Goal: Task Accomplishment & Management: Manage account settings

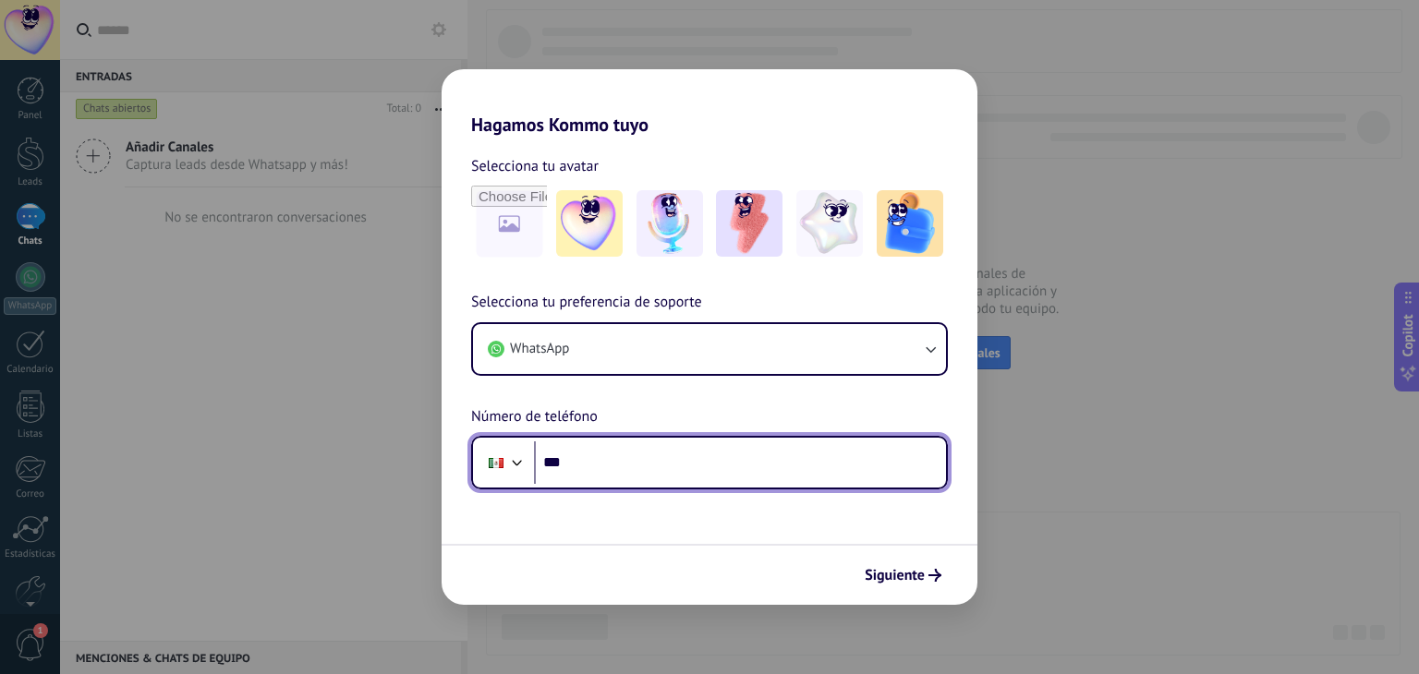
click at [510, 468] on div at bounding box center [517, 461] width 22 height 22
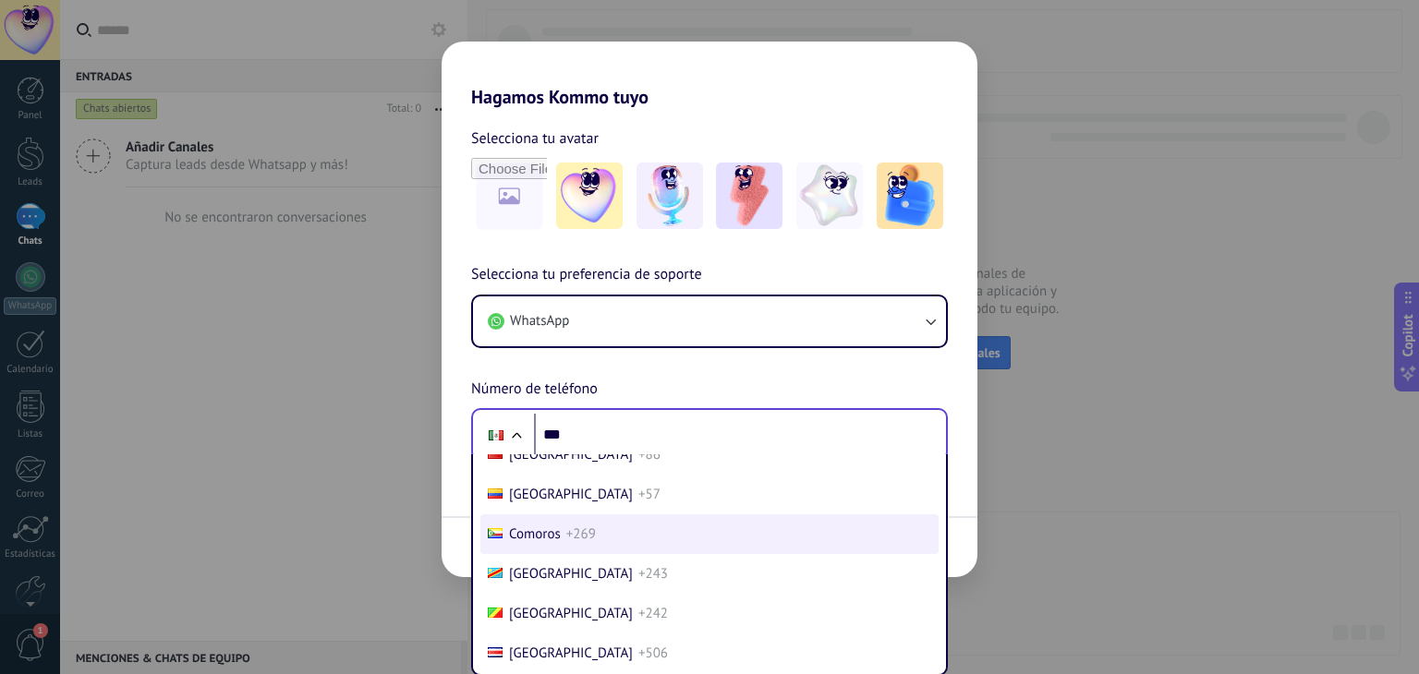
scroll to position [1506, 0]
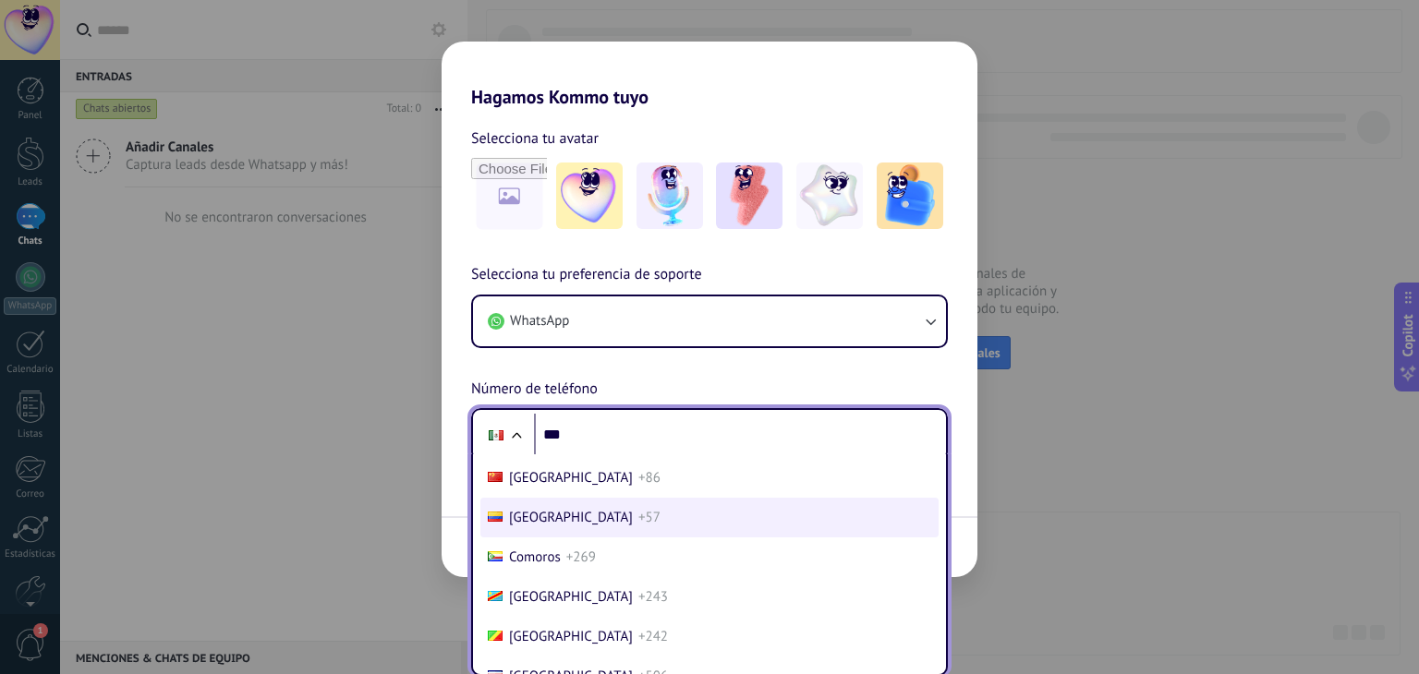
click at [638, 527] on span "+57" at bounding box center [649, 518] width 22 height 18
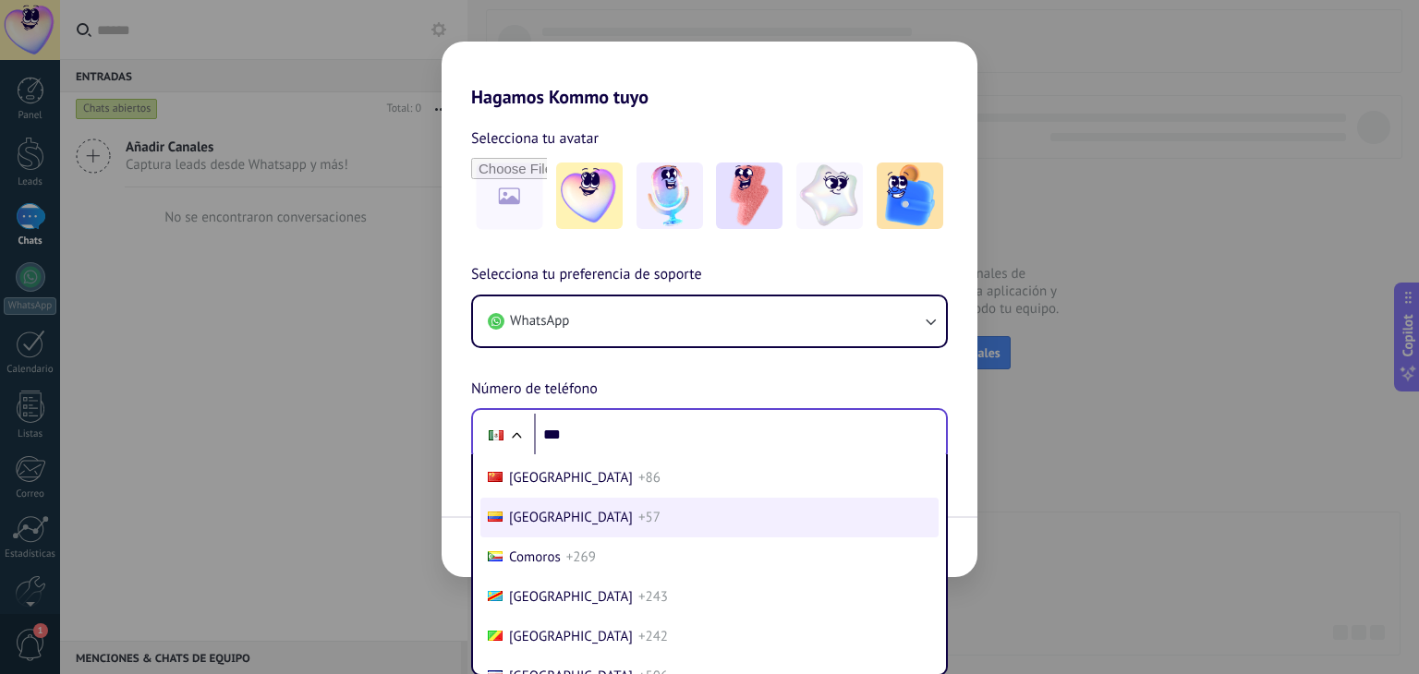
scroll to position [0, 0]
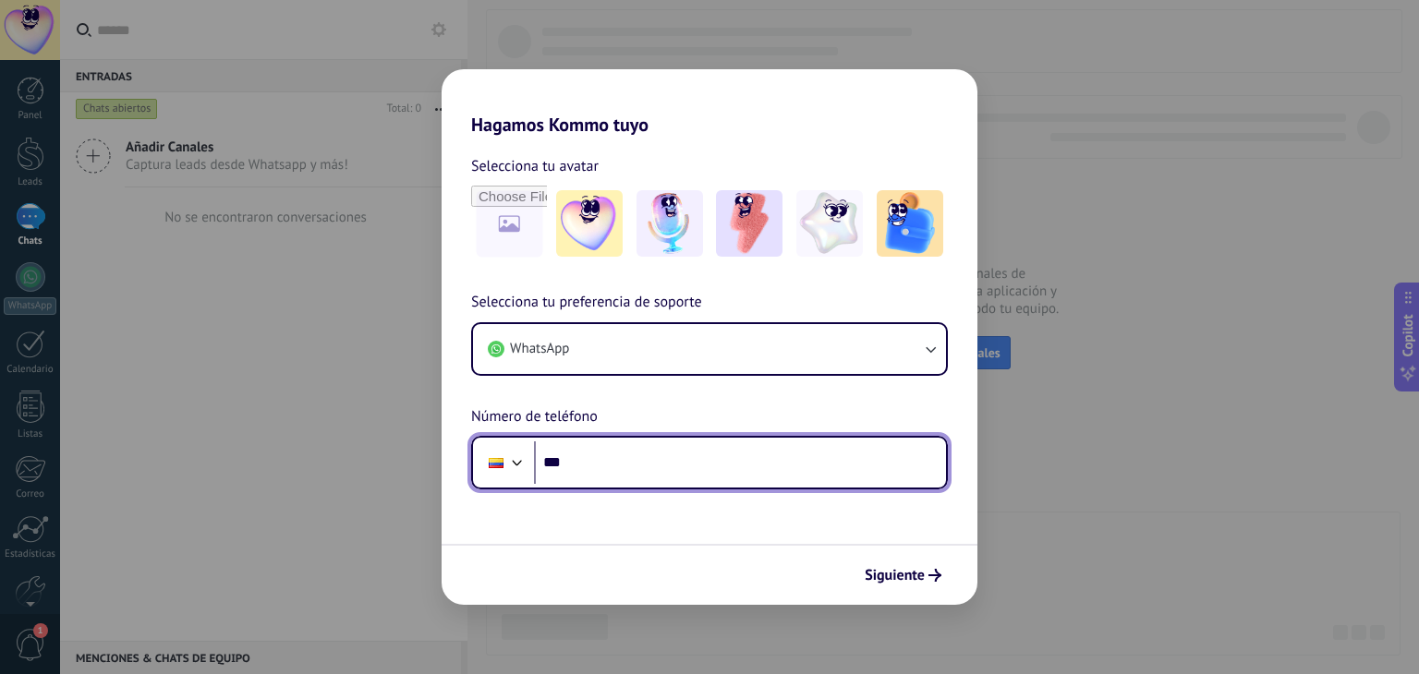
click at [595, 455] on input "***" at bounding box center [740, 463] width 412 height 43
type input "**********"
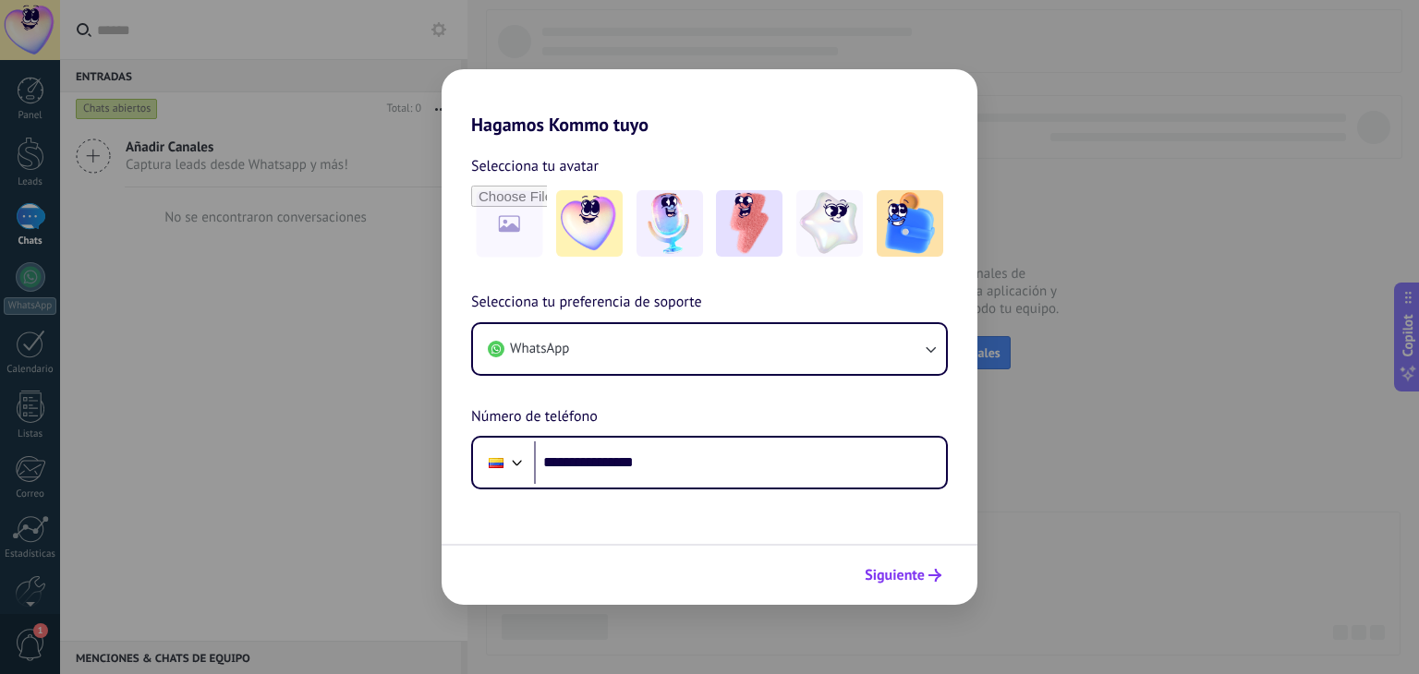
click at [890, 582] on span "Siguiente" at bounding box center [895, 575] width 60 height 13
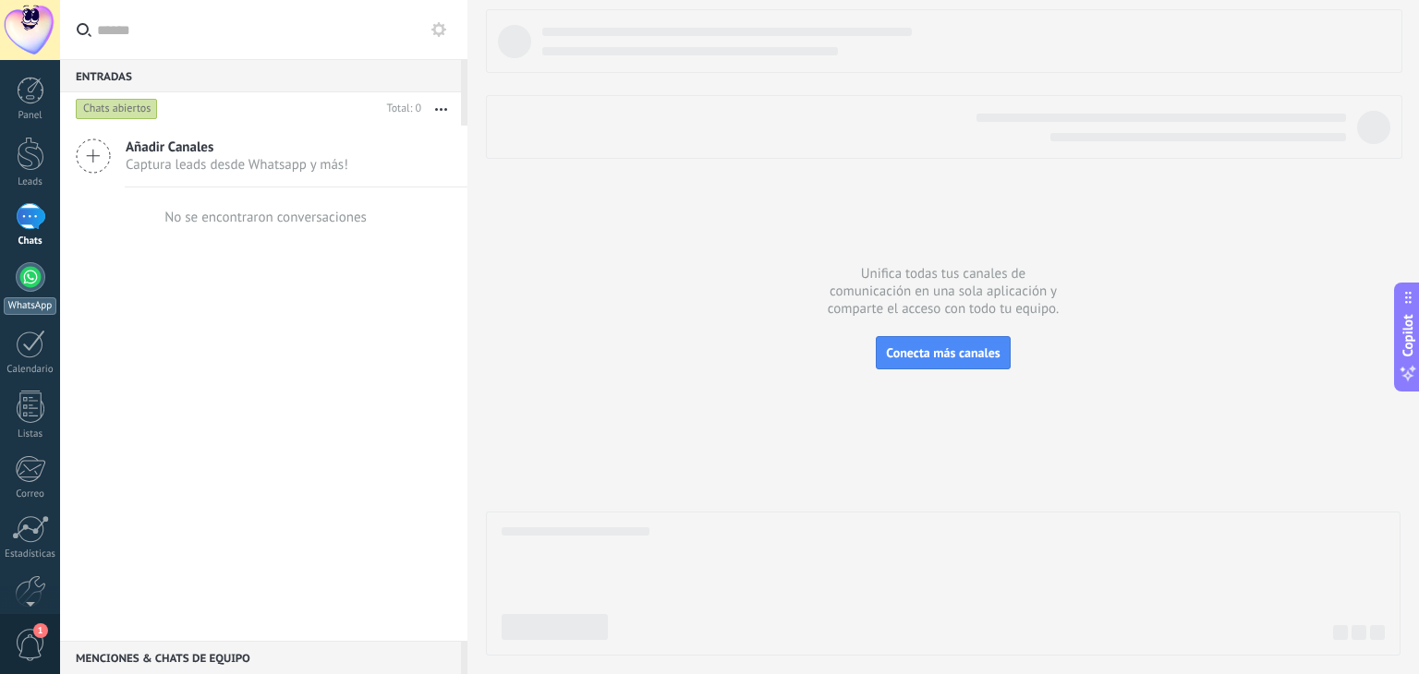
click at [33, 283] on div at bounding box center [31, 277] width 30 height 30
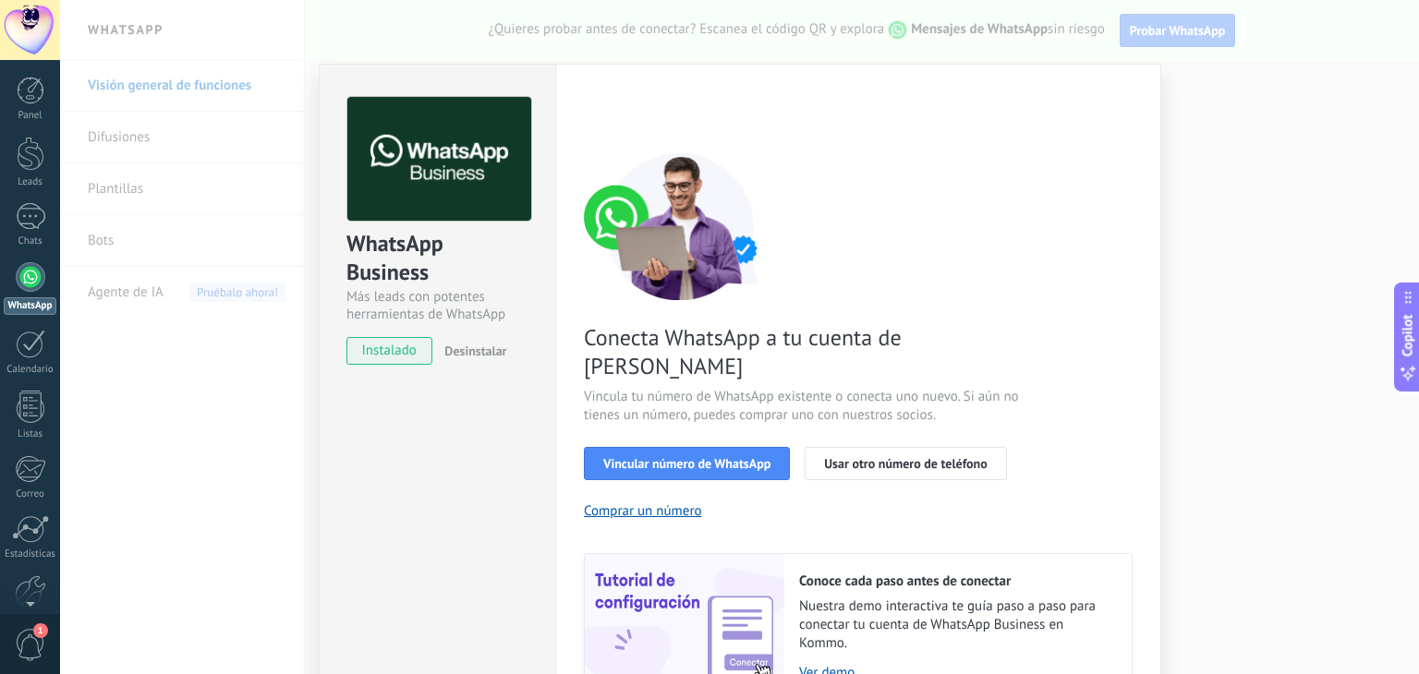
scroll to position [79, 0]
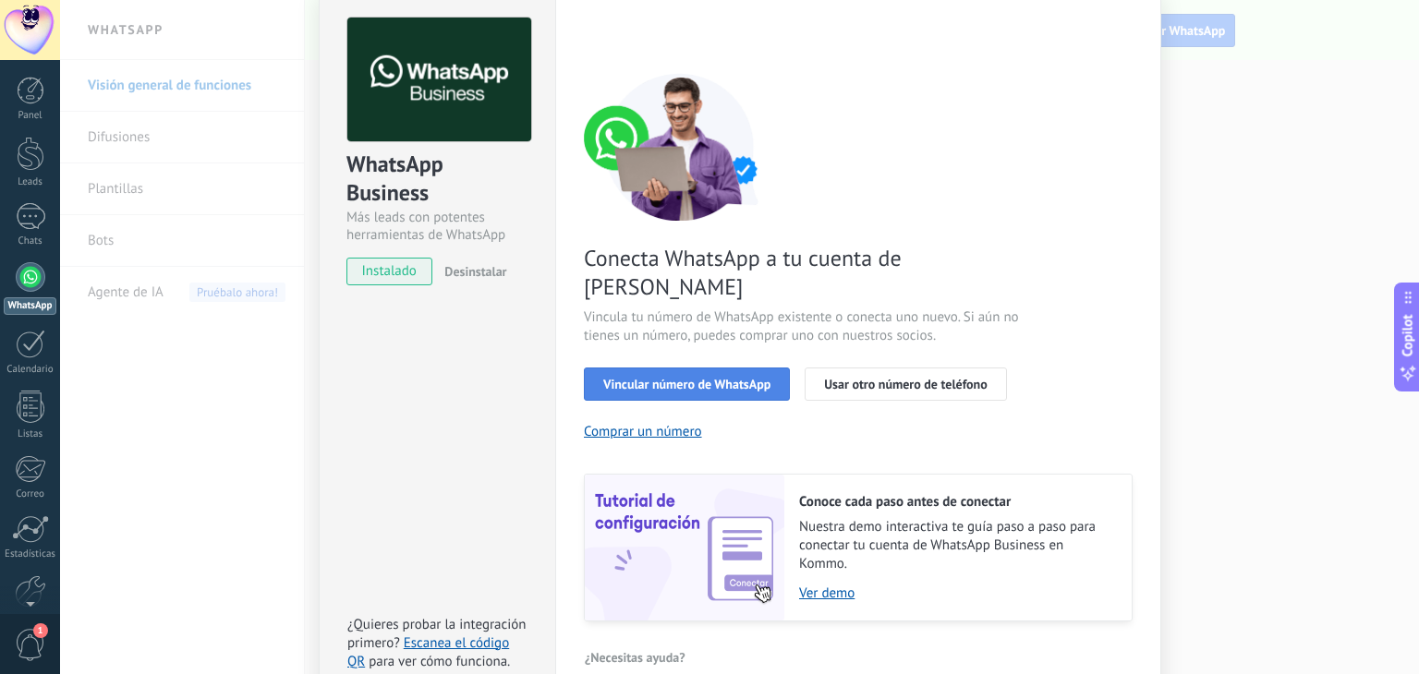
click at [745, 378] on span "Vincular número de WhatsApp" at bounding box center [686, 384] width 167 height 13
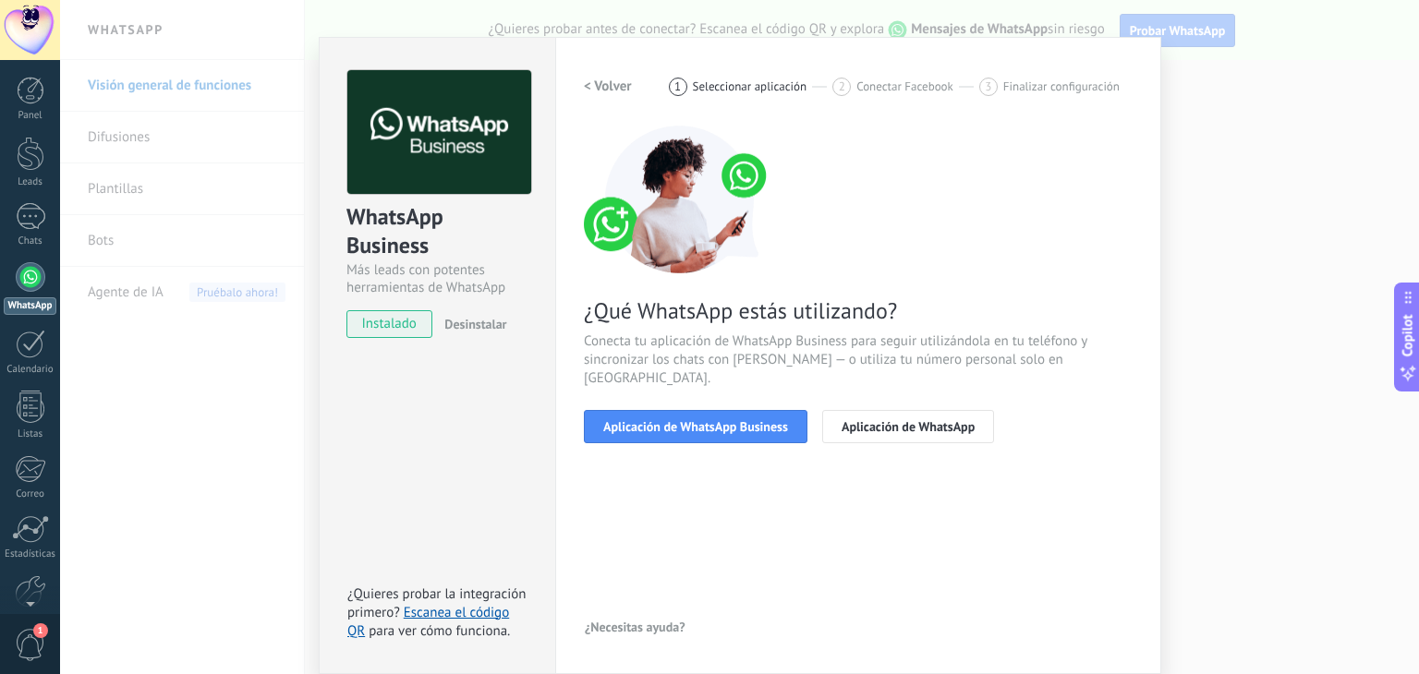
scroll to position [26, 0]
click at [728, 421] on span "Aplicación de WhatsApp Business" at bounding box center [695, 427] width 185 height 13
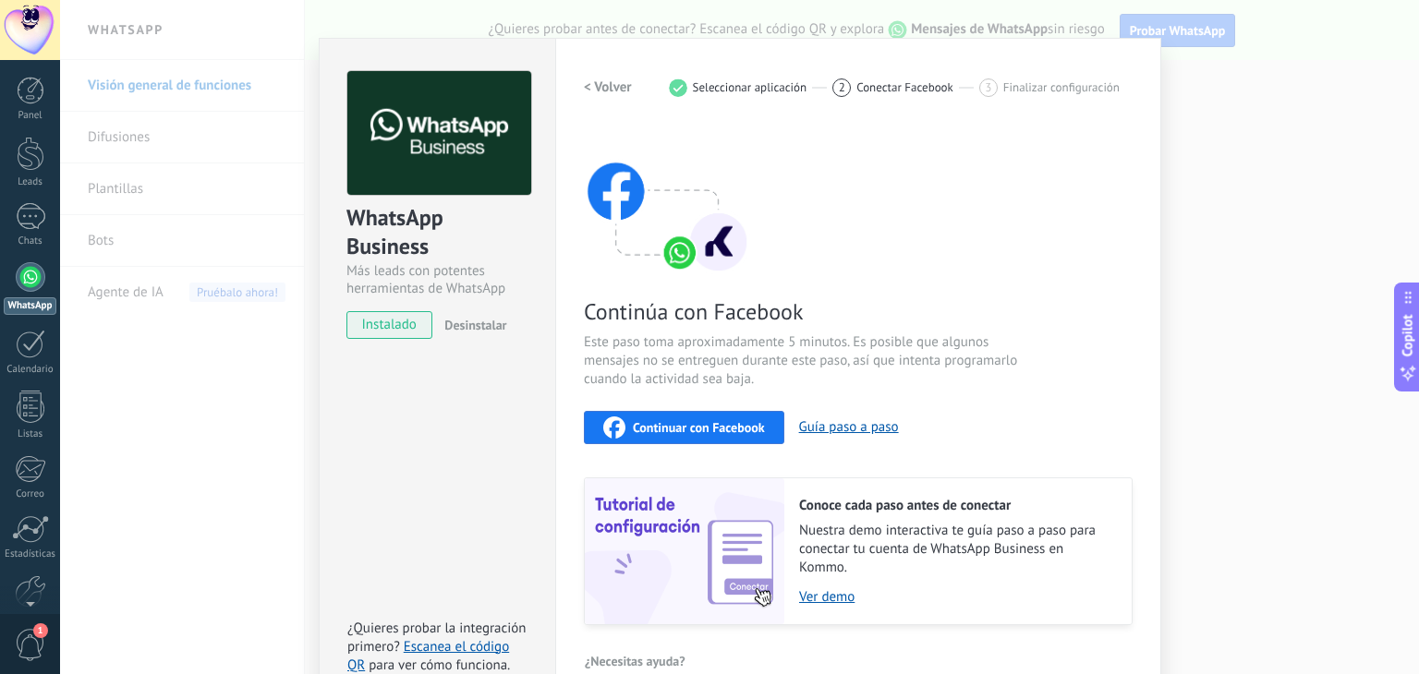
scroll to position [58, 0]
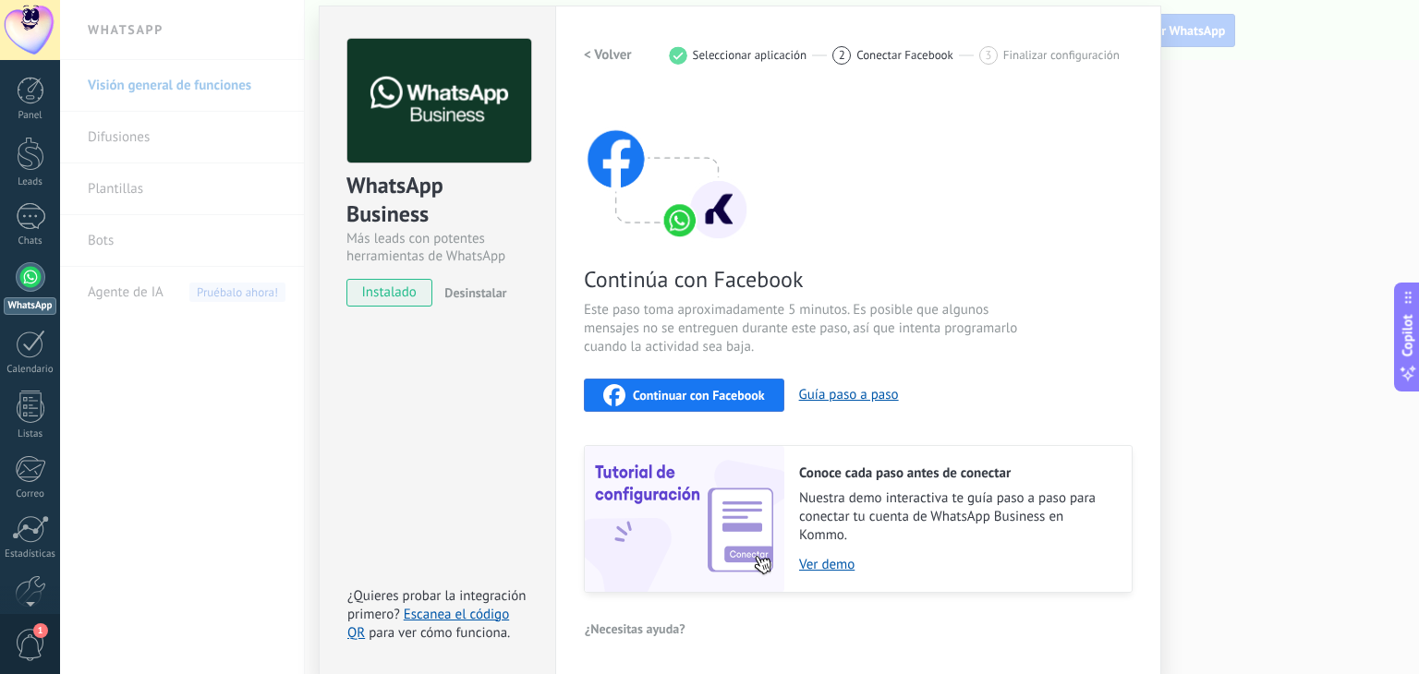
click at [725, 401] on span "Continuar con Facebook" at bounding box center [699, 395] width 132 height 13
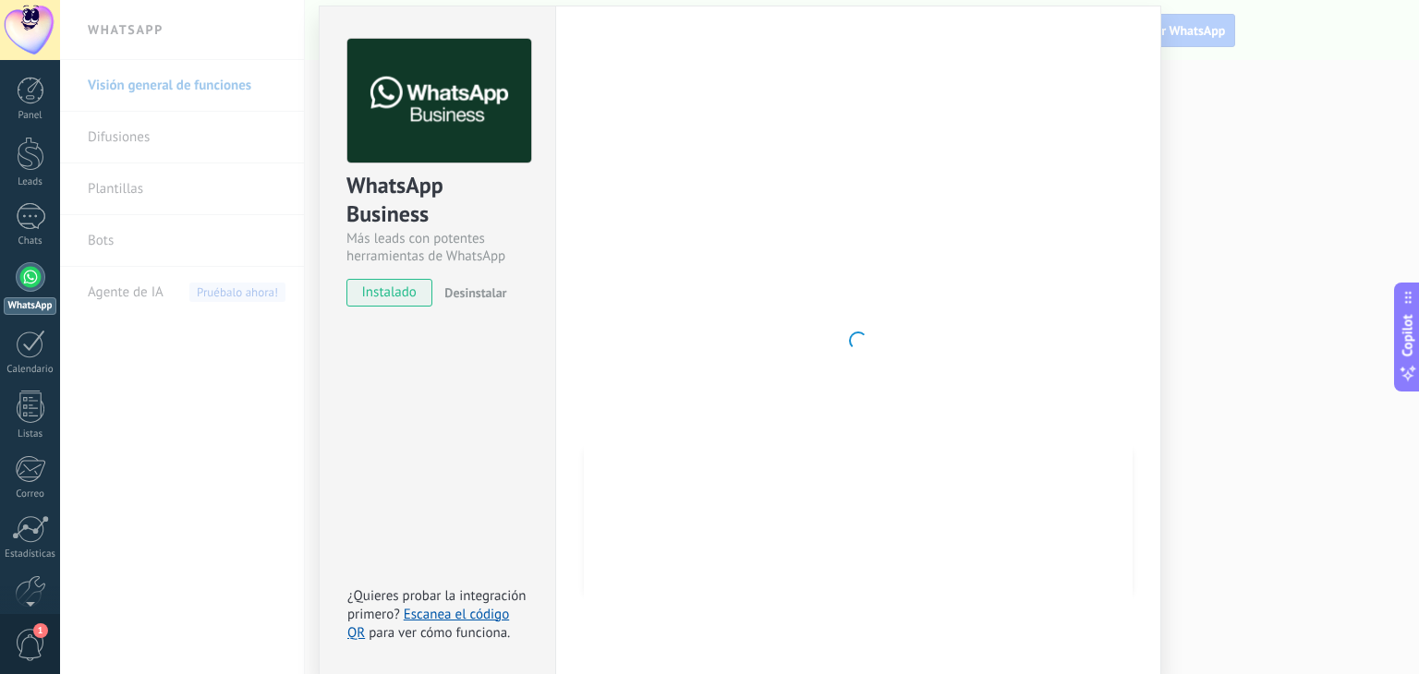
click at [707, 410] on div at bounding box center [858, 341] width 549 height 604
click at [693, 337] on div at bounding box center [858, 341] width 549 height 604
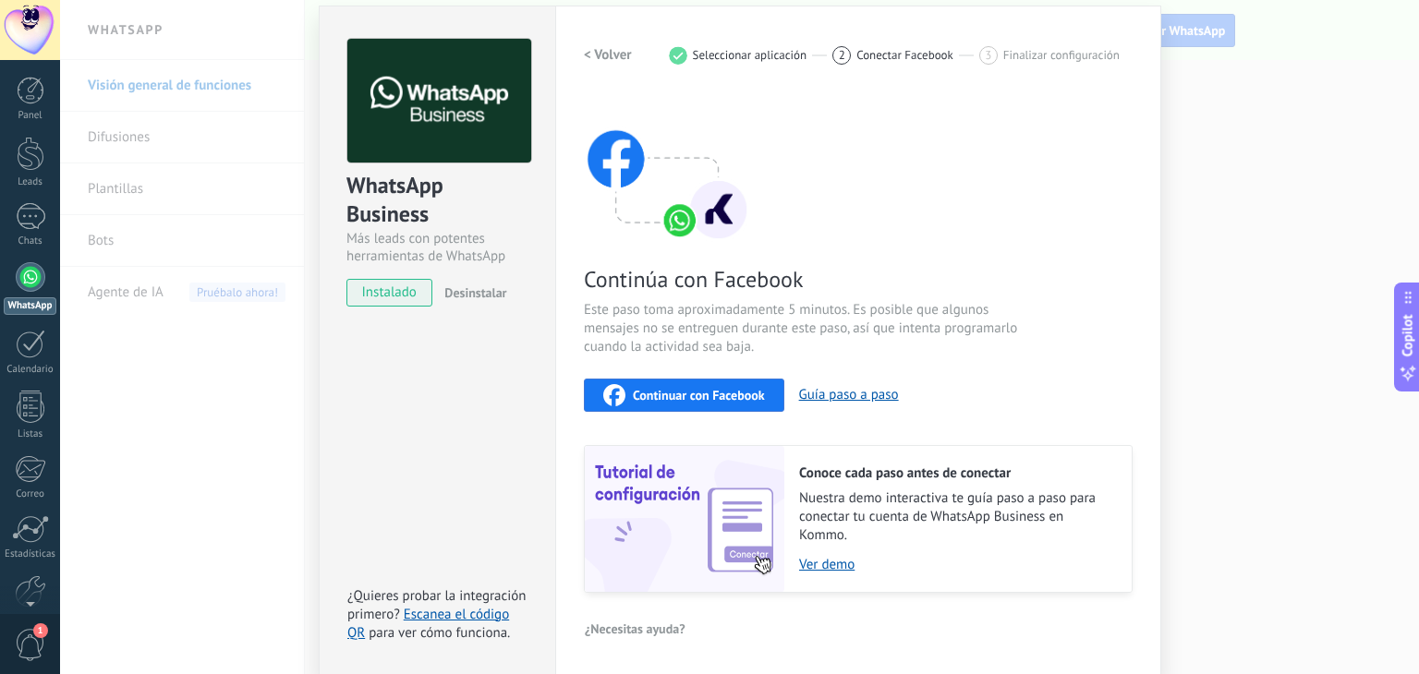
click at [708, 394] on span "Continuar con Facebook" at bounding box center [699, 395] width 132 height 13
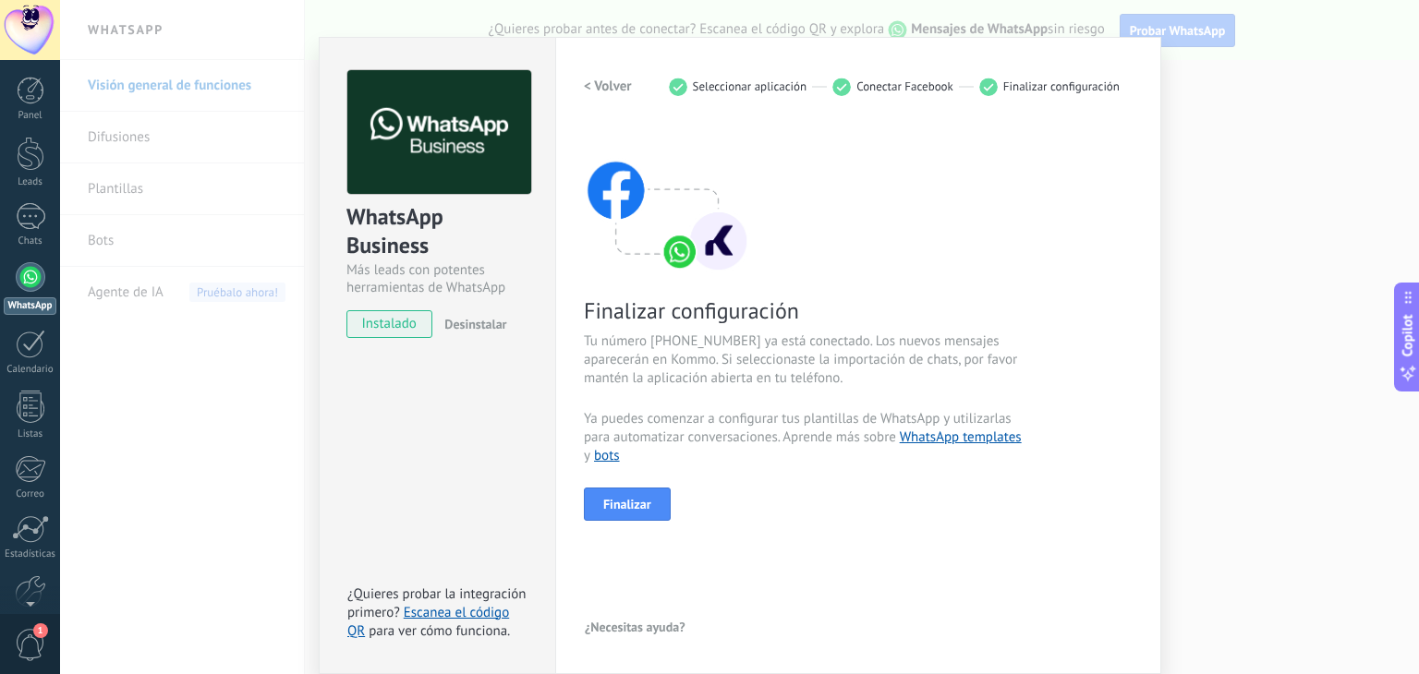
scroll to position [26, 0]
click at [633, 503] on span "Finalizar" at bounding box center [627, 505] width 48 height 13
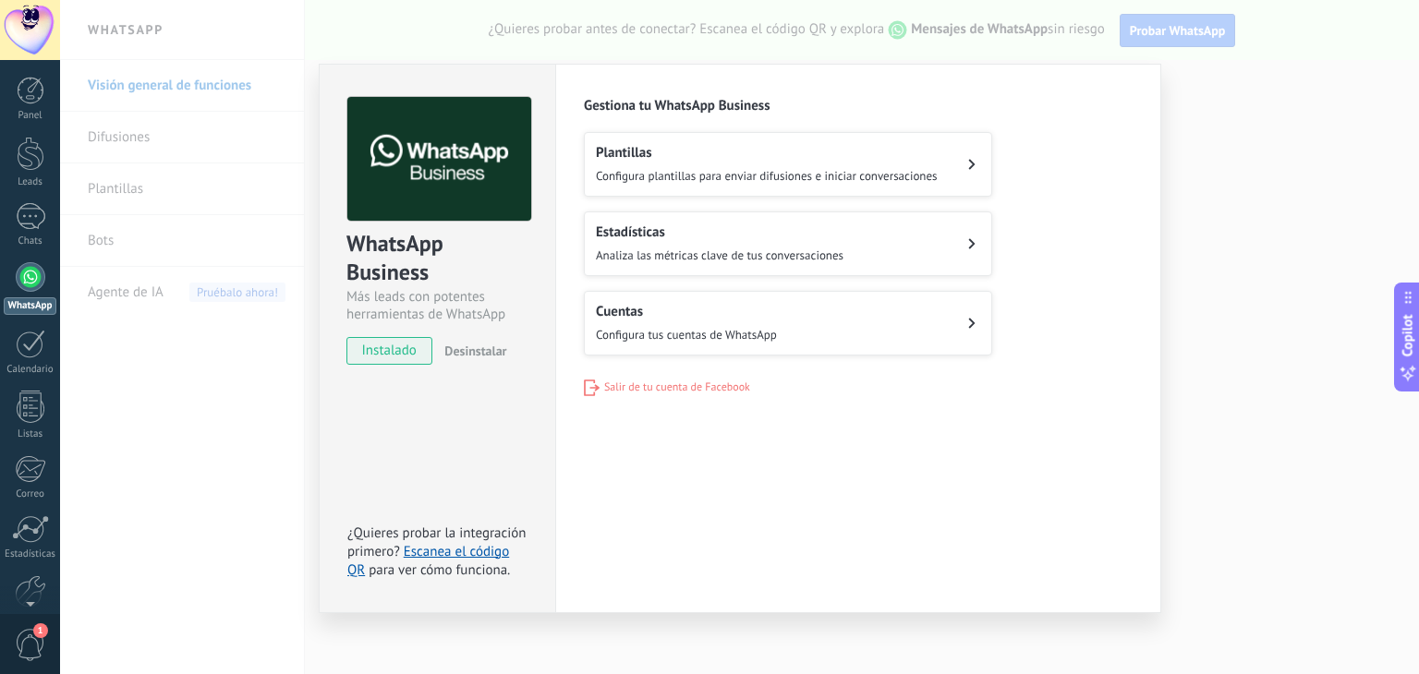
click at [1190, 116] on div "WhatsApp Business Más leads con potentes herramientas de WhatsApp instalado Des…" at bounding box center [739, 337] width 1359 height 674
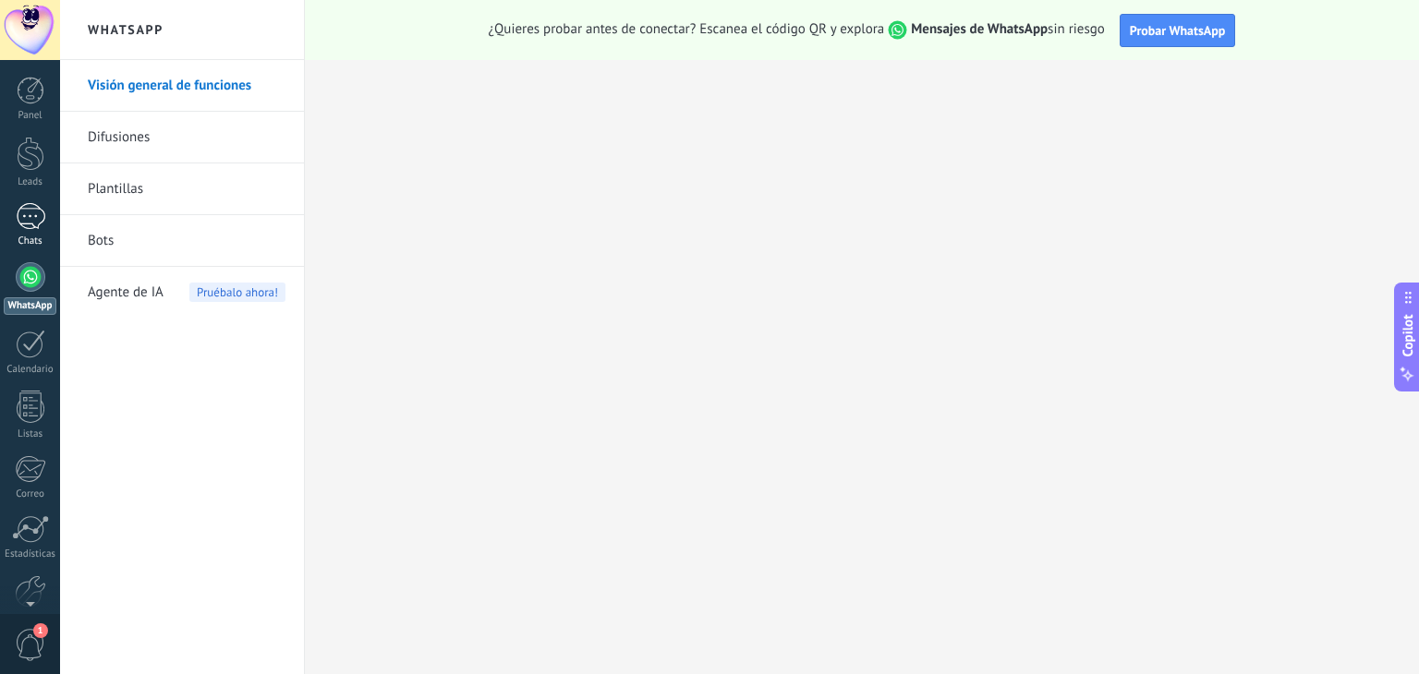
click at [20, 236] on div "Chats" at bounding box center [31, 242] width 54 height 12
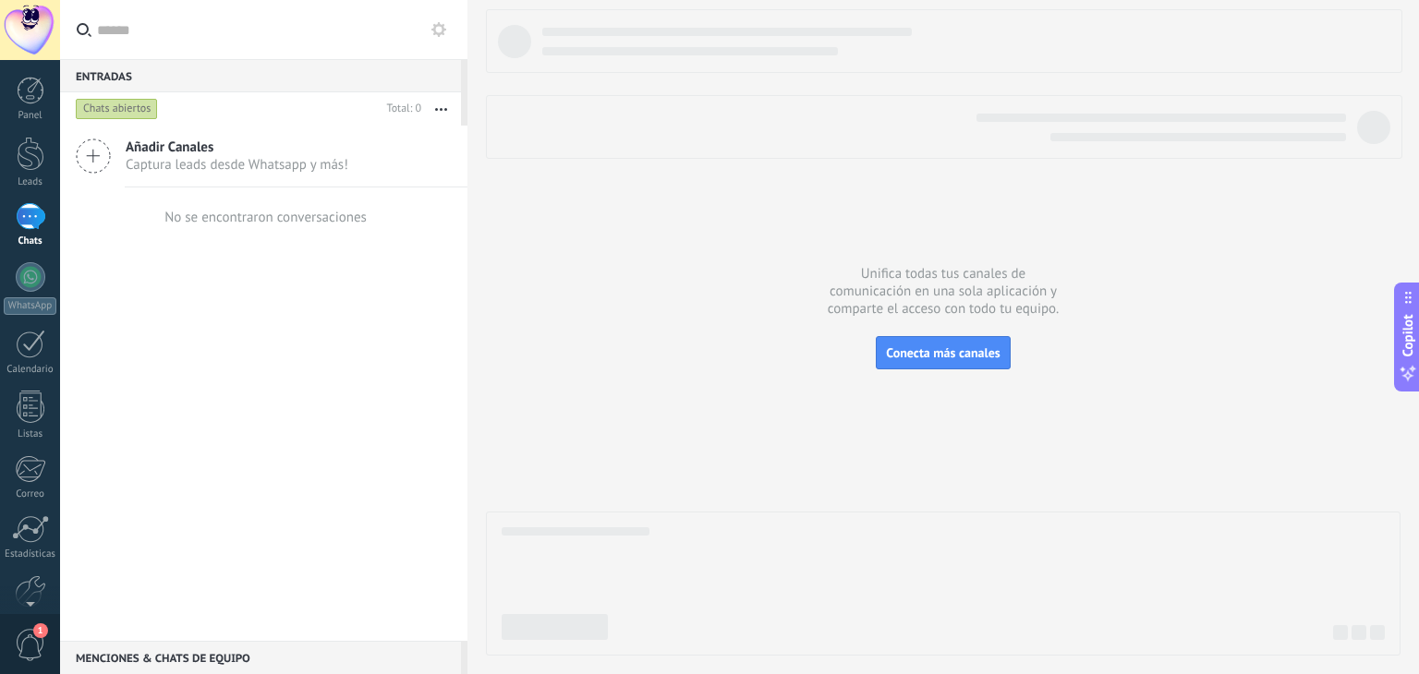
click at [33, 223] on div at bounding box center [31, 216] width 30 height 27
click at [155, 113] on div "Chats abiertos" at bounding box center [117, 109] width 82 height 22
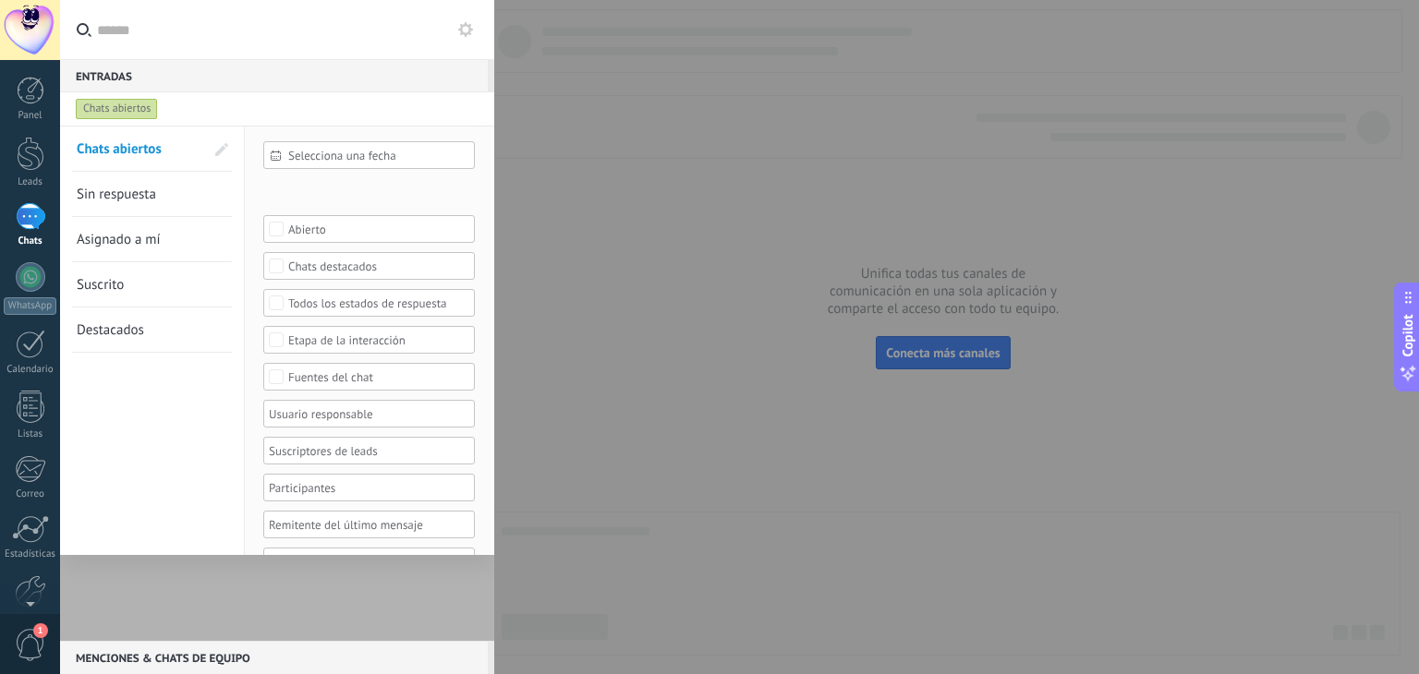
click at [155, 113] on div "Chats abiertos" at bounding box center [117, 109] width 82 height 22
click at [662, 145] on div at bounding box center [709, 337] width 1419 height 674
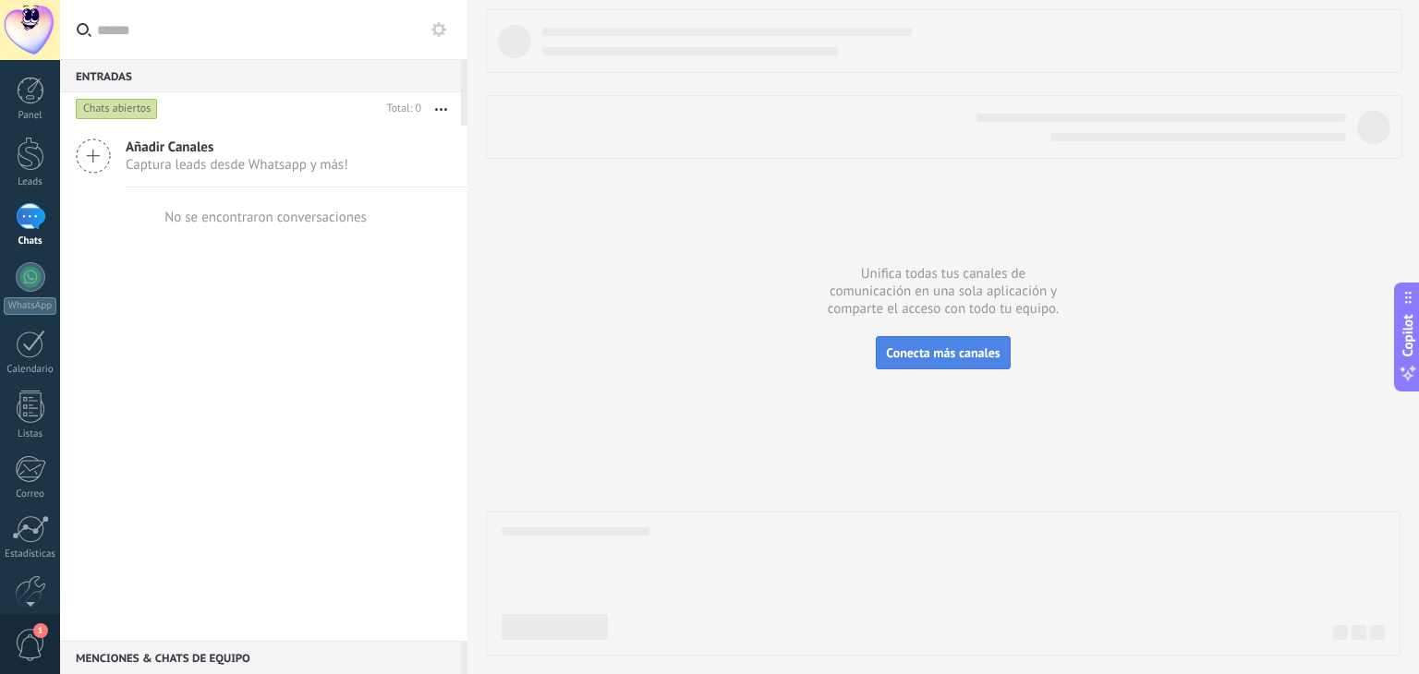
click at [929, 358] on span "Conecta más canales" at bounding box center [943, 353] width 114 height 17
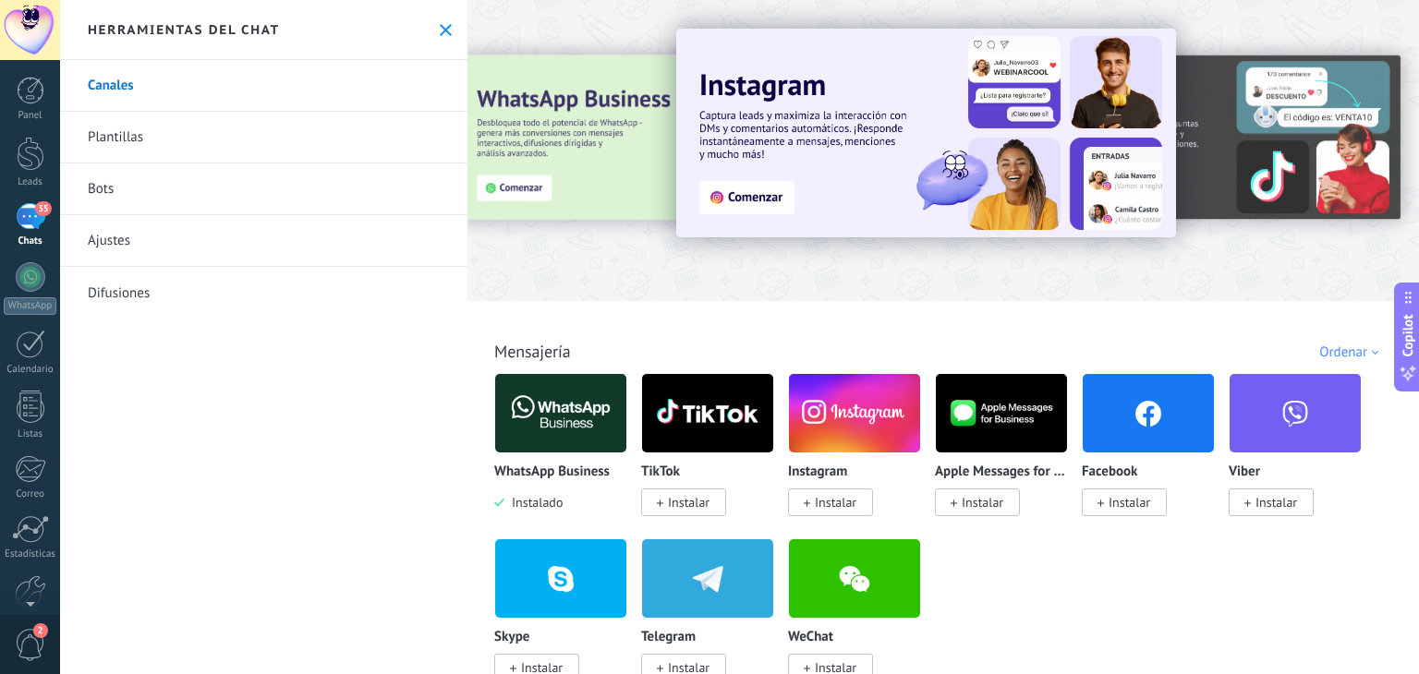
click at [27, 217] on div "35" at bounding box center [31, 216] width 30 height 27
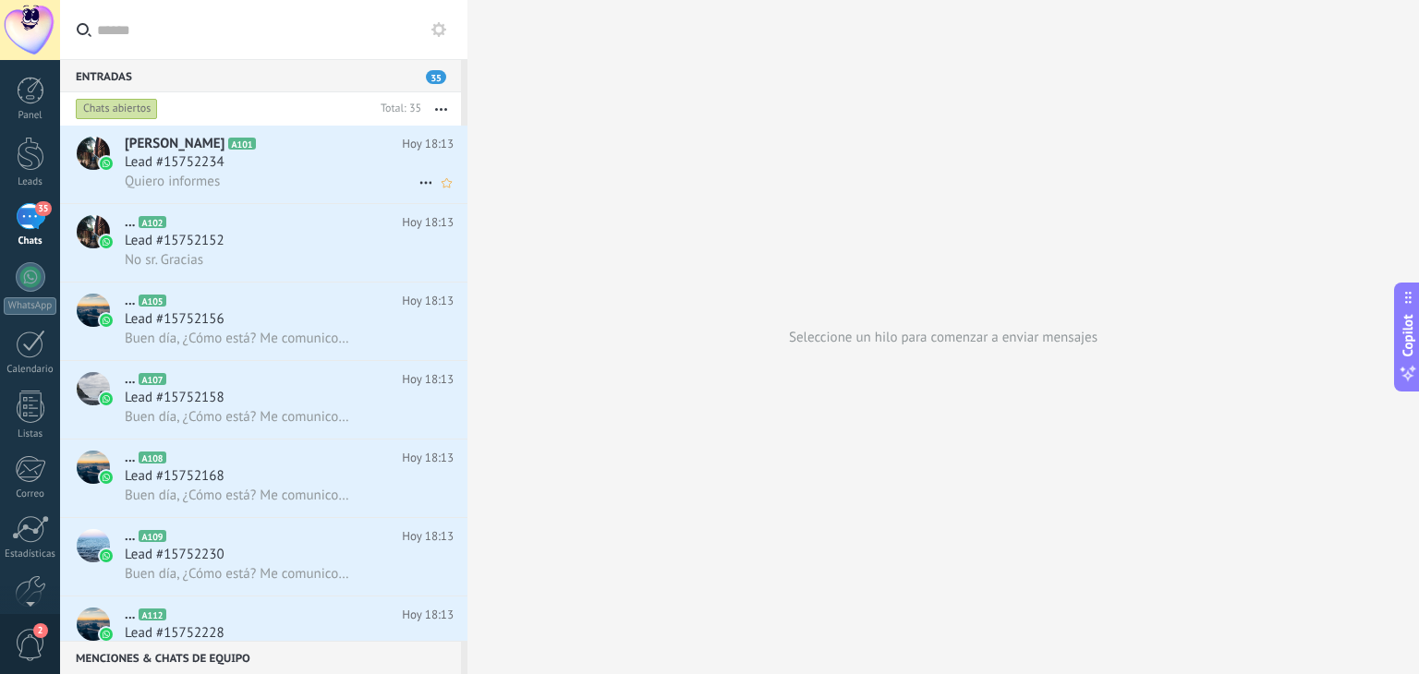
click at [273, 174] on div "Quiero informes" at bounding box center [289, 181] width 329 height 19
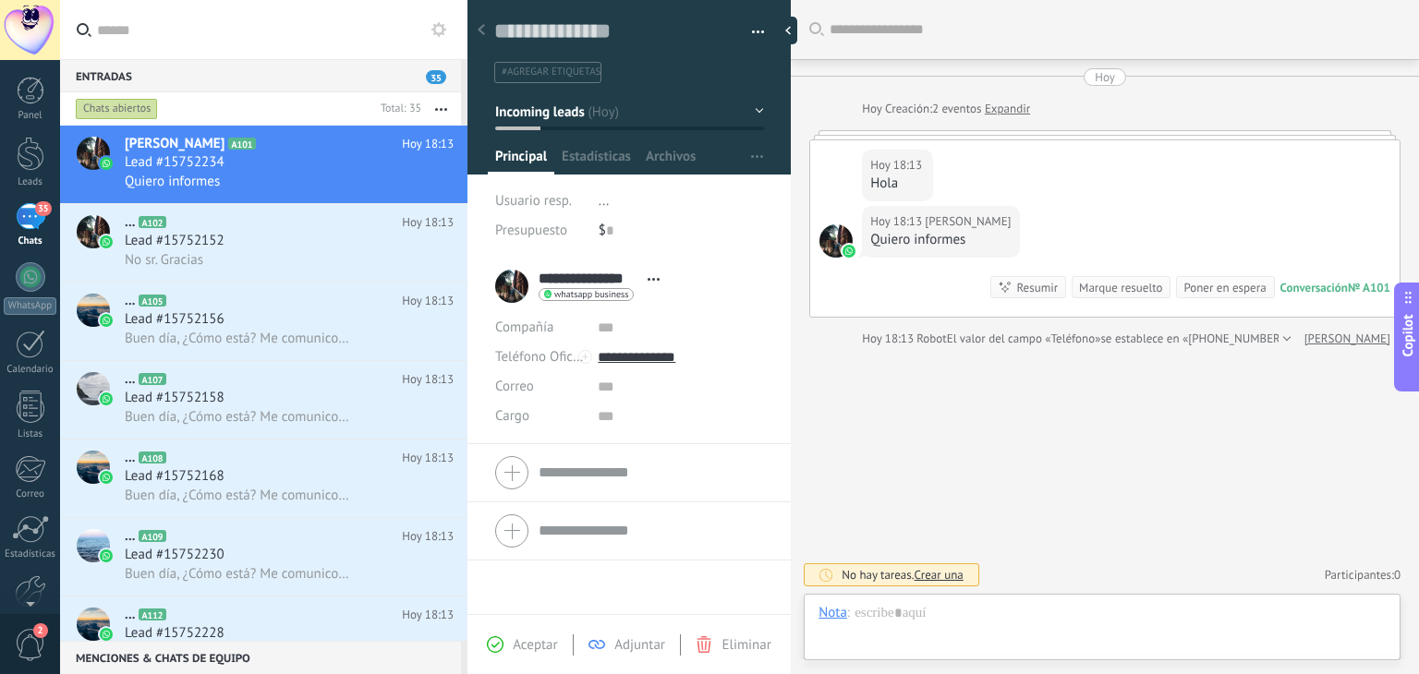
scroll to position [27, 0]
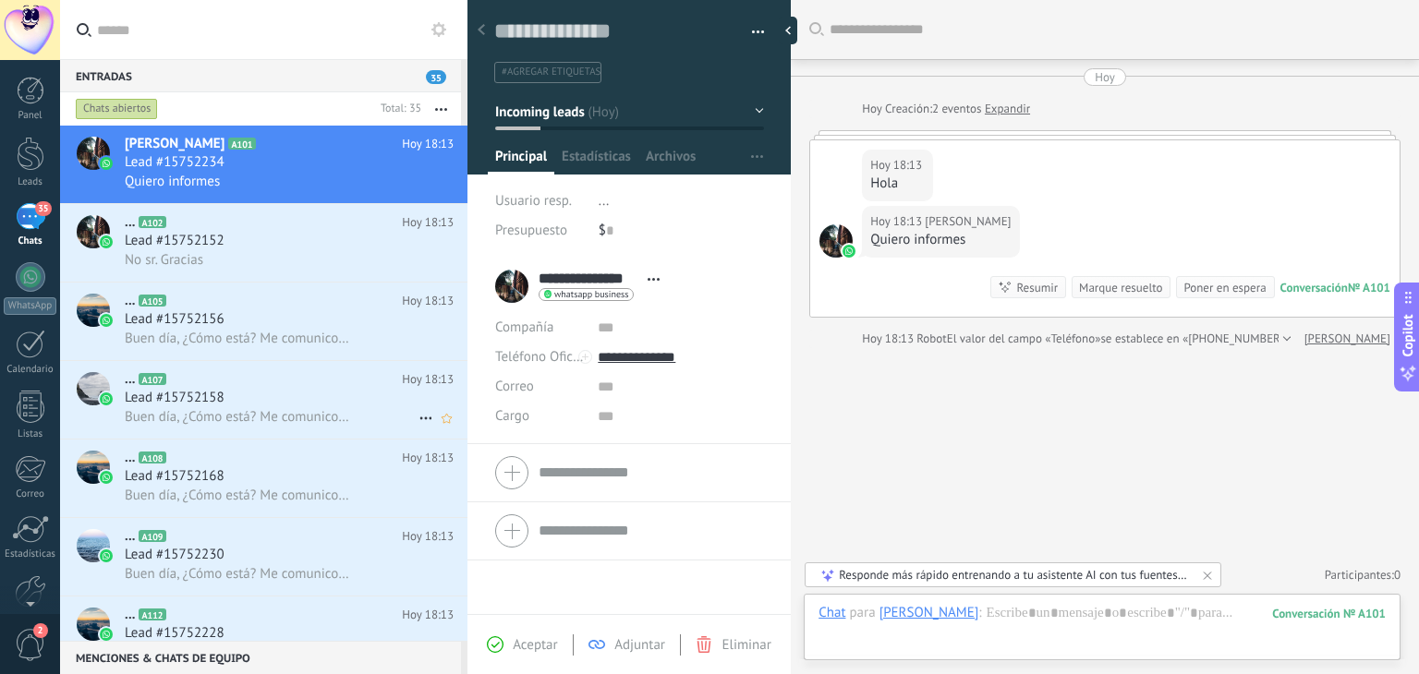
click at [286, 400] on div "Lead #15752158" at bounding box center [289, 398] width 329 height 18
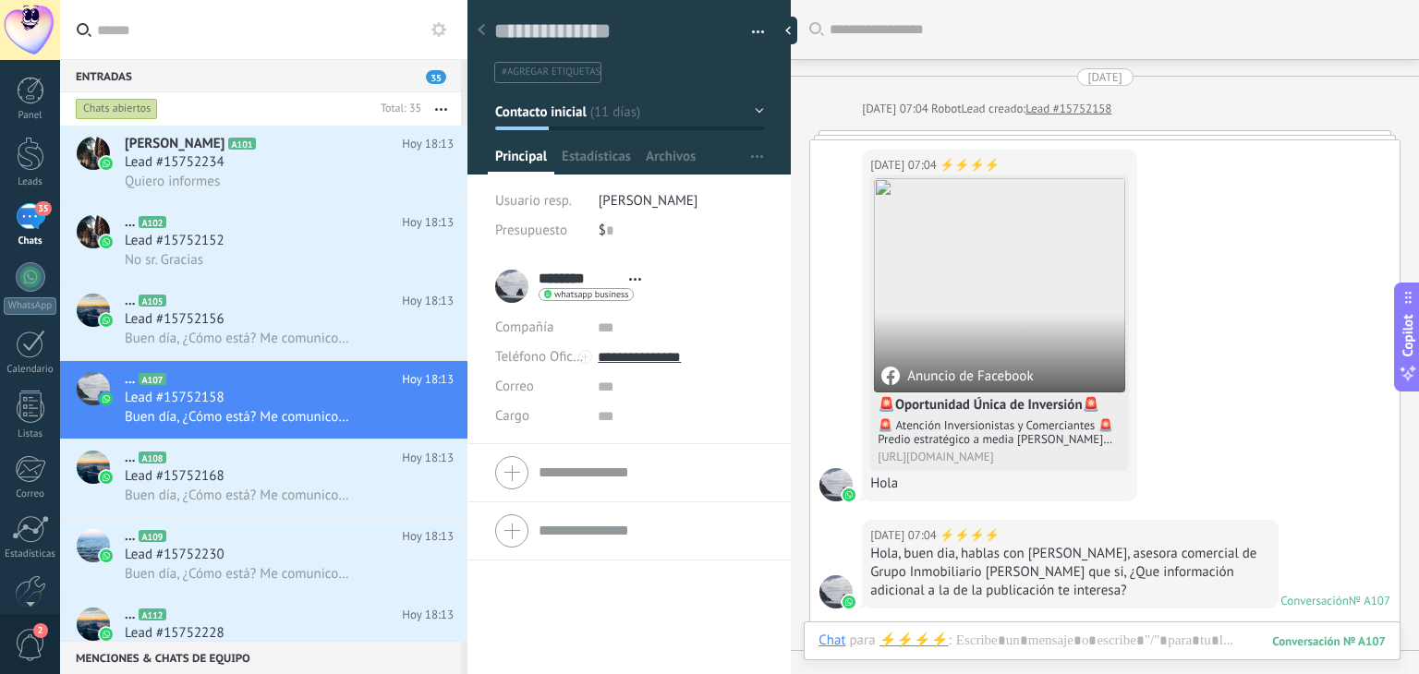
scroll to position [1035, 0]
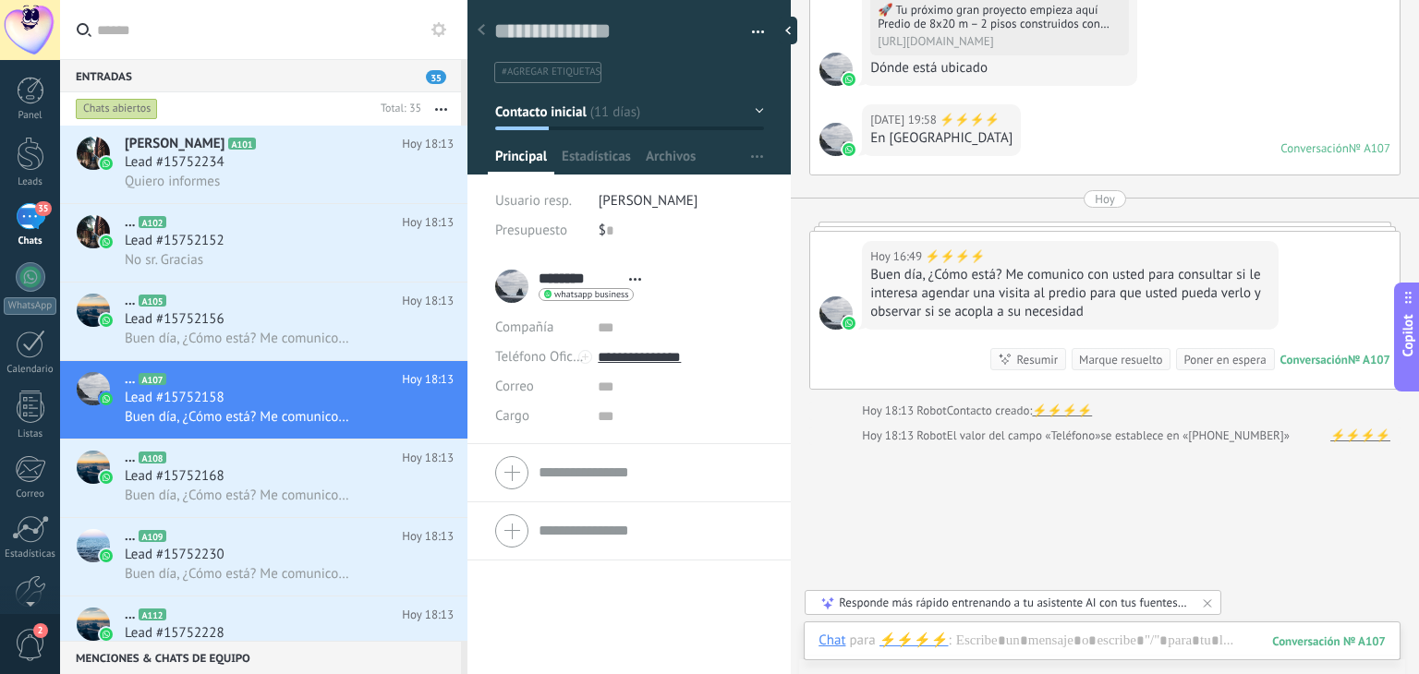
click at [635, 206] on span "[PERSON_NAME]" at bounding box center [649, 201] width 100 height 18
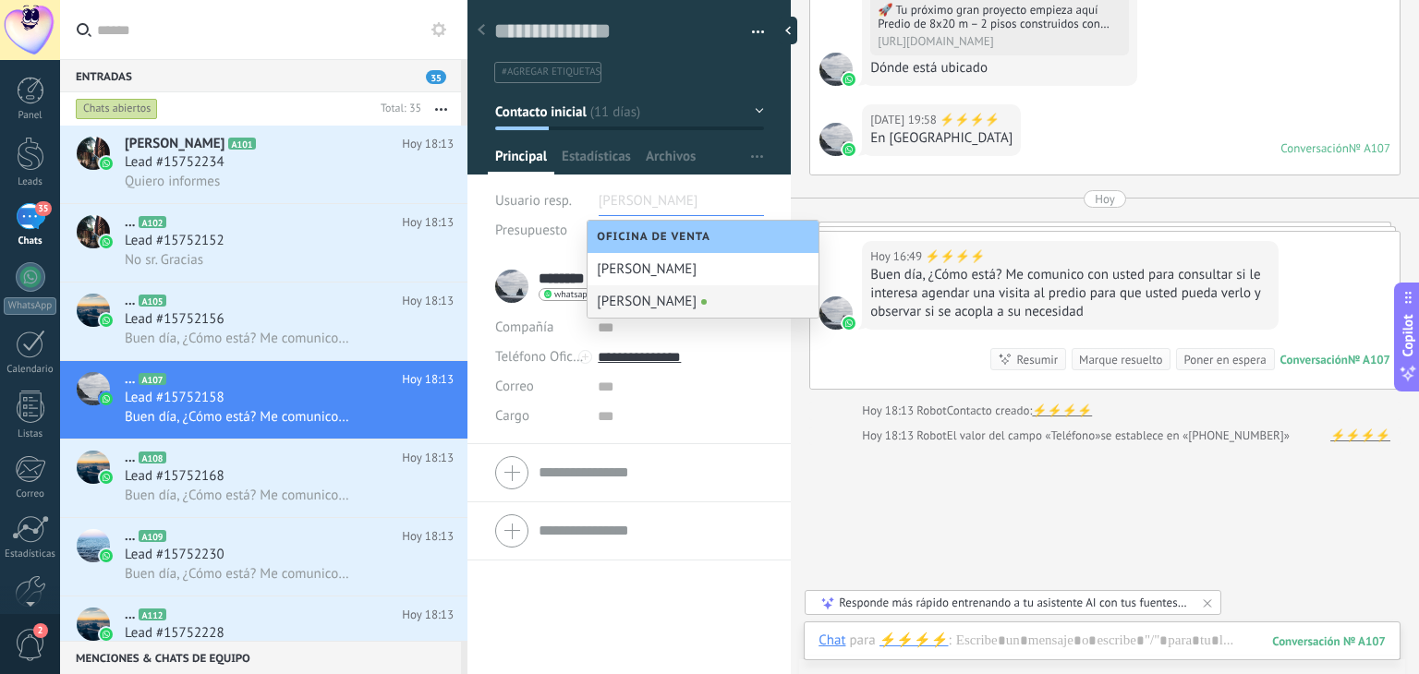
click at [671, 310] on div "[PERSON_NAME]" at bounding box center [703, 301] width 231 height 32
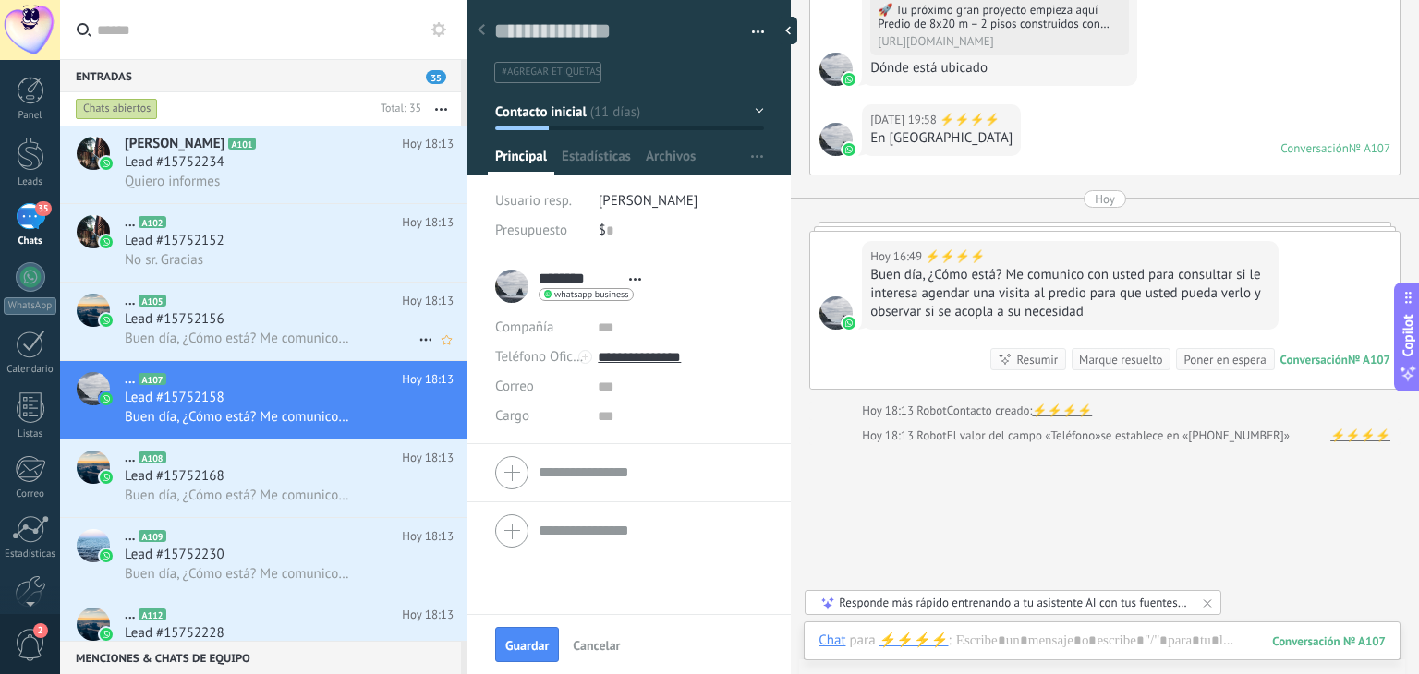
click at [273, 329] on div "Lead #15752156" at bounding box center [289, 319] width 329 height 18
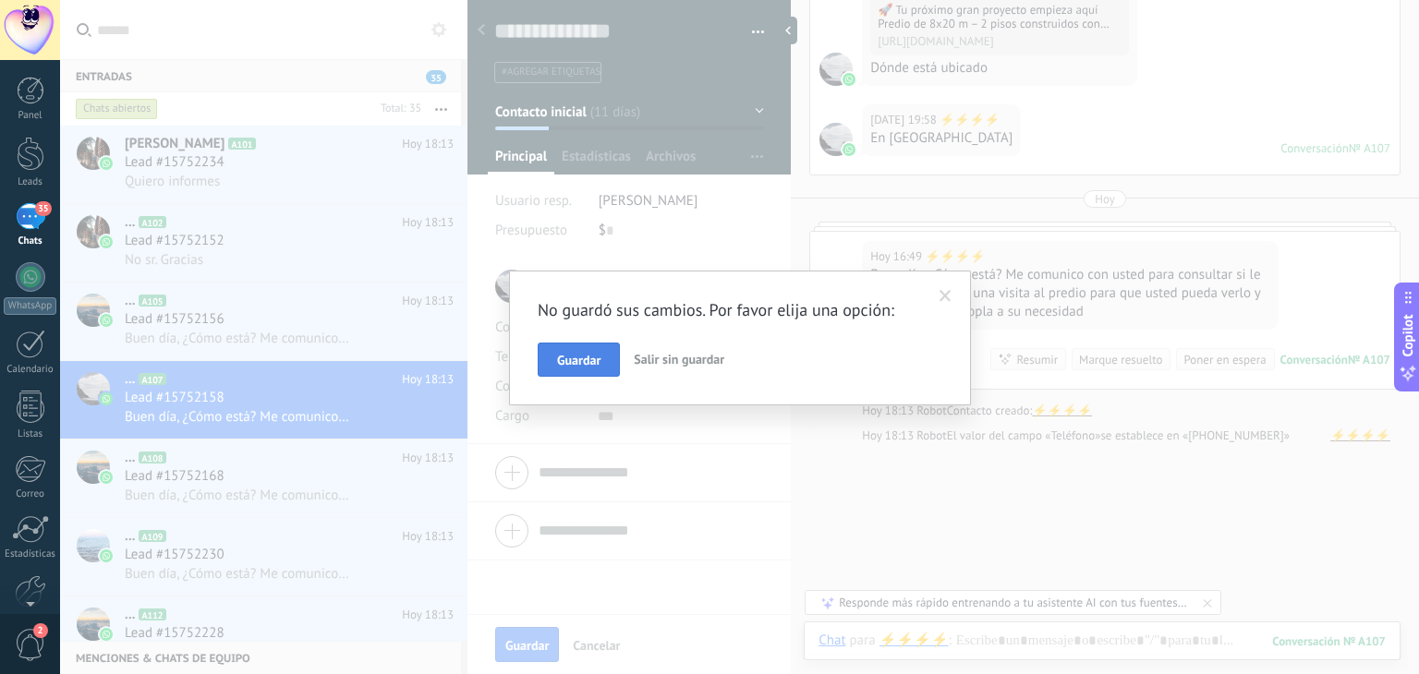
click at [608, 356] on button "Guardar" at bounding box center [579, 360] width 82 height 35
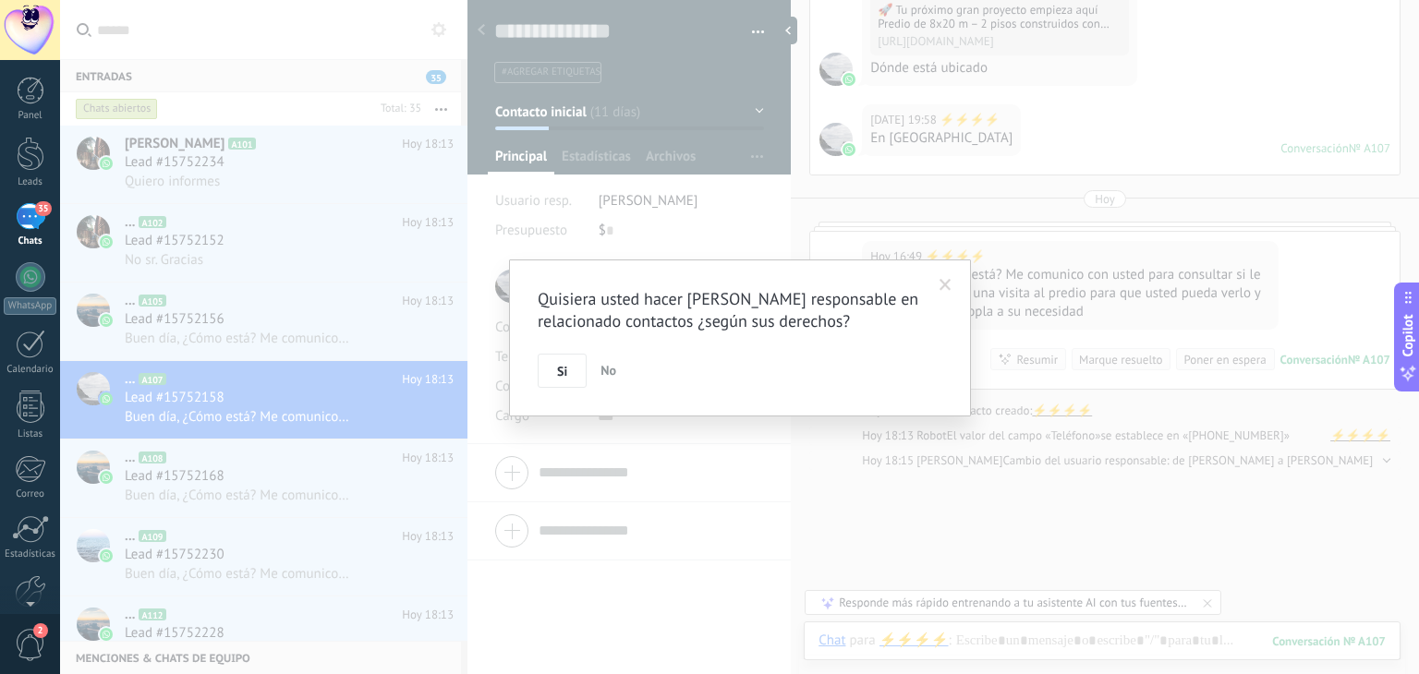
scroll to position [1060, 0]
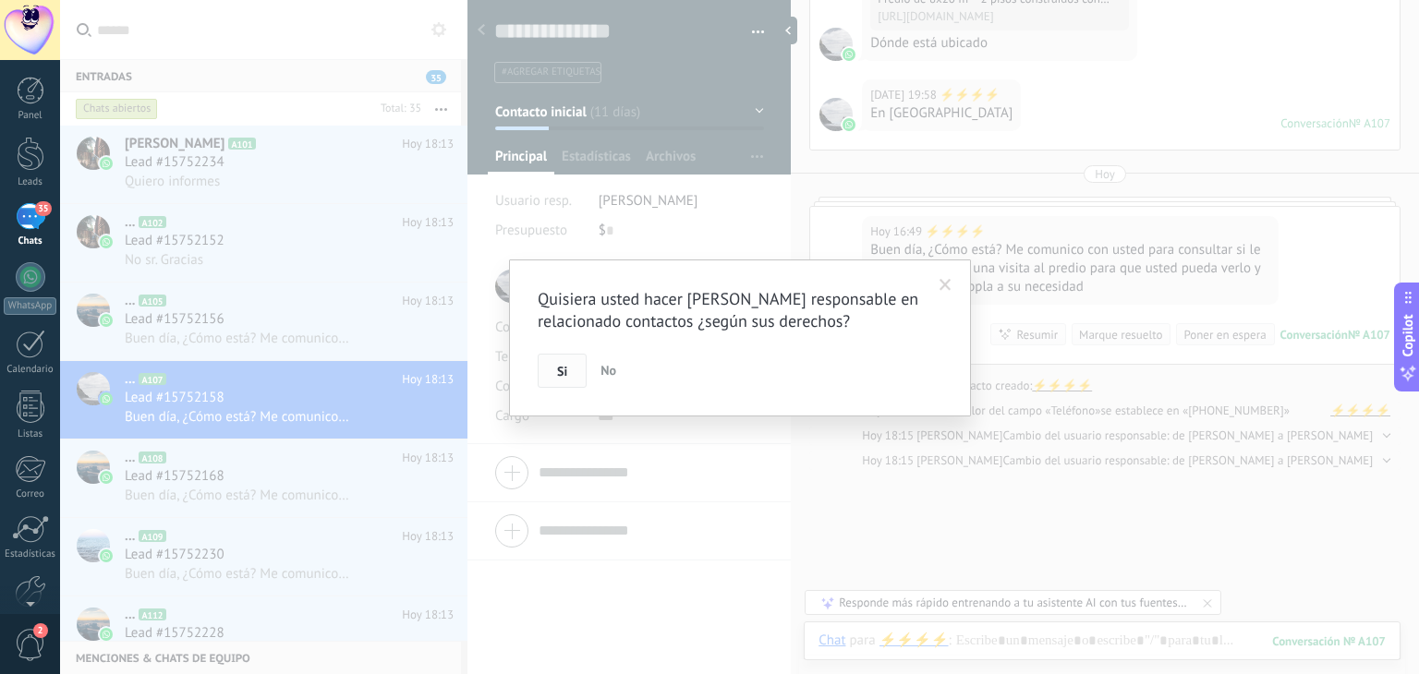
click at [555, 370] on button "Si" at bounding box center [562, 371] width 49 height 35
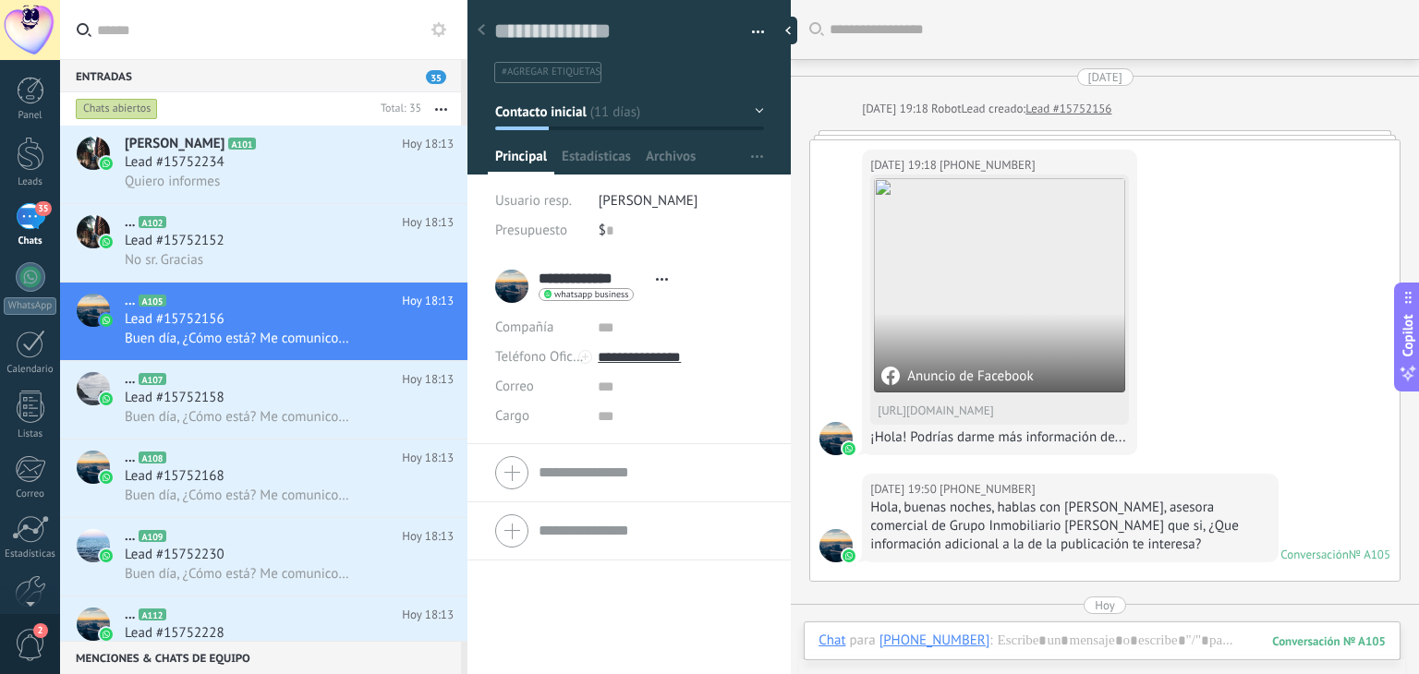
scroll to position [407, 0]
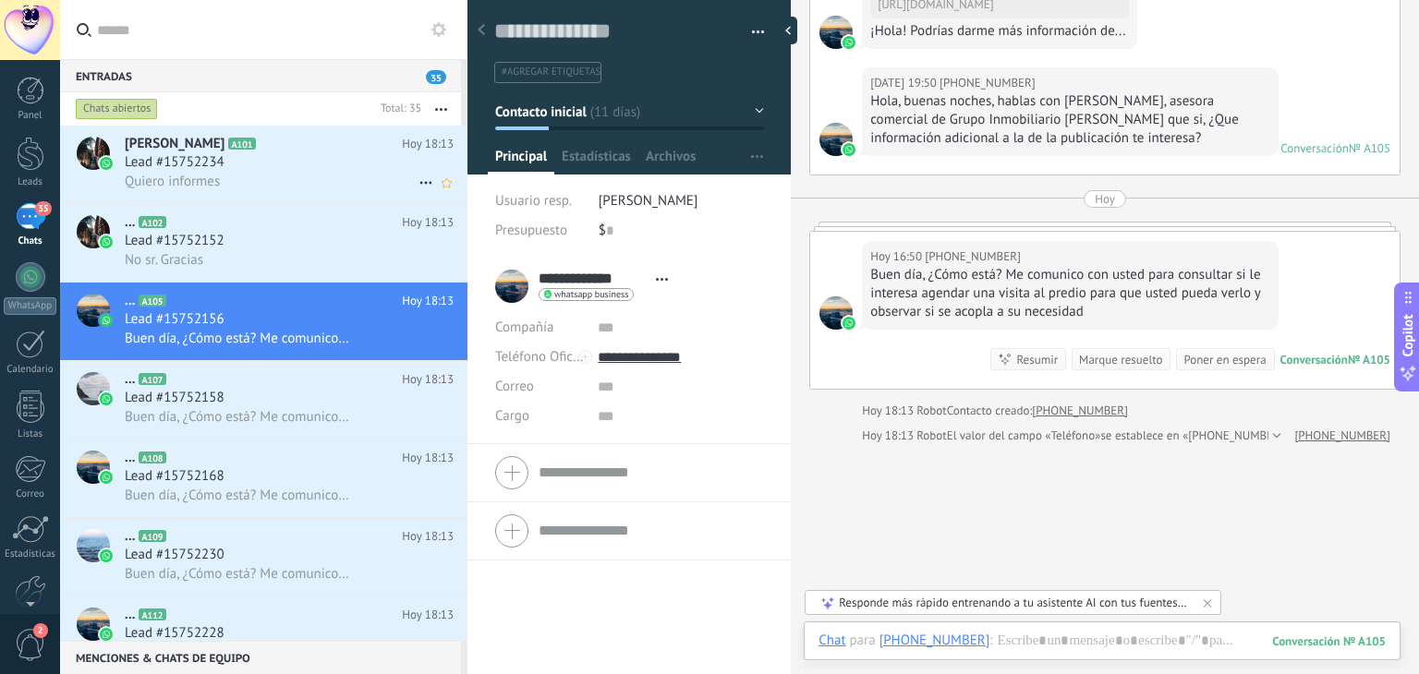
click at [251, 175] on div "Quiero informes" at bounding box center [289, 181] width 329 height 19
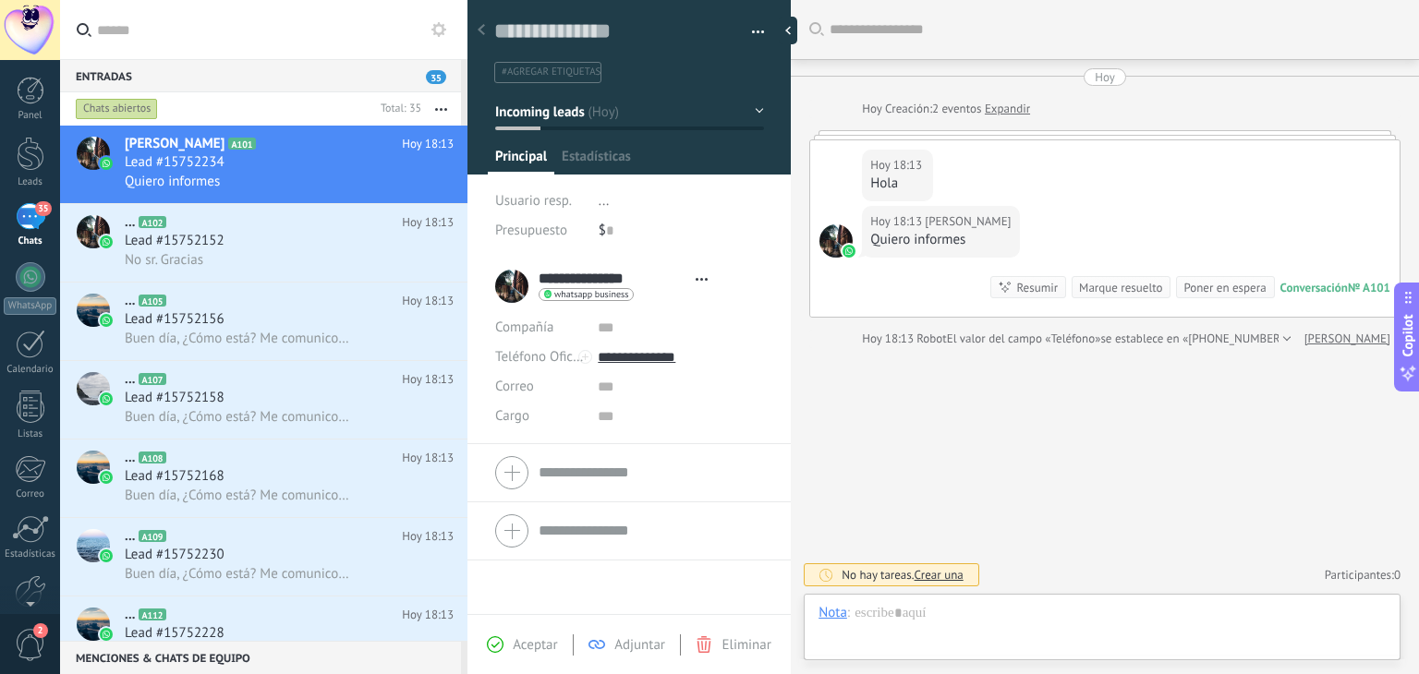
type textarea "**********"
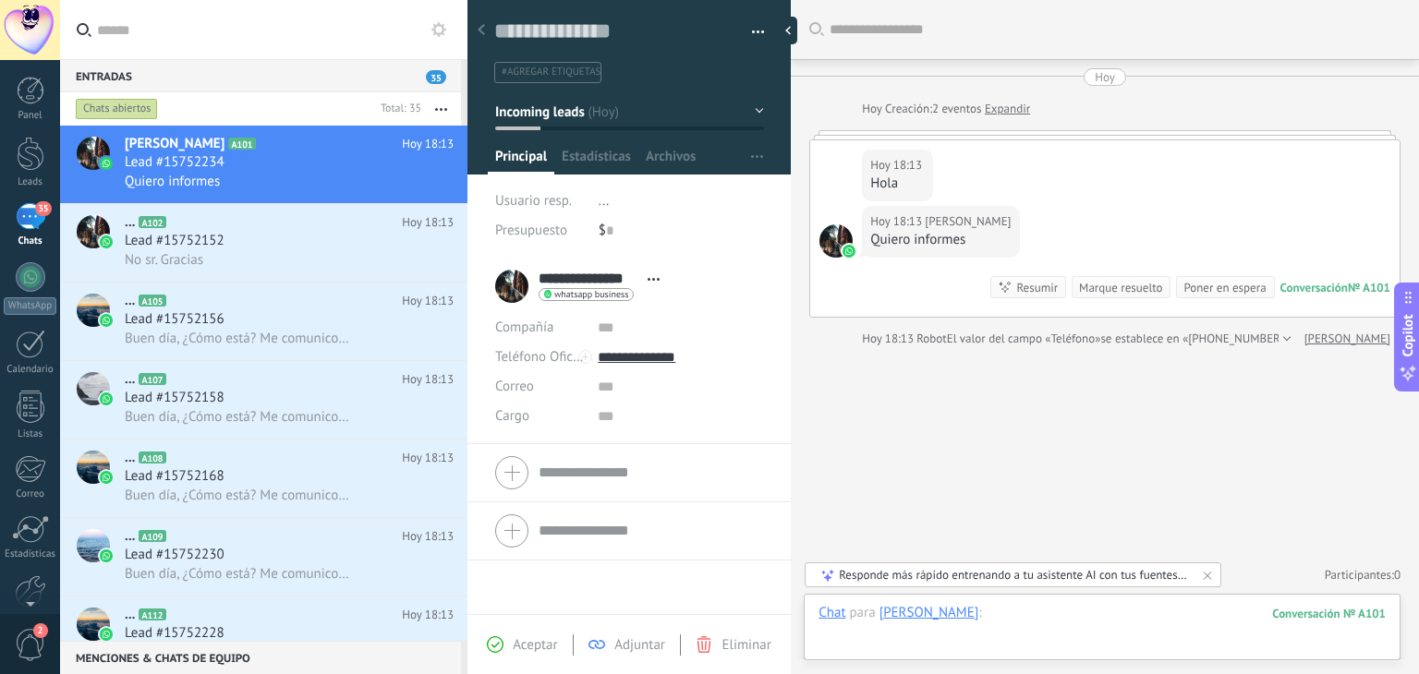
click at [1063, 621] on div at bounding box center [1102, 631] width 567 height 55
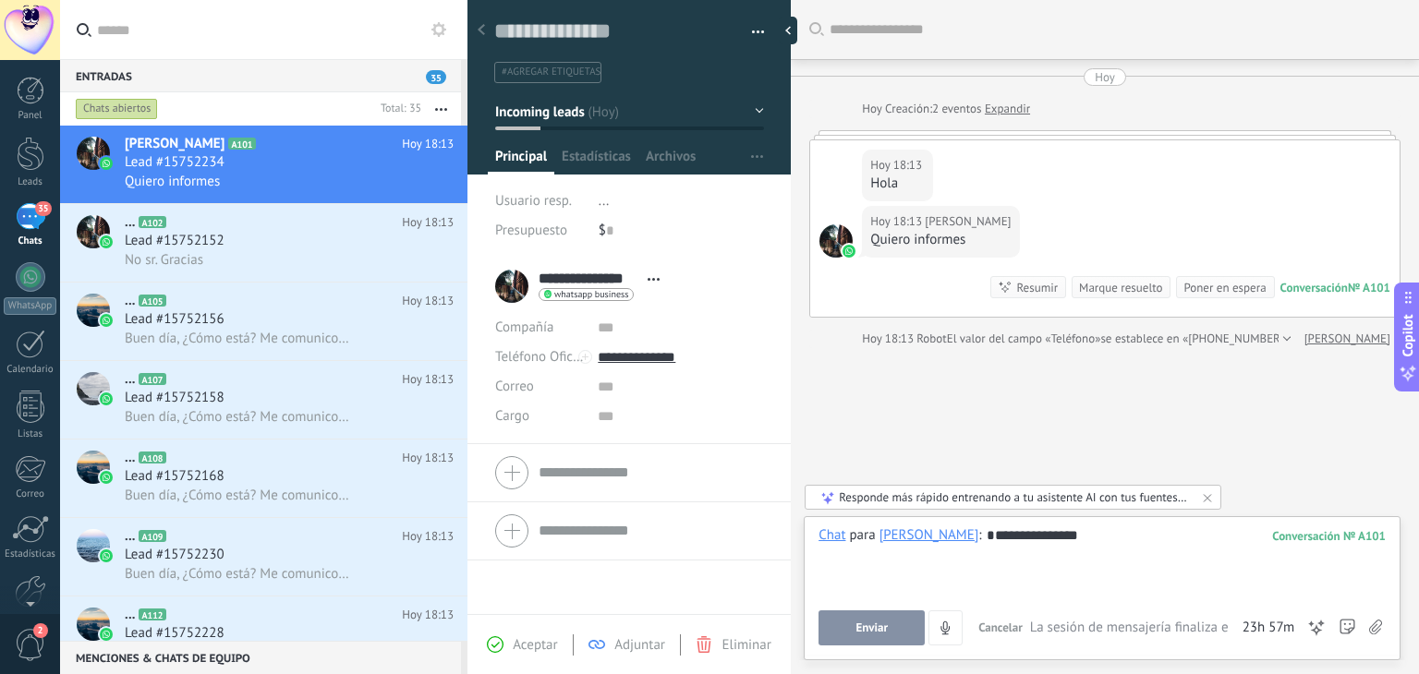
click at [854, 639] on button "Enviar" at bounding box center [872, 628] width 106 height 35
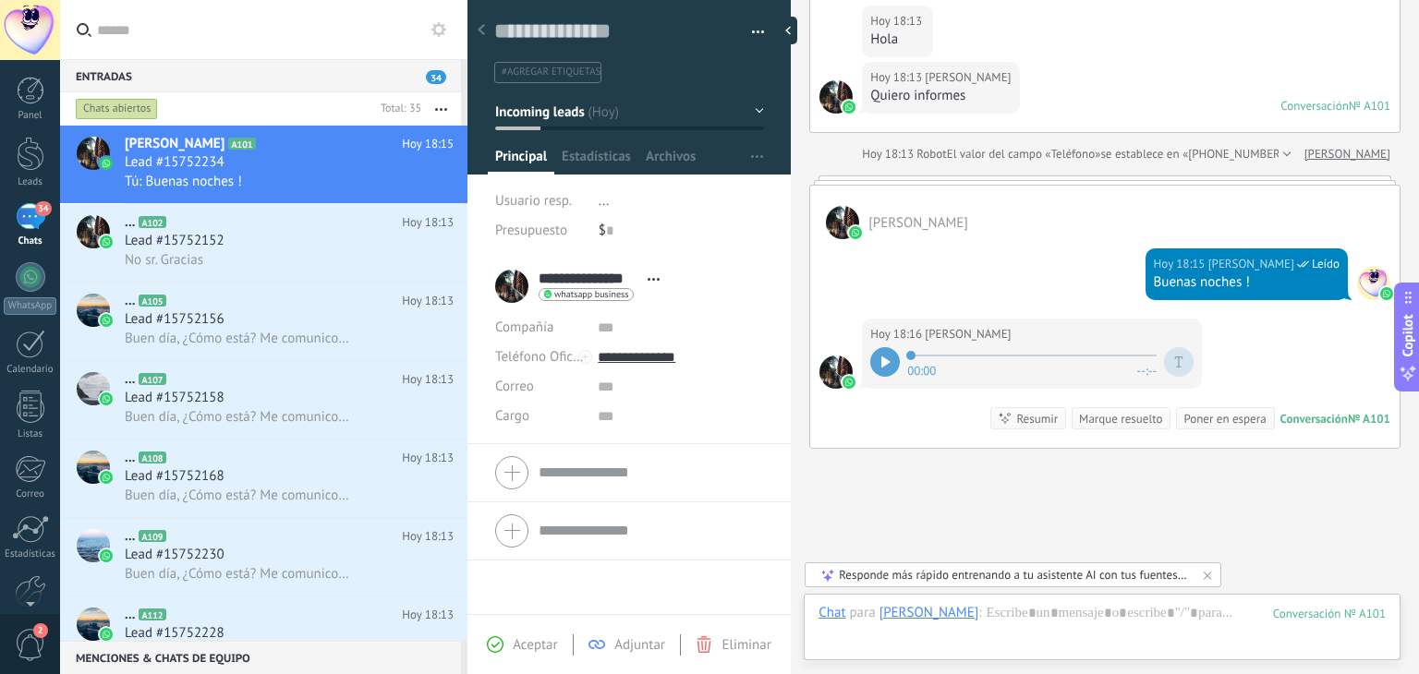
scroll to position [240, 0]
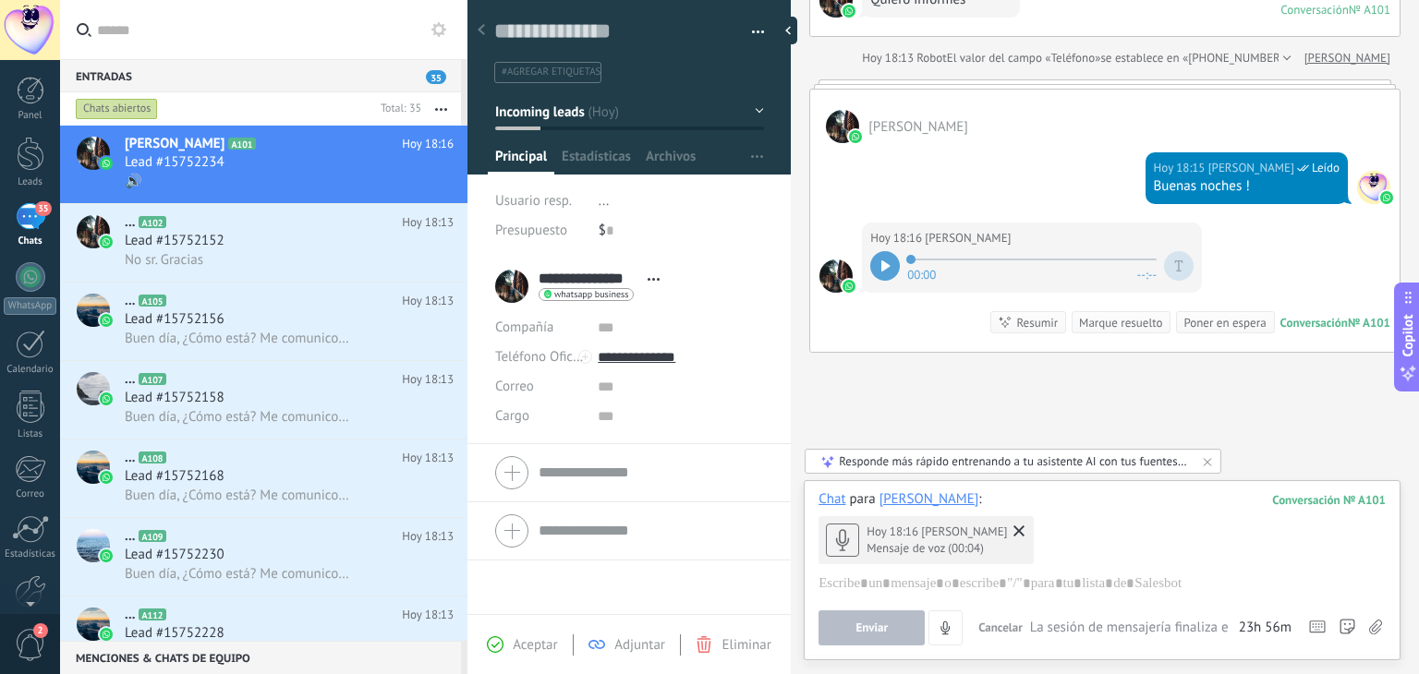
click at [891, 273] on div at bounding box center [885, 266] width 30 height 30
click at [1016, 526] on icon at bounding box center [1019, 531] width 11 height 11
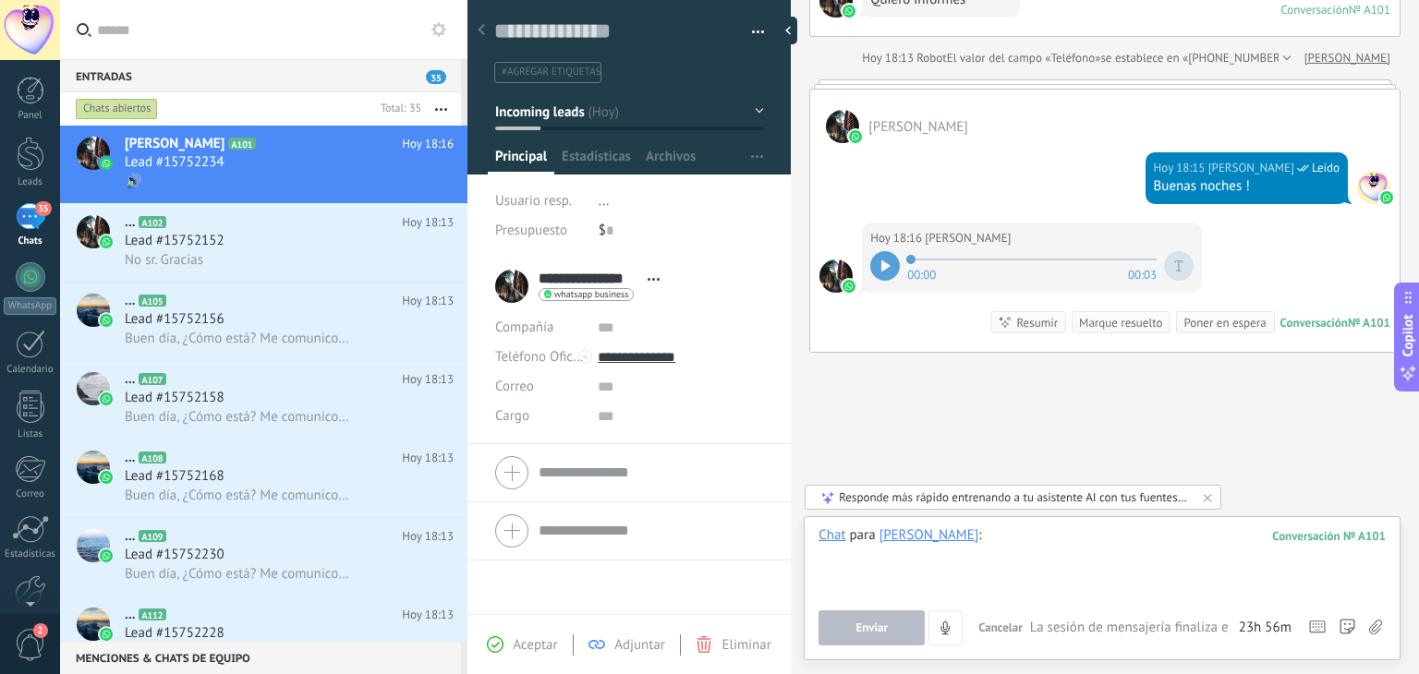
click at [957, 579] on div at bounding box center [1102, 562] width 567 height 70
click at [606, 197] on span "..." at bounding box center [604, 201] width 11 height 18
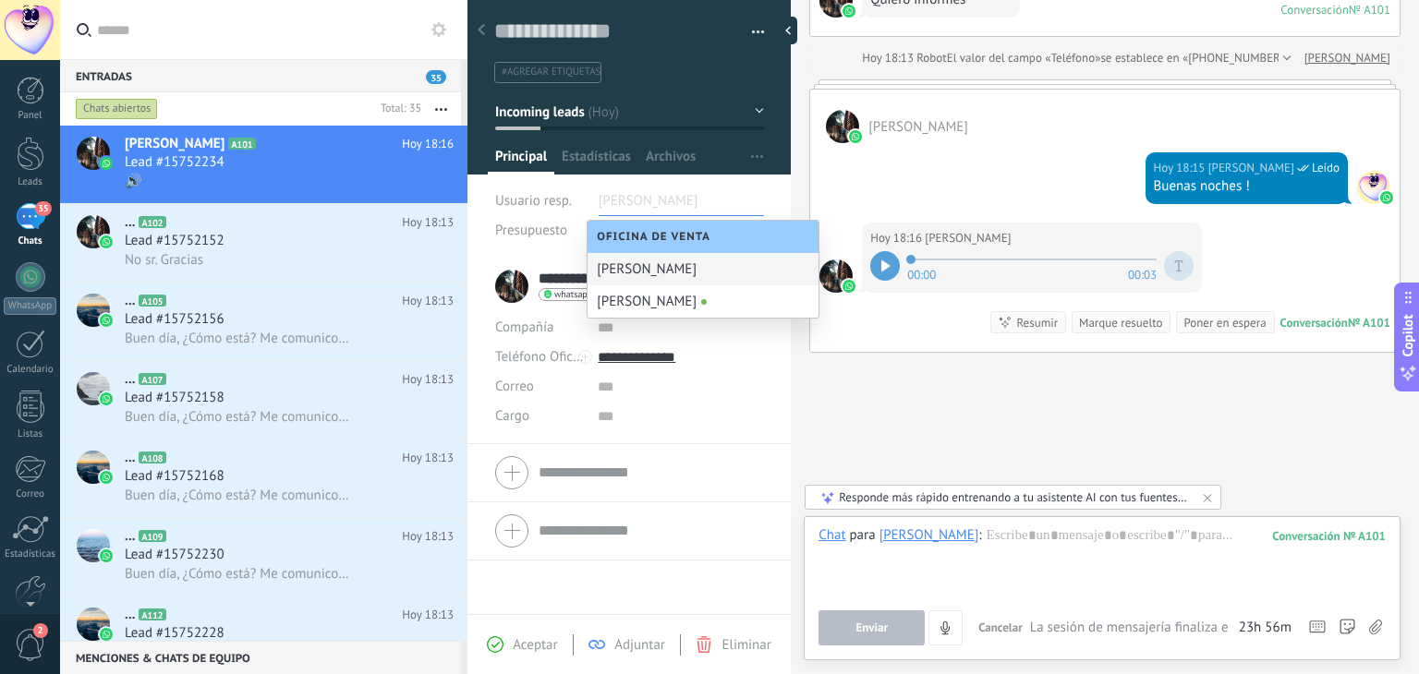
click at [673, 197] on input "text" at bounding box center [645, 202] width 92 height 30
click at [257, 232] on h2 "... A102" at bounding box center [263, 222] width 277 height 18
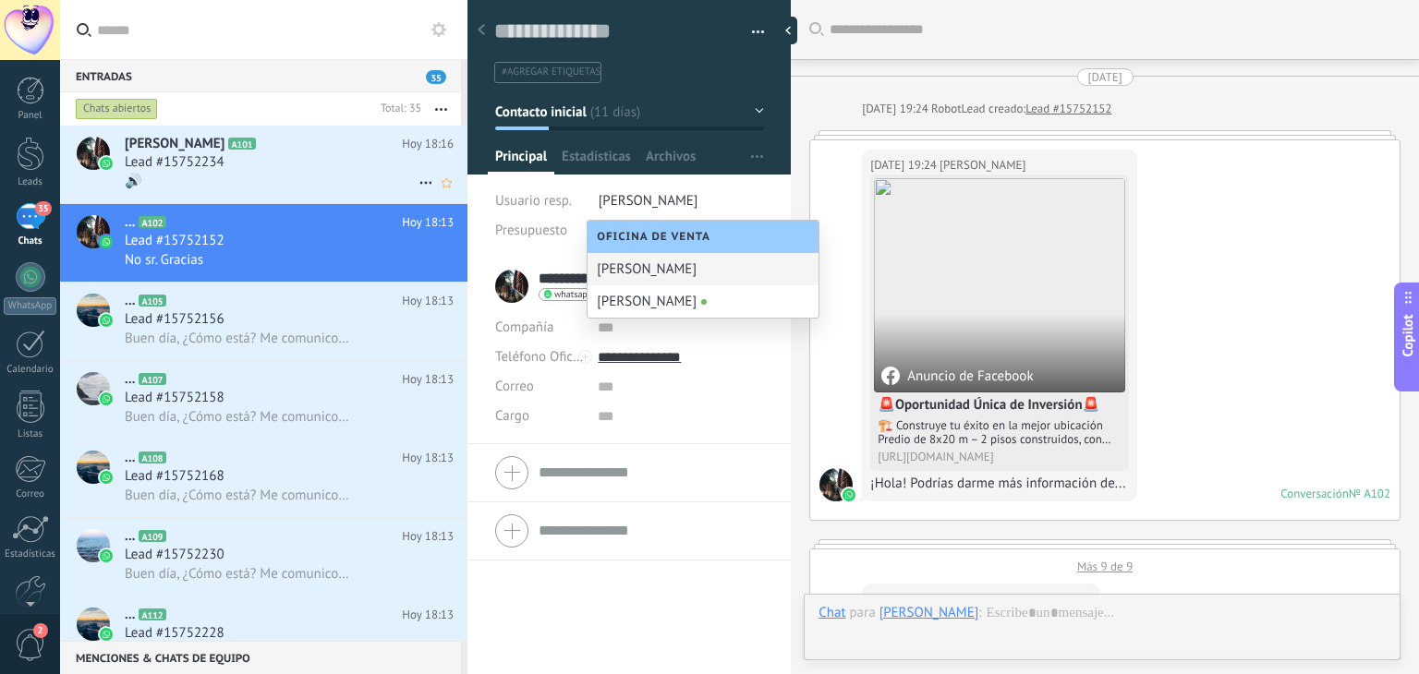
click at [246, 182] on div "🔊" at bounding box center [289, 181] width 329 height 19
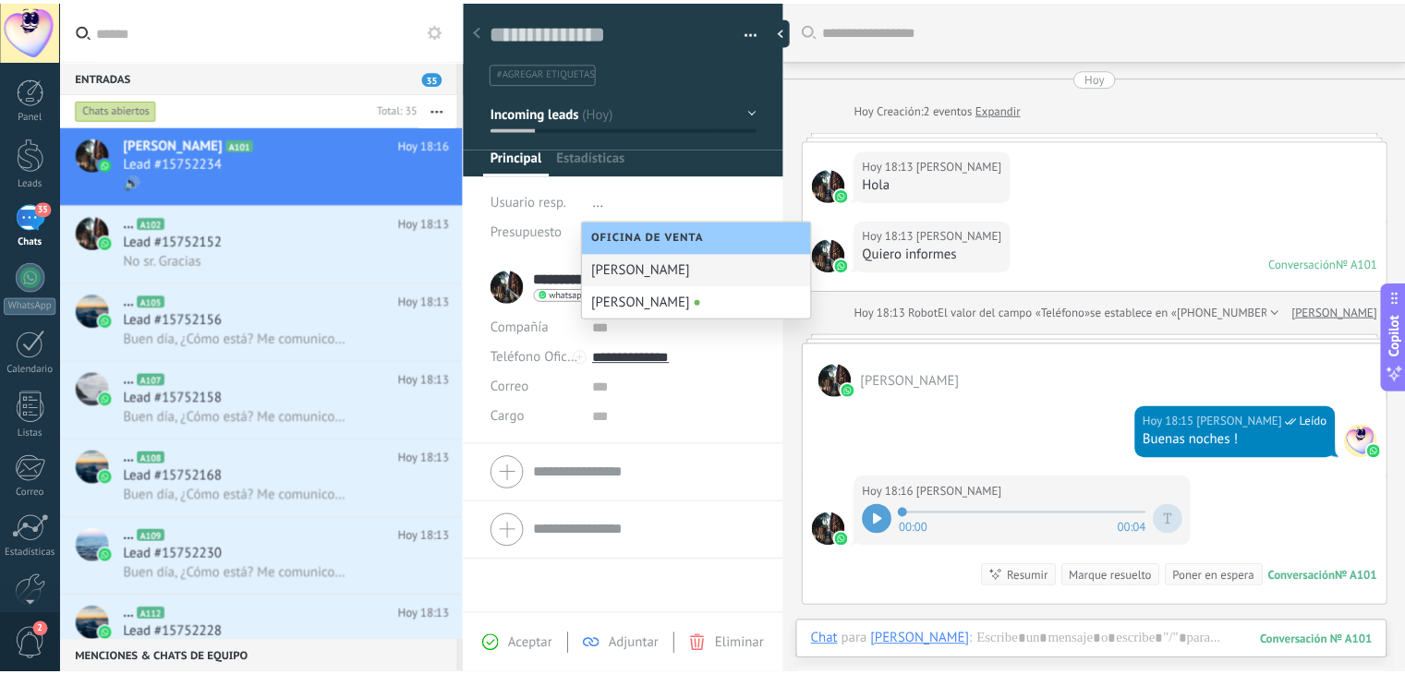
scroll to position [27, 0]
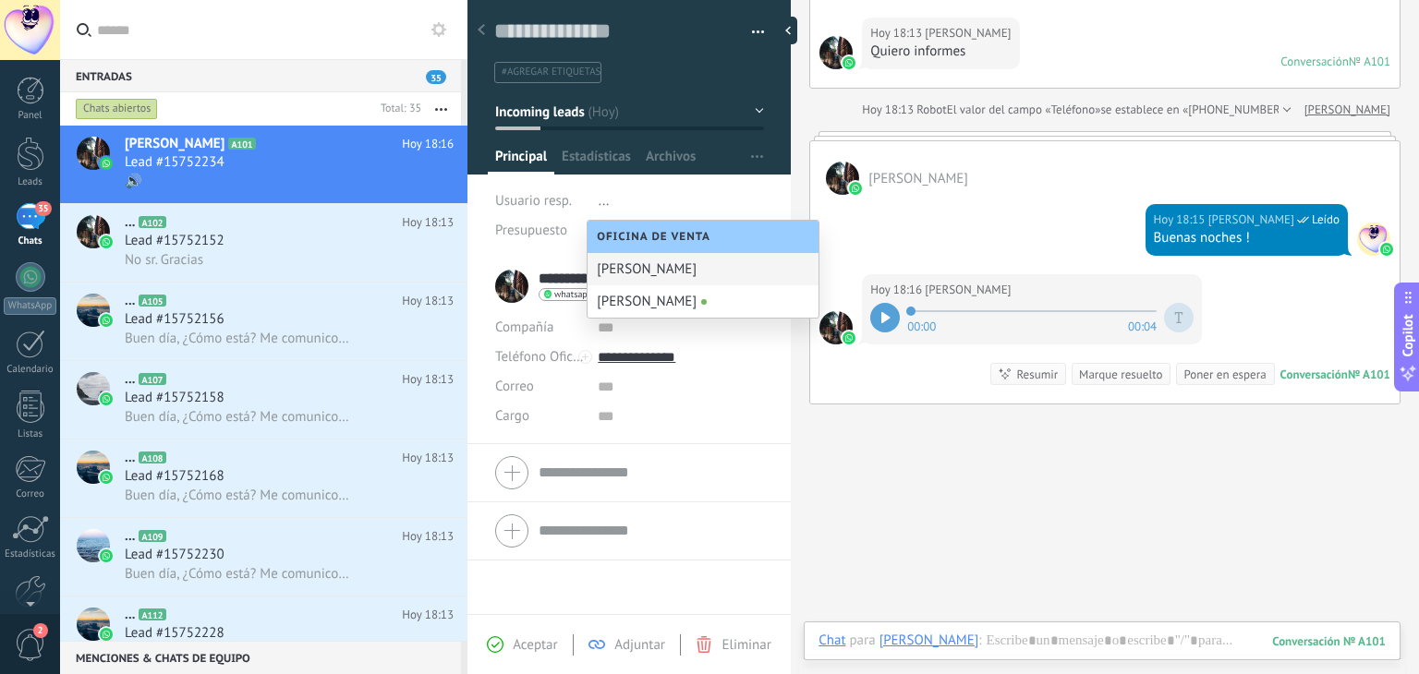
click at [886, 493] on div "Buscar Carga más [PERSON_NAME] Creación: 2 eventos Expandir Hoy 18:13 [PERSON_N…" at bounding box center [1105, 262] width 628 height 929
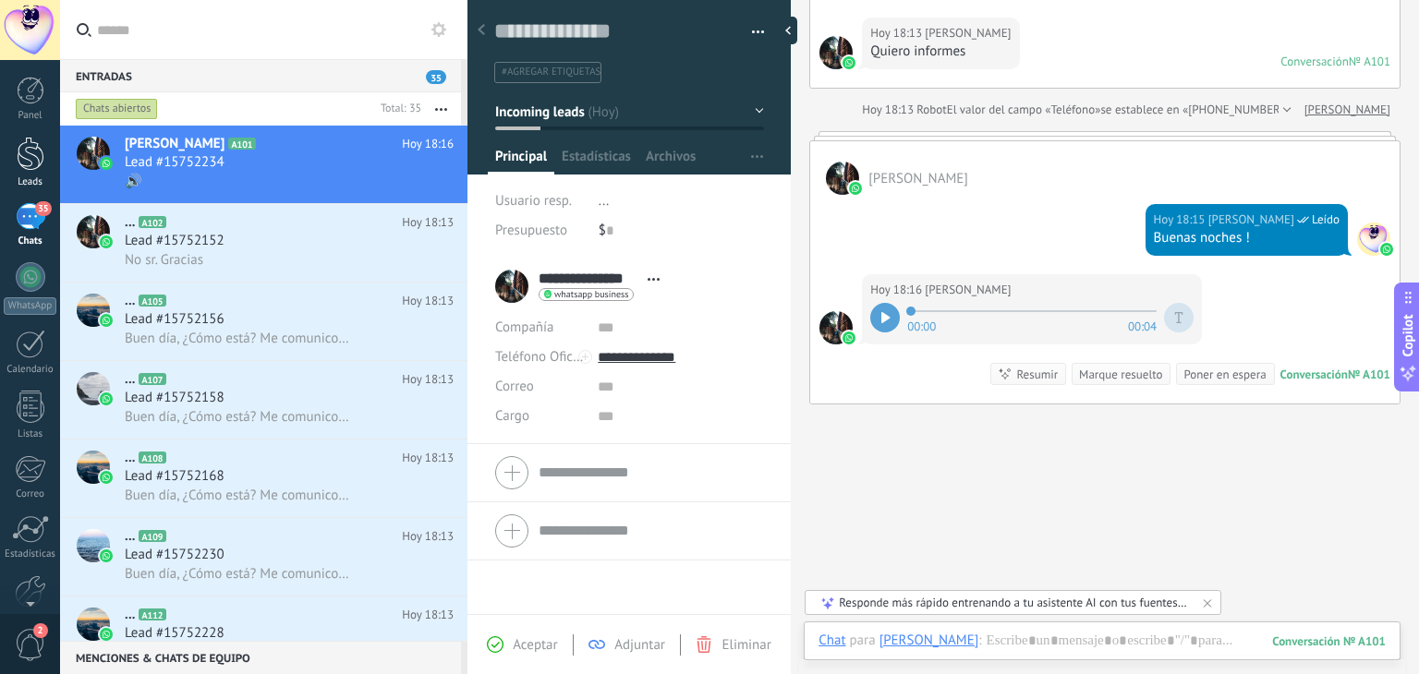
click at [26, 160] on div at bounding box center [31, 154] width 28 height 34
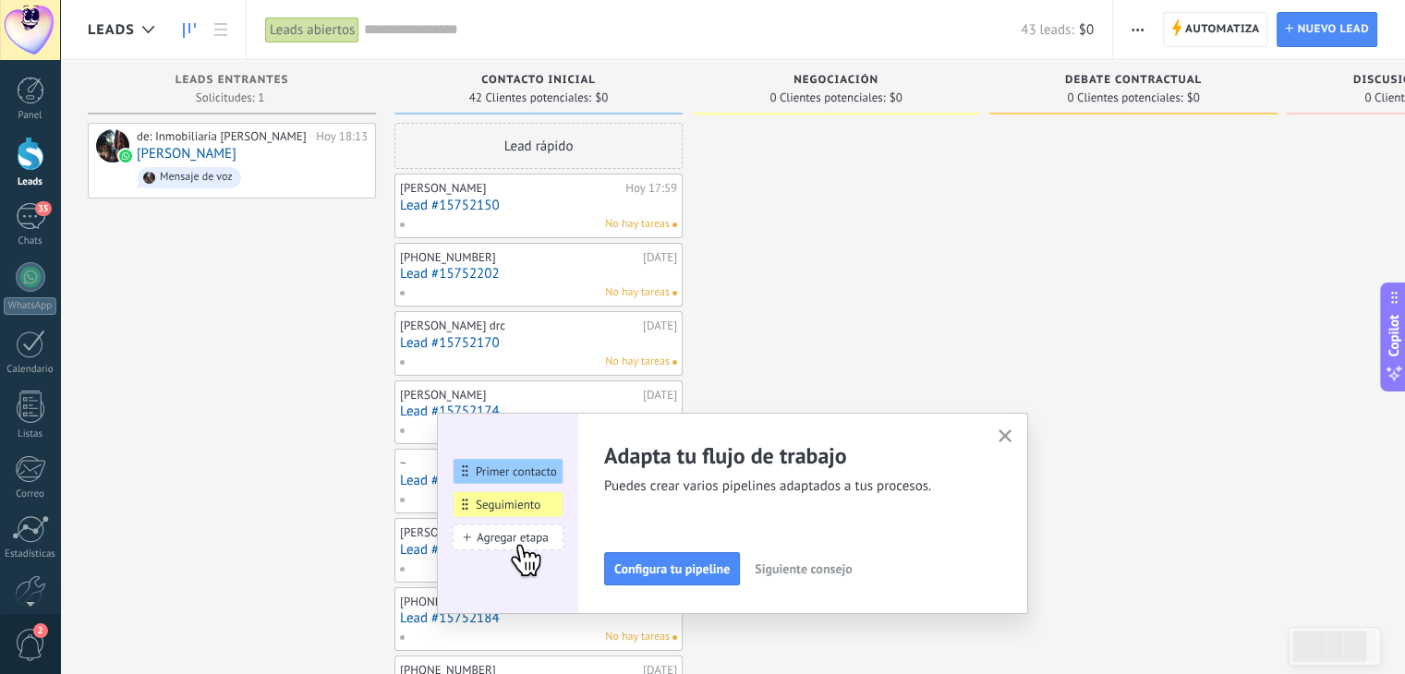
click at [1008, 433] on use "button" at bounding box center [1006, 437] width 14 height 14
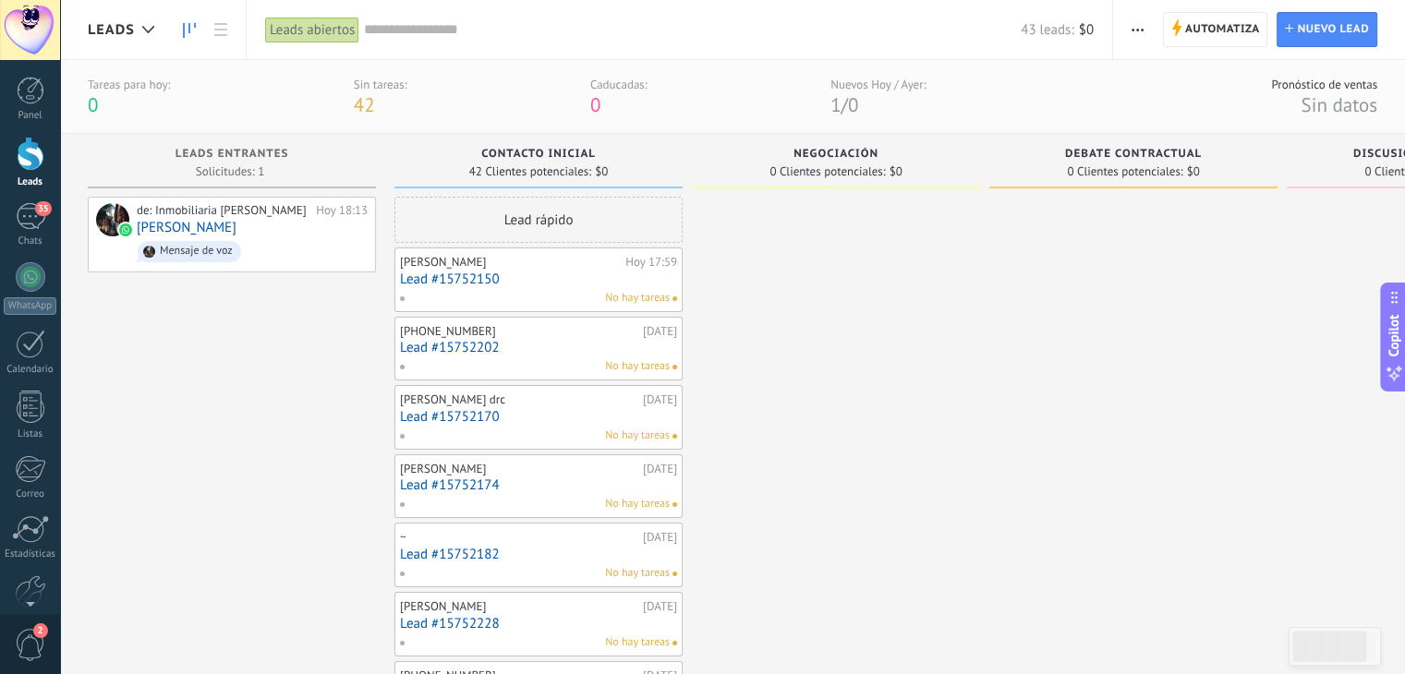
click at [568, 285] on link "Lead #15752150" at bounding box center [538, 280] width 277 height 16
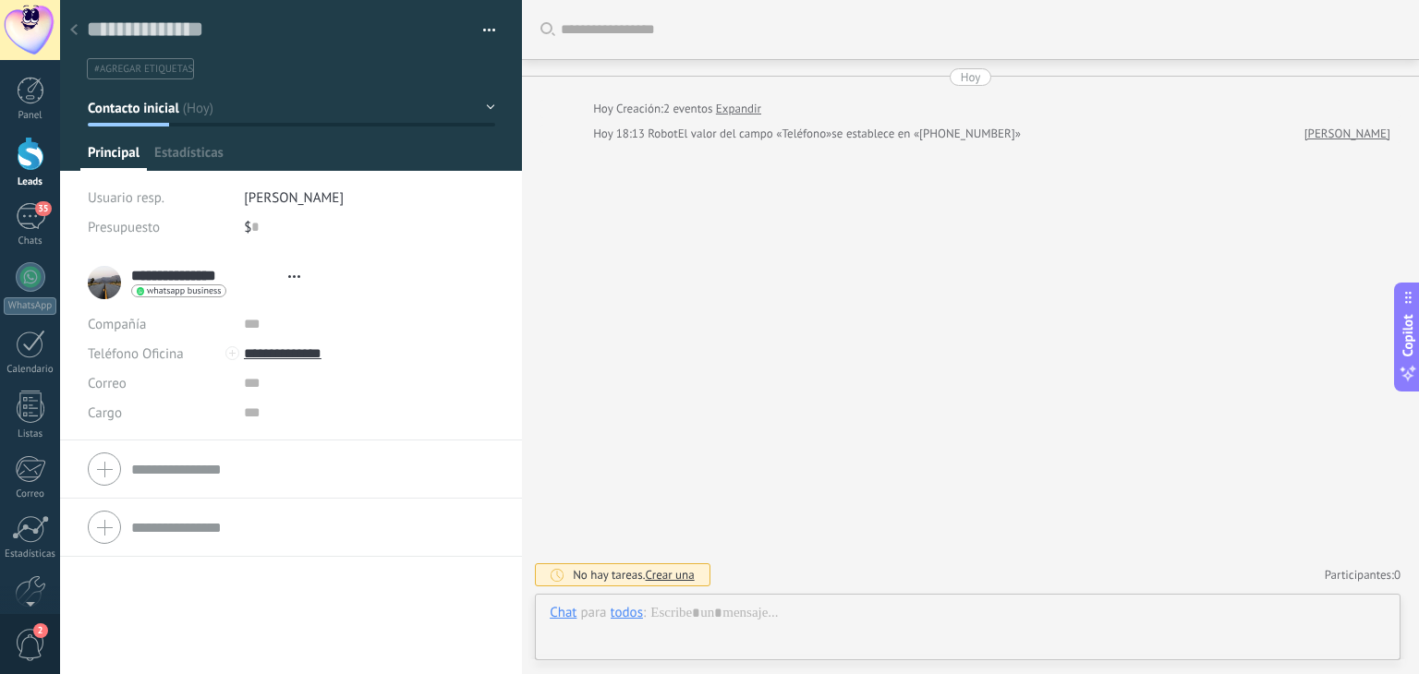
type textarea "**********"
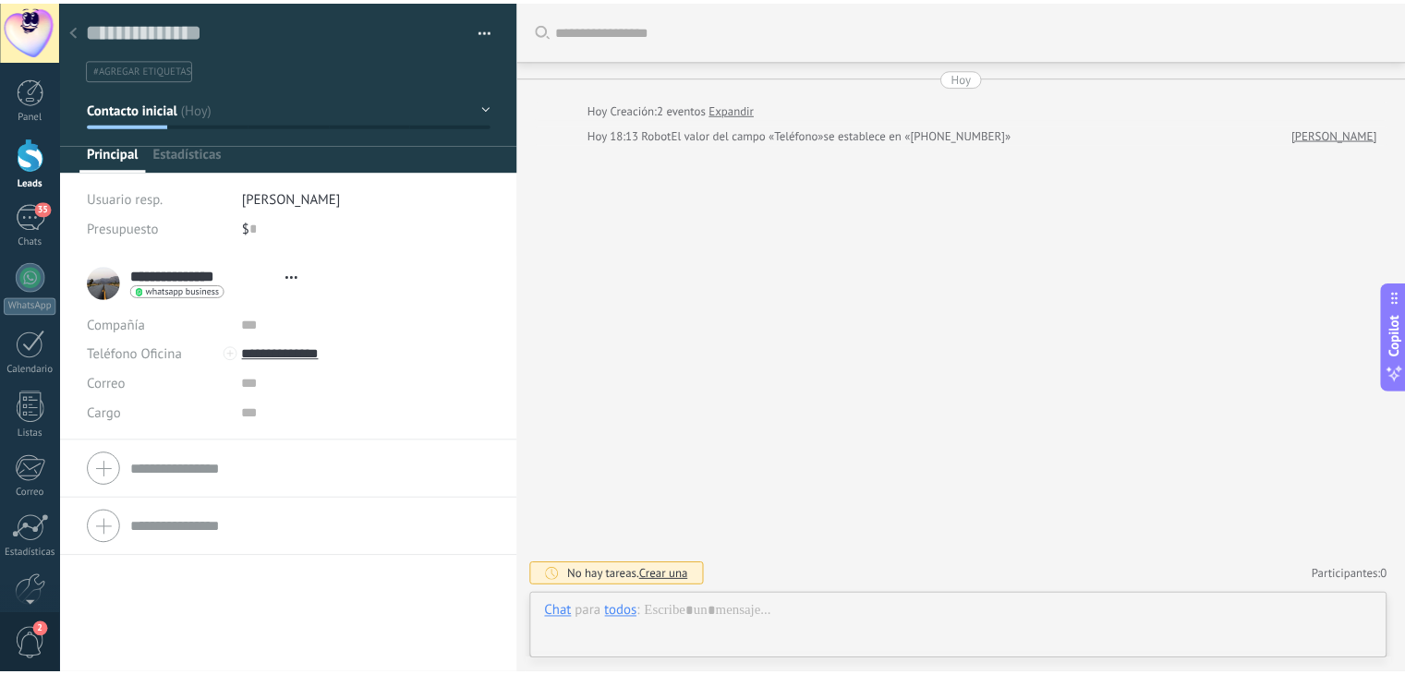
scroll to position [27, 0]
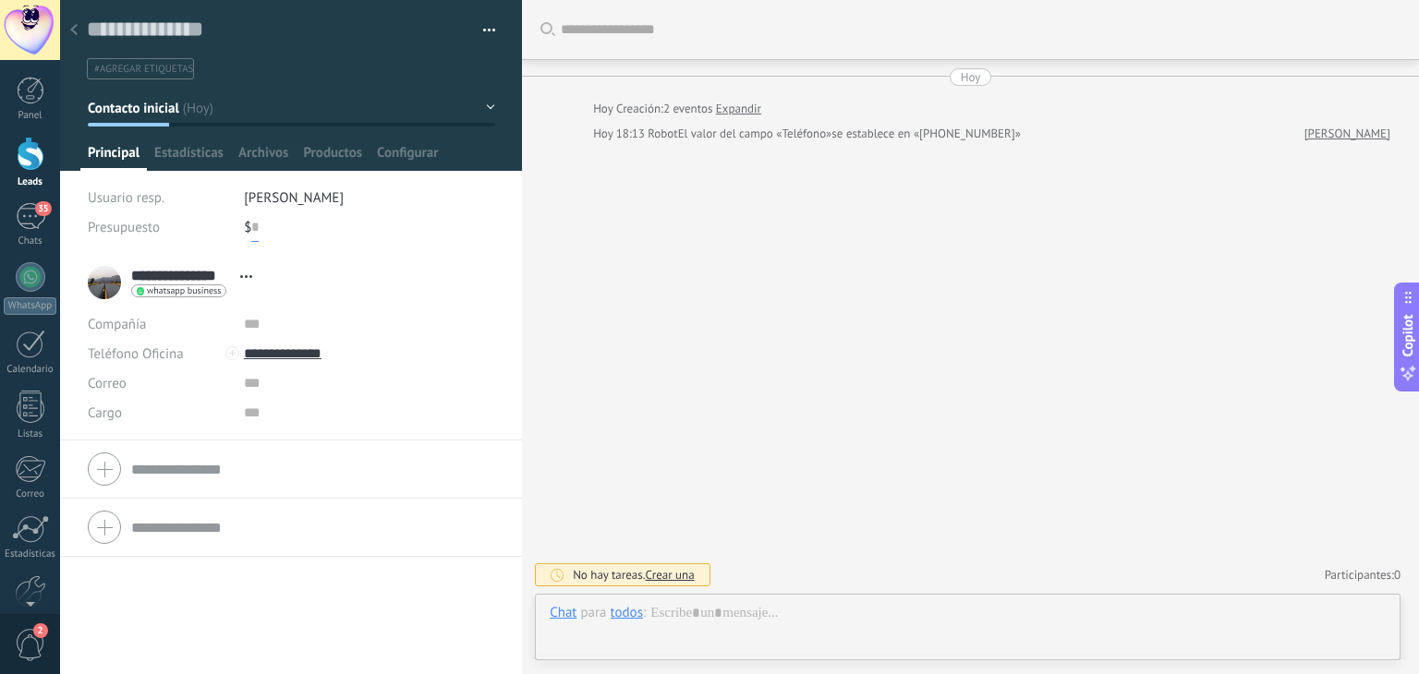
click at [251, 228] on input "text" at bounding box center [254, 228] width 7 height 30
type input "***"
click at [371, 249] on div "Usuario resp. [PERSON_NAME] Presupuesto $ *** 200" at bounding box center [291, 218] width 407 height 71
click at [125, 652] on span "Guardar" at bounding box center [119, 645] width 43 height 13
click at [14, 155] on link "Leads" at bounding box center [30, 163] width 60 height 52
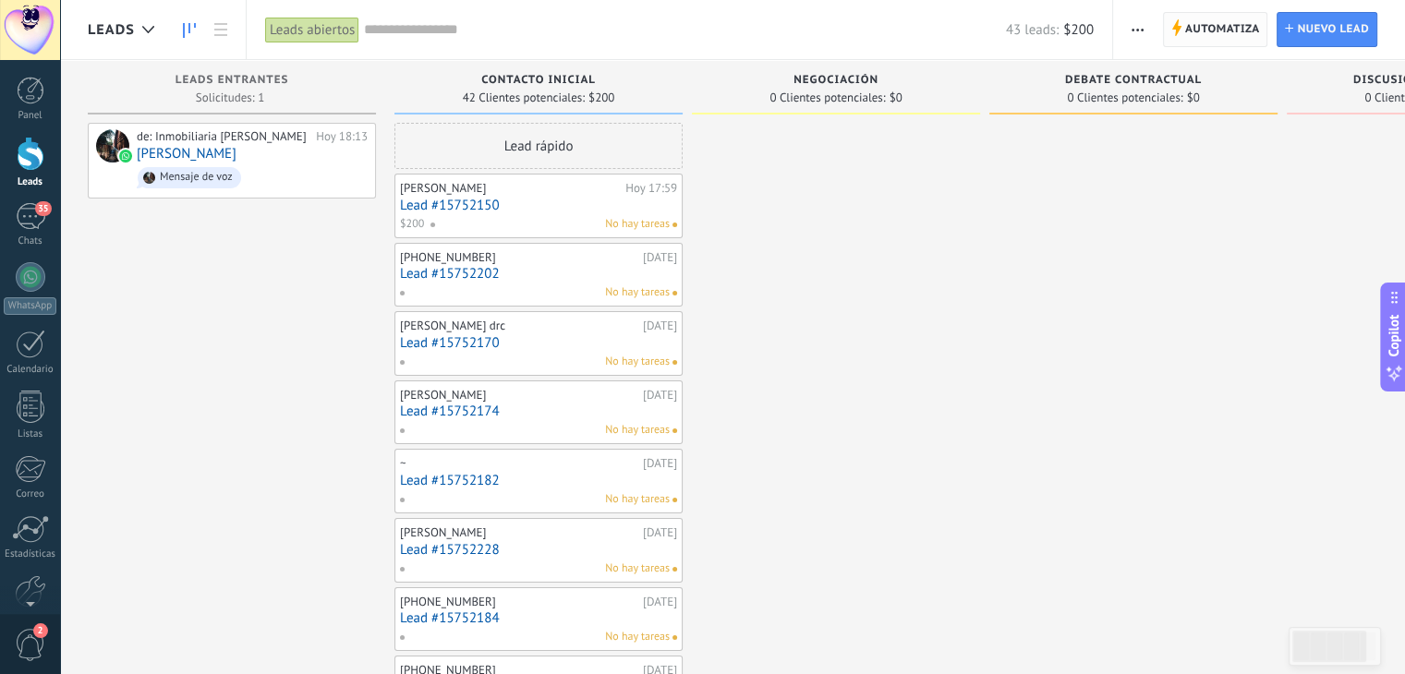
click at [1228, 25] on span "Automatiza" at bounding box center [1222, 29] width 75 height 33
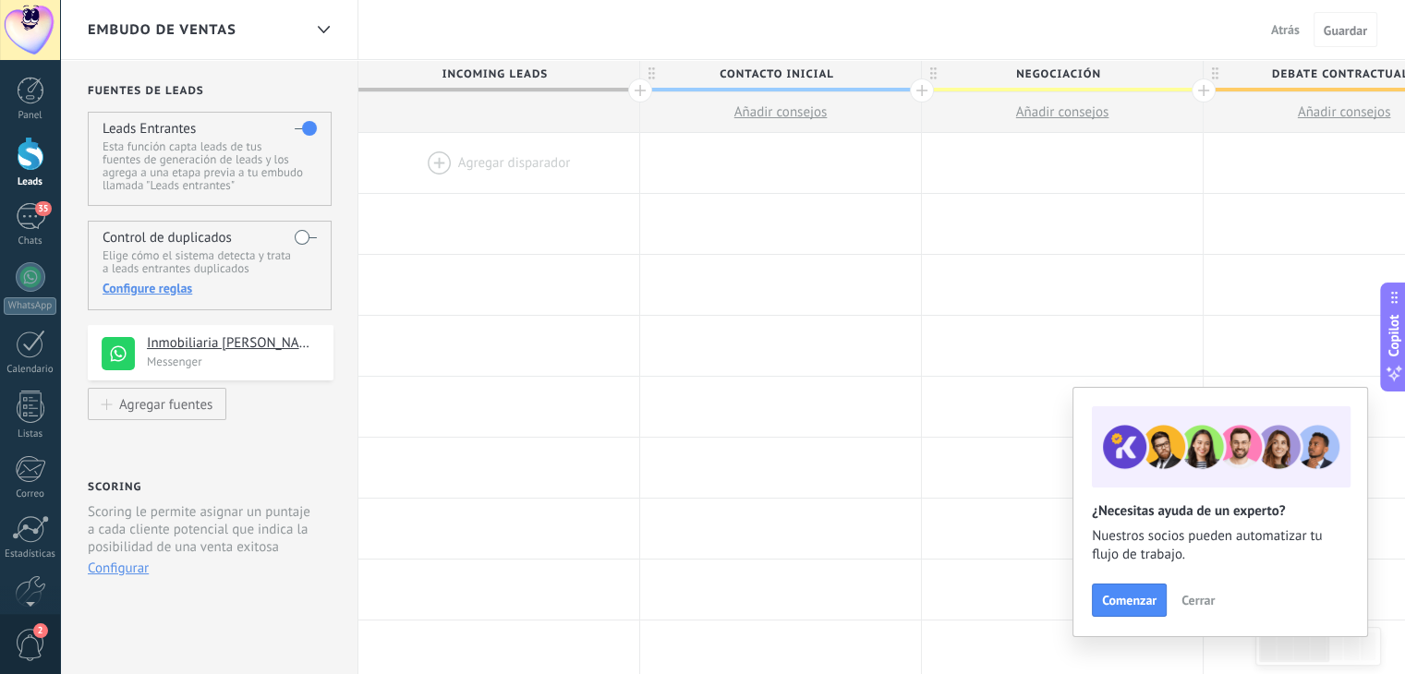
click at [1208, 601] on span "Cerrar" at bounding box center [1198, 600] width 33 height 13
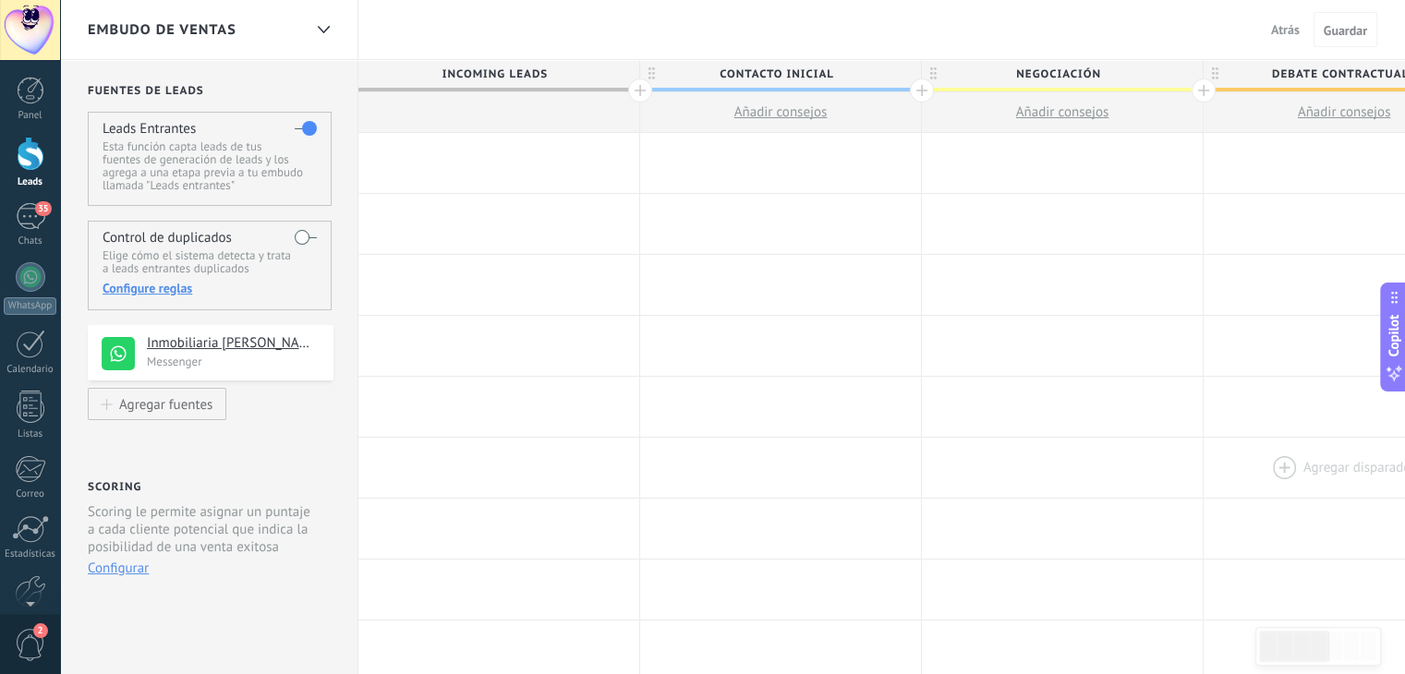
click at [1357, 492] on div at bounding box center [1344, 468] width 281 height 60
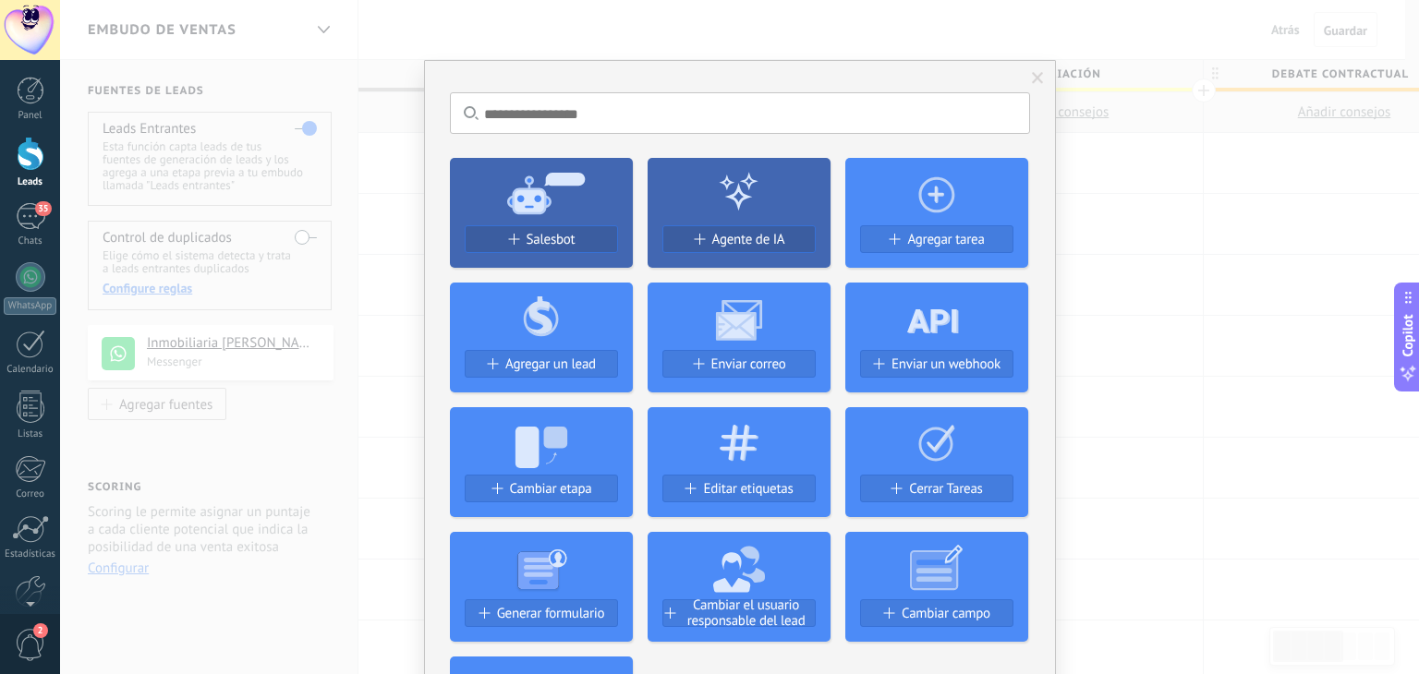
click at [1032, 73] on span at bounding box center [1038, 78] width 12 height 13
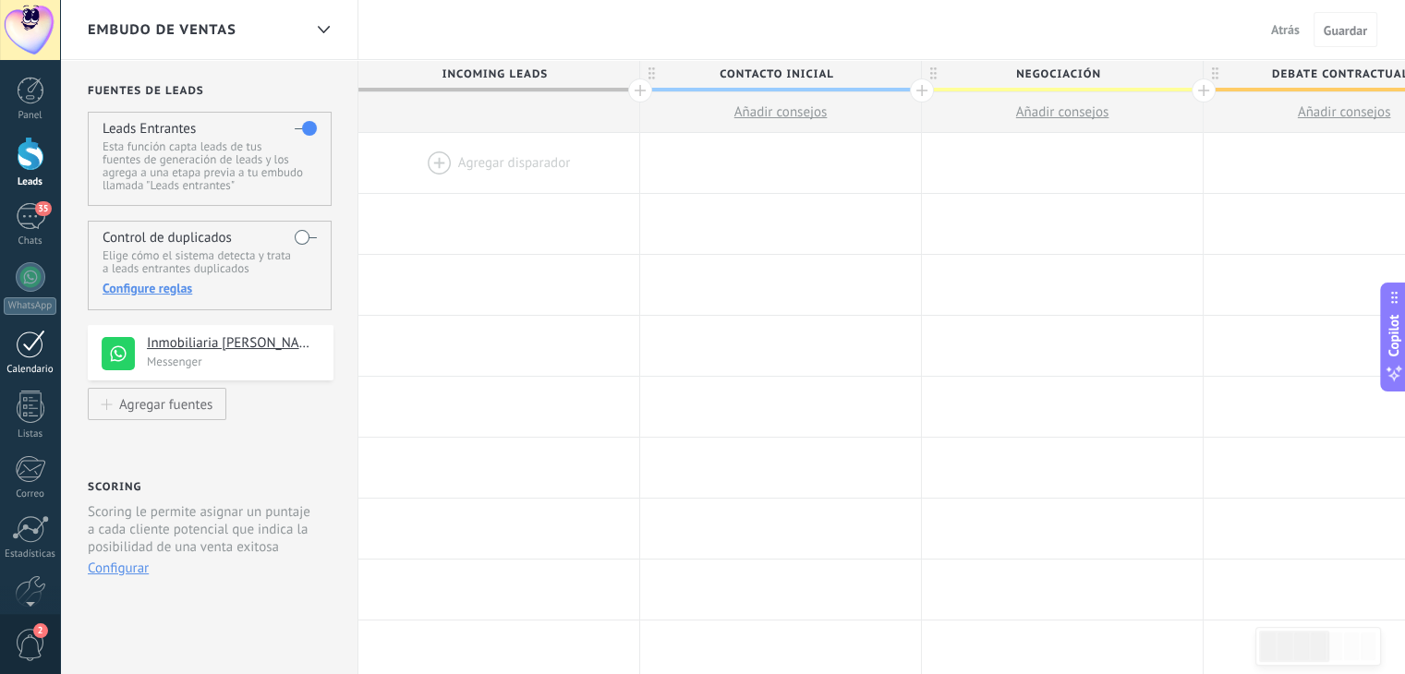
click at [16, 341] on div at bounding box center [31, 344] width 30 height 29
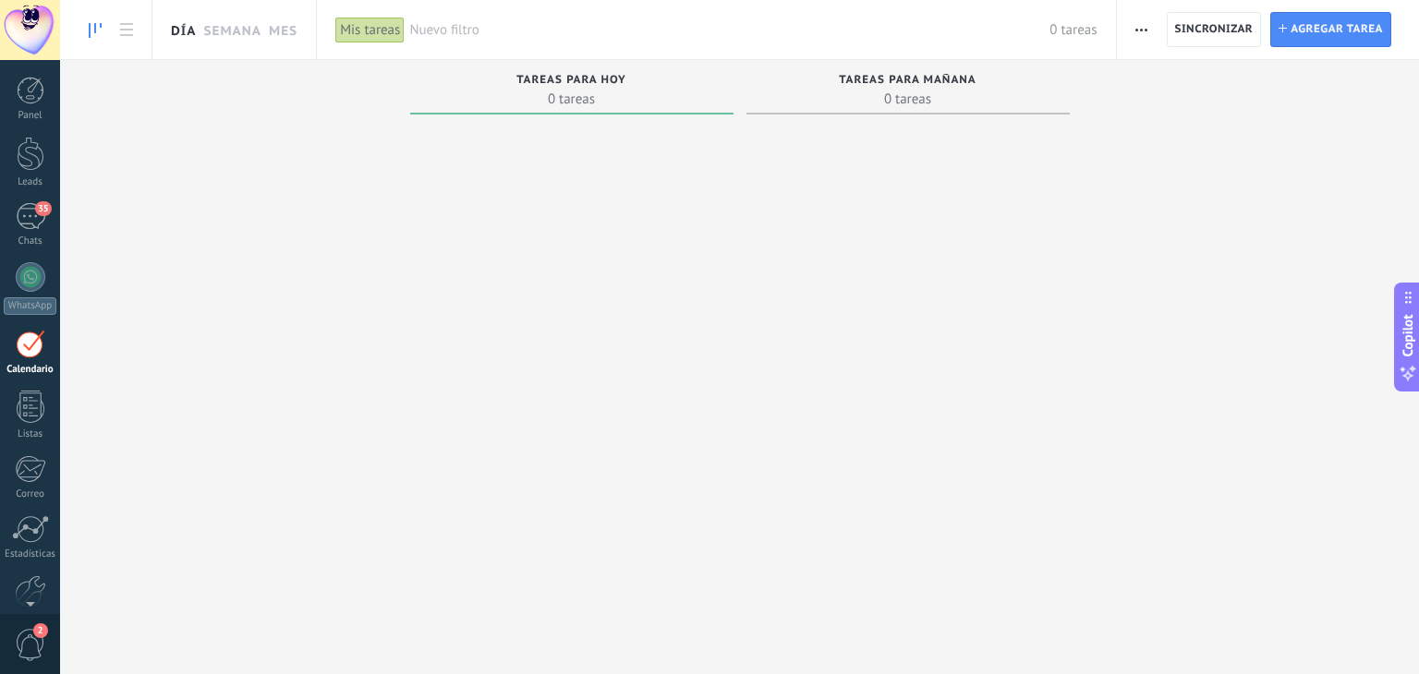
click at [180, 30] on link "Día" at bounding box center [183, 29] width 25 height 59
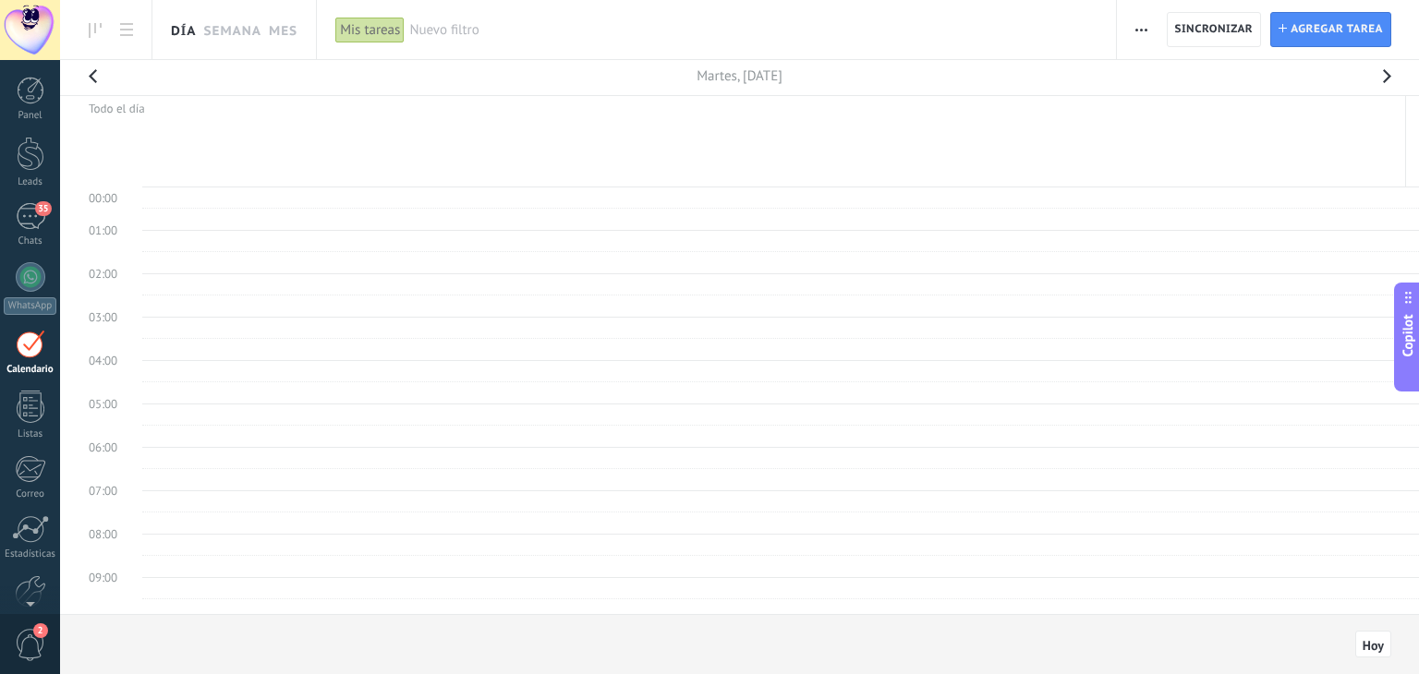
scroll to position [346, 0]
click at [232, 27] on link "Semana" at bounding box center [232, 29] width 58 height 59
click at [95, 80] on button "button" at bounding box center [92, 81] width 37 height 43
click at [97, 79] on button "button" at bounding box center [92, 81] width 37 height 43
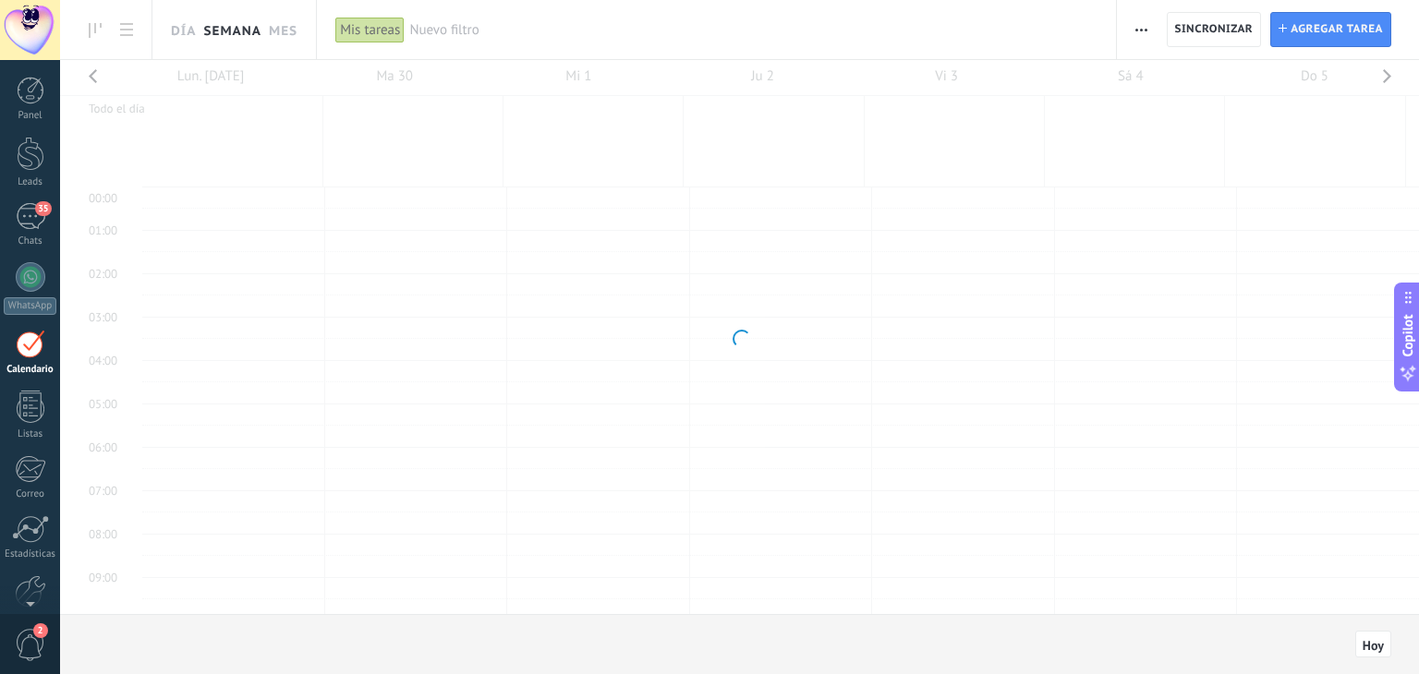
scroll to position [346, 0]
click at [1384, 79] on button "button" at bounding box center [1386, 81] width 37 height 43
click at [1384, 79] on div at bounding box center [739, 337] width 1359 height 554
click at [1384, 79] on button "button" at bounding box center [1386, 81] width 37 height 43
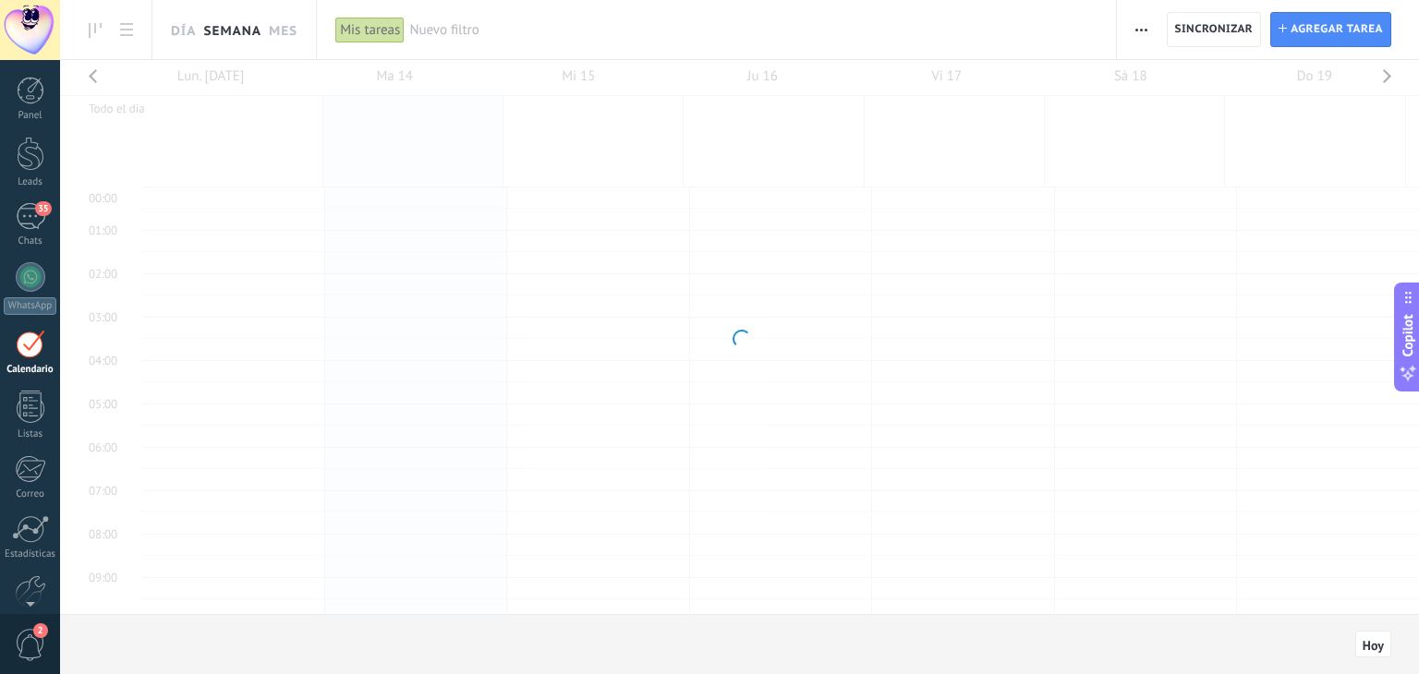
scroll to position [346, 0]
click at [36, 221] on div "35" at bounding box center [31, 216] width 30 height 27
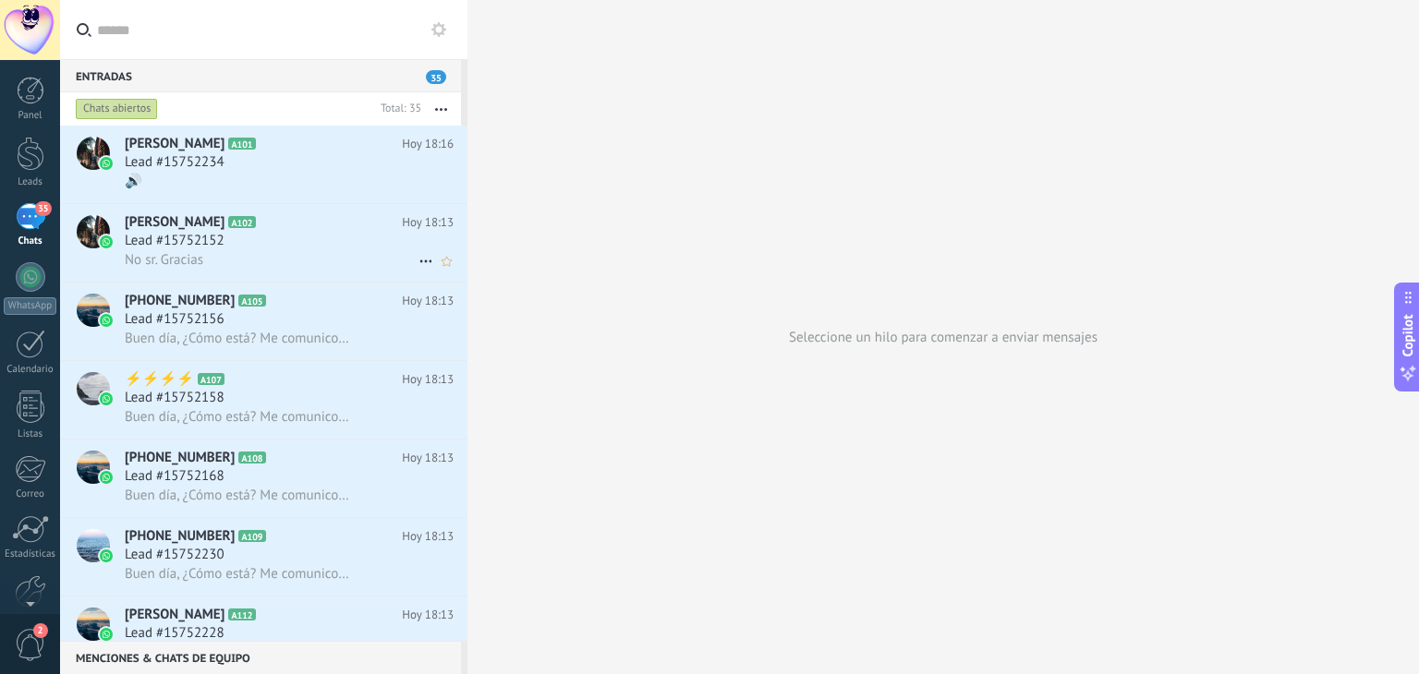
click at [297, 232] on h2 "[PERSON_NAME] A102" at bounding box center [263, 222] width 277 height 18
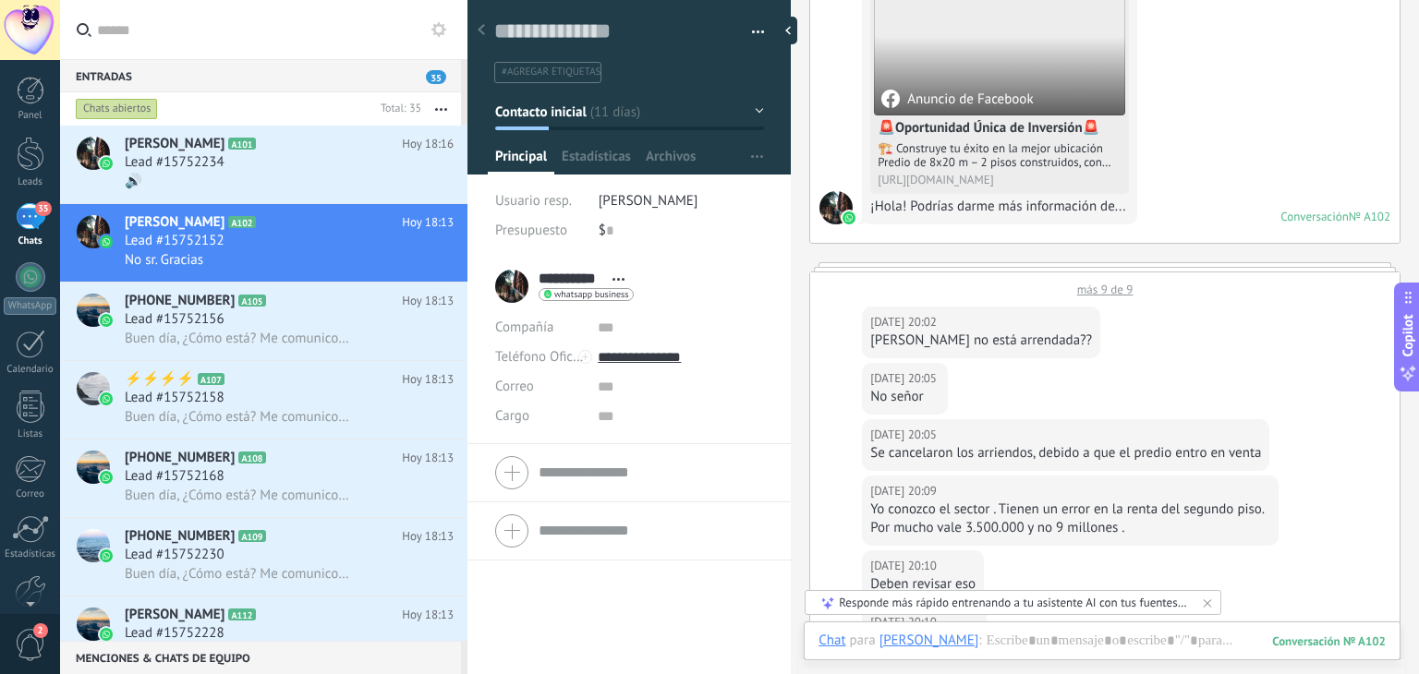
scroll to position [370, 0]
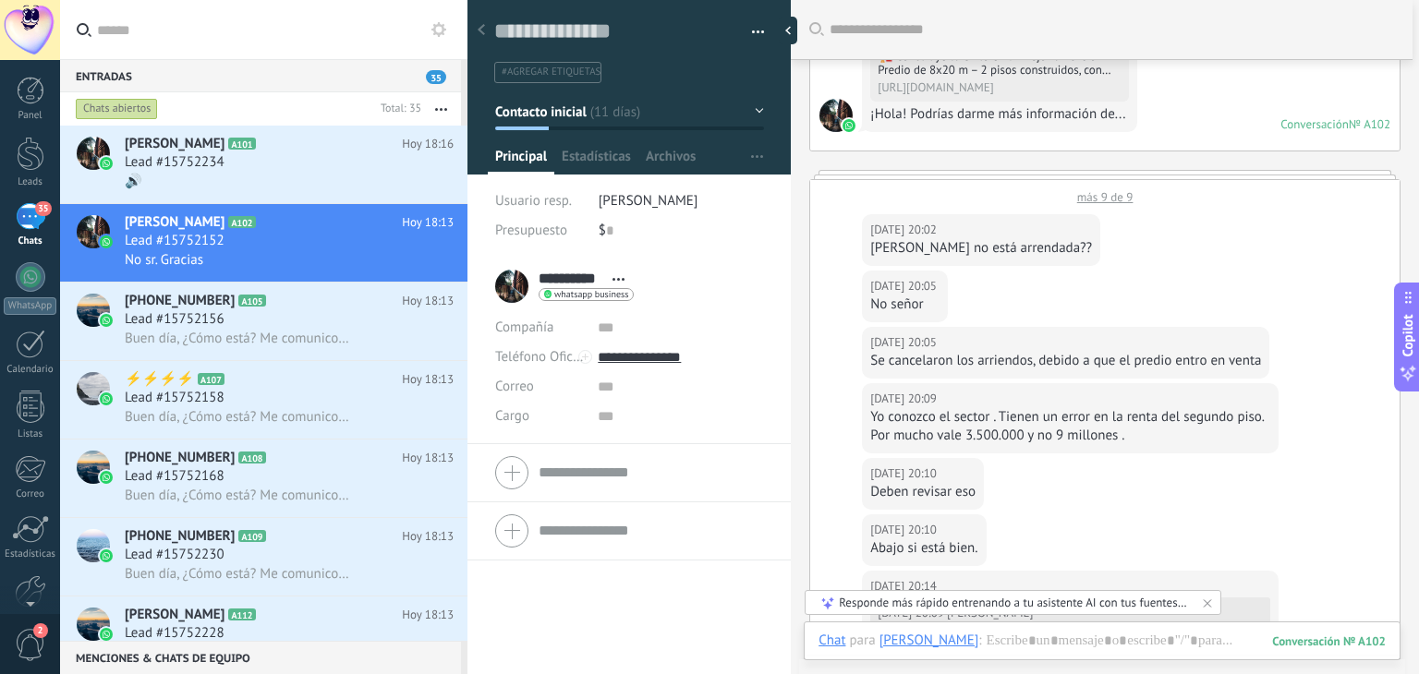
click at [1106, 195] on div "más 9 de 9" at bounding box center [1104, 192] width 589 height 25
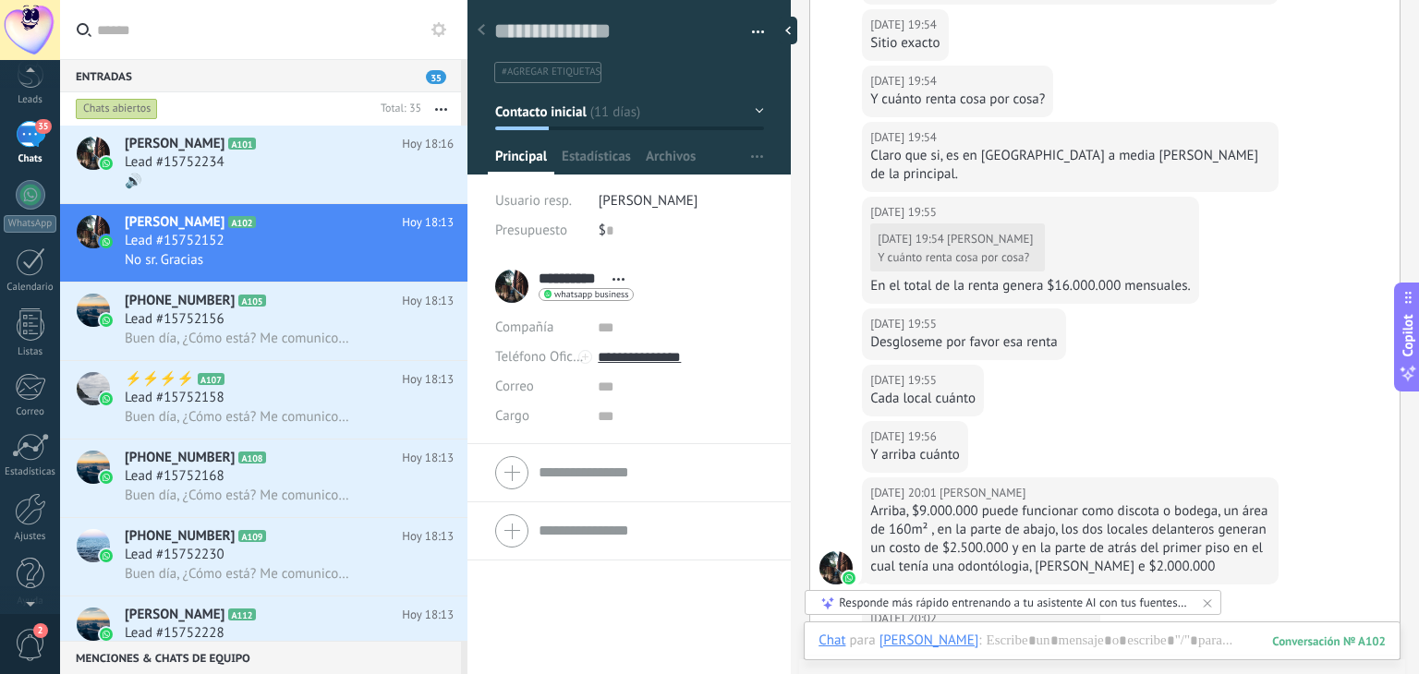
scroll to position [92, 0]
click at [23, 516] on link "Ajustes" at bounding box center [30, 508] width 60 height 50
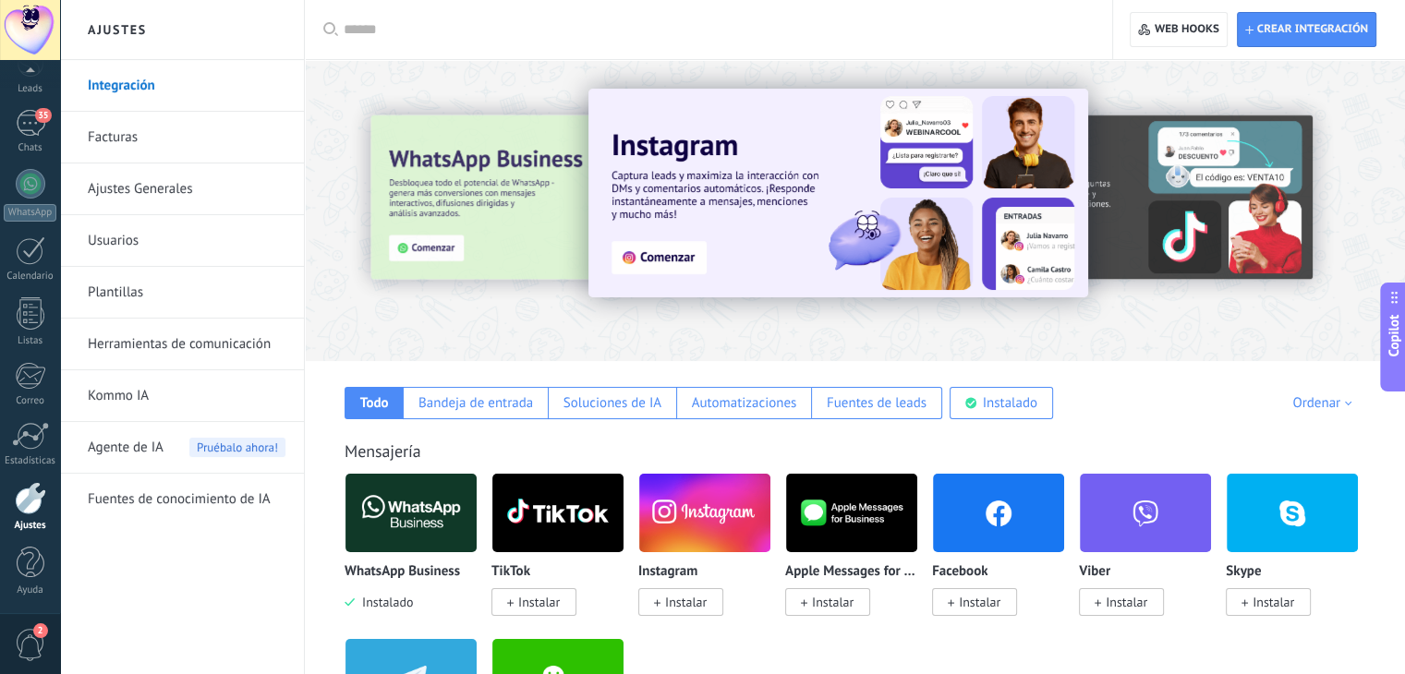
scroll to position [185, 0]
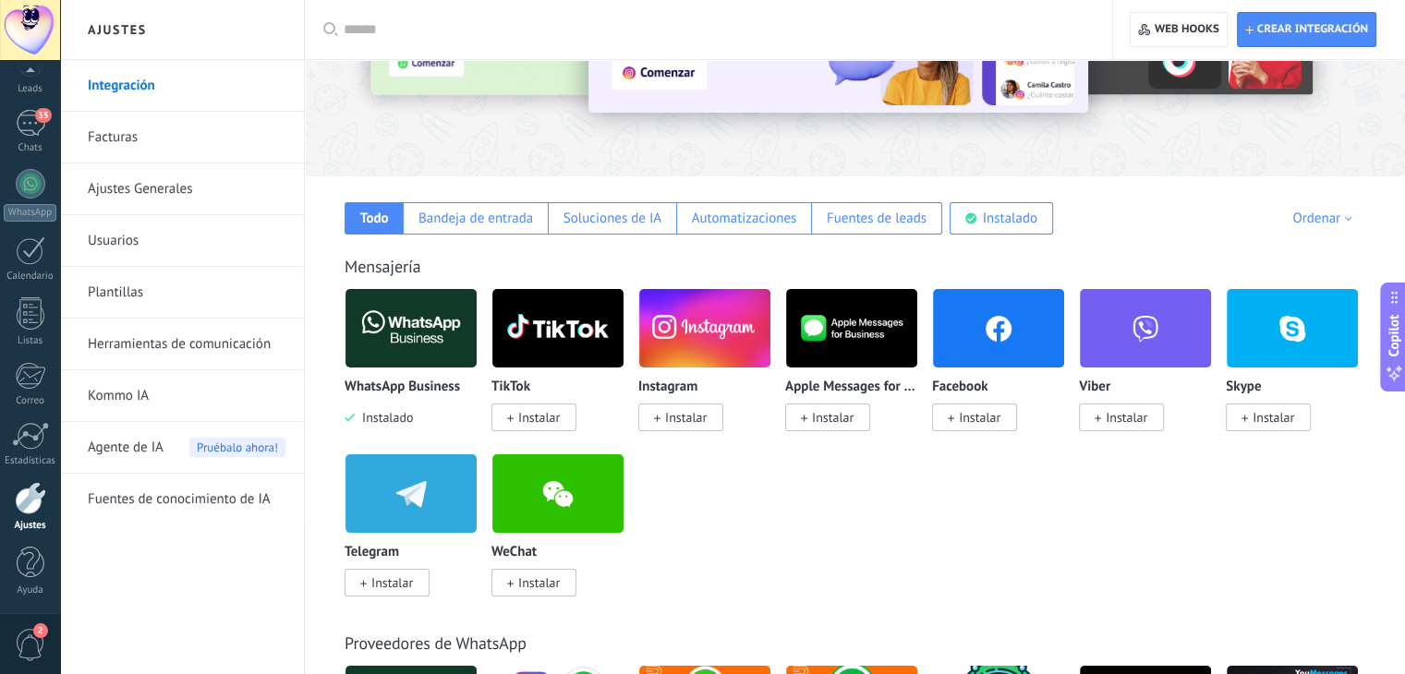
click at [137, 229] on link "Usuarios" at bounding box center [187, 241] width 198 height 52
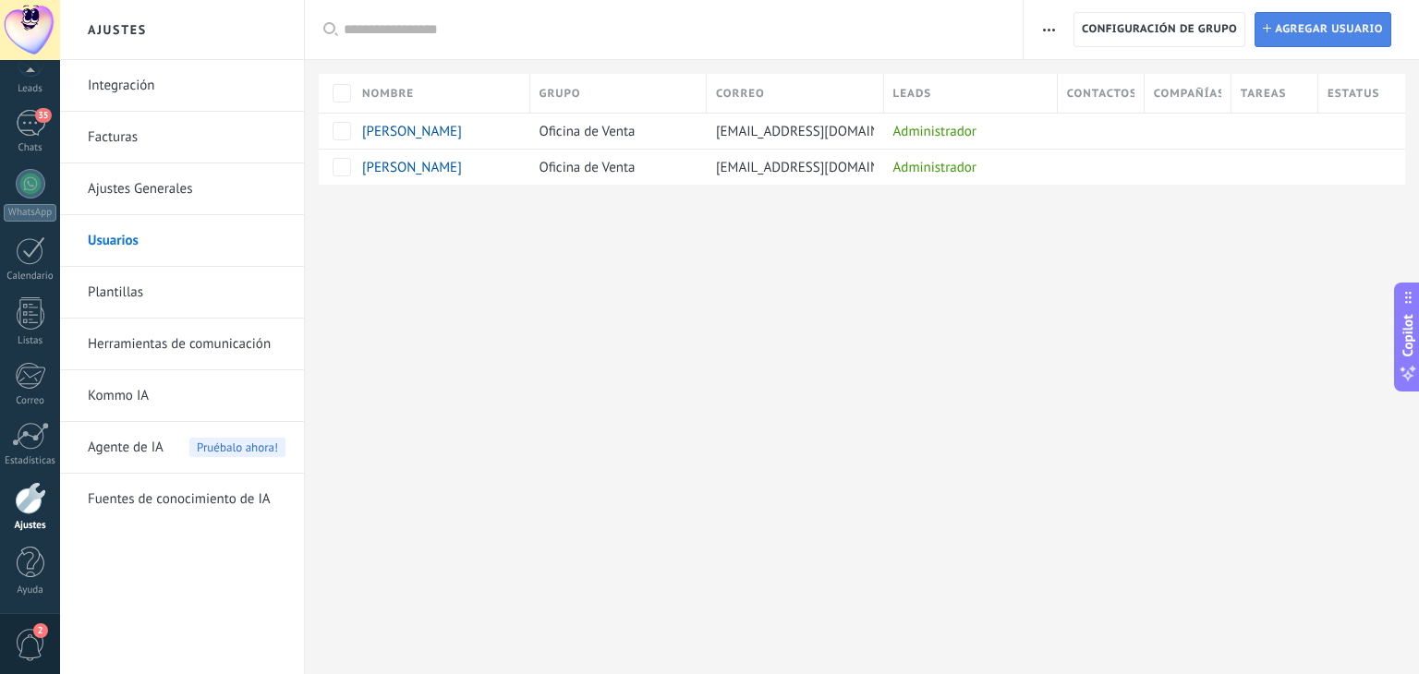
click at [1316, 32] on span "Agregar usuario" at bounding box center [1329, 29] width 108 height 33
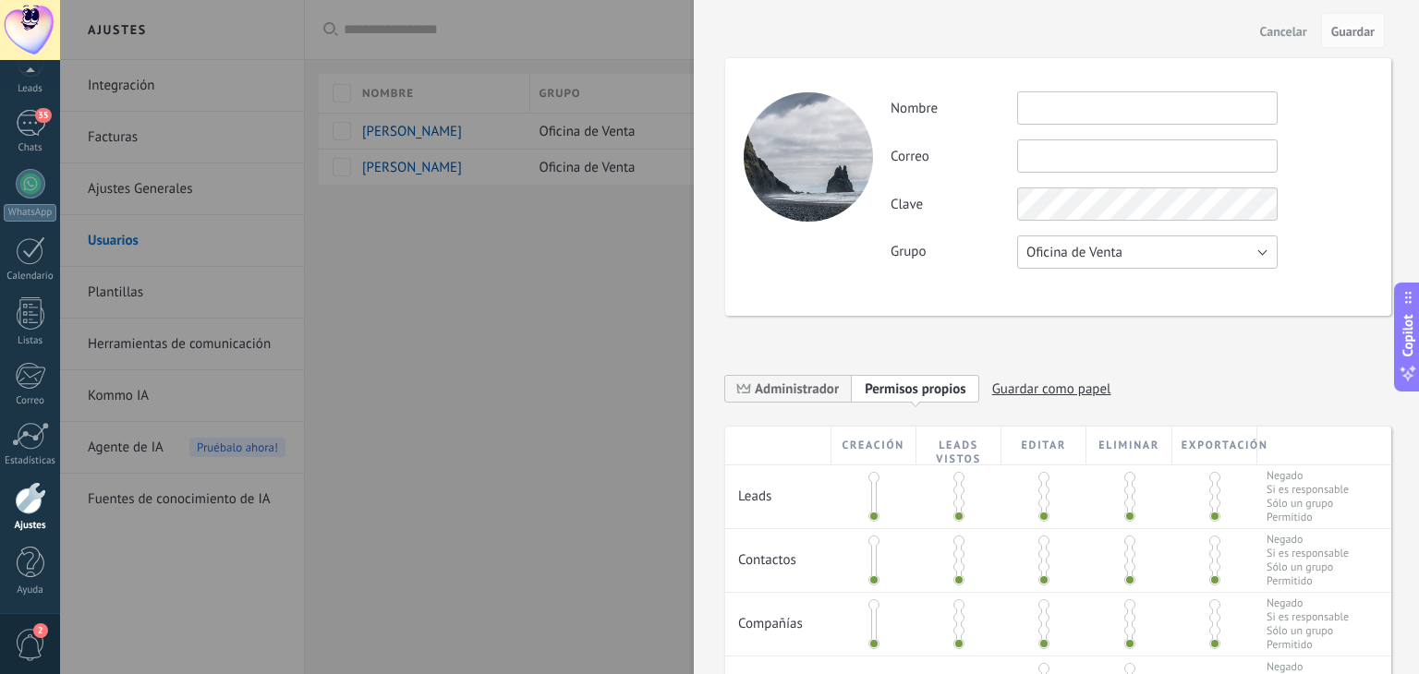
click at [1097, 252] on span "Oficina de Venta" at bounding box center [1075, 253] width 96 height 18
click at [1093, 252] on span "Oficina de Venta" at bounding box center [1138, 253] width 265 height 18
click at [1209, 480] on span at bounding box center [1214, 477] width 11 height 11
click at [1209, 543] on span at bounding box center [1214, 541] width 11 height 11
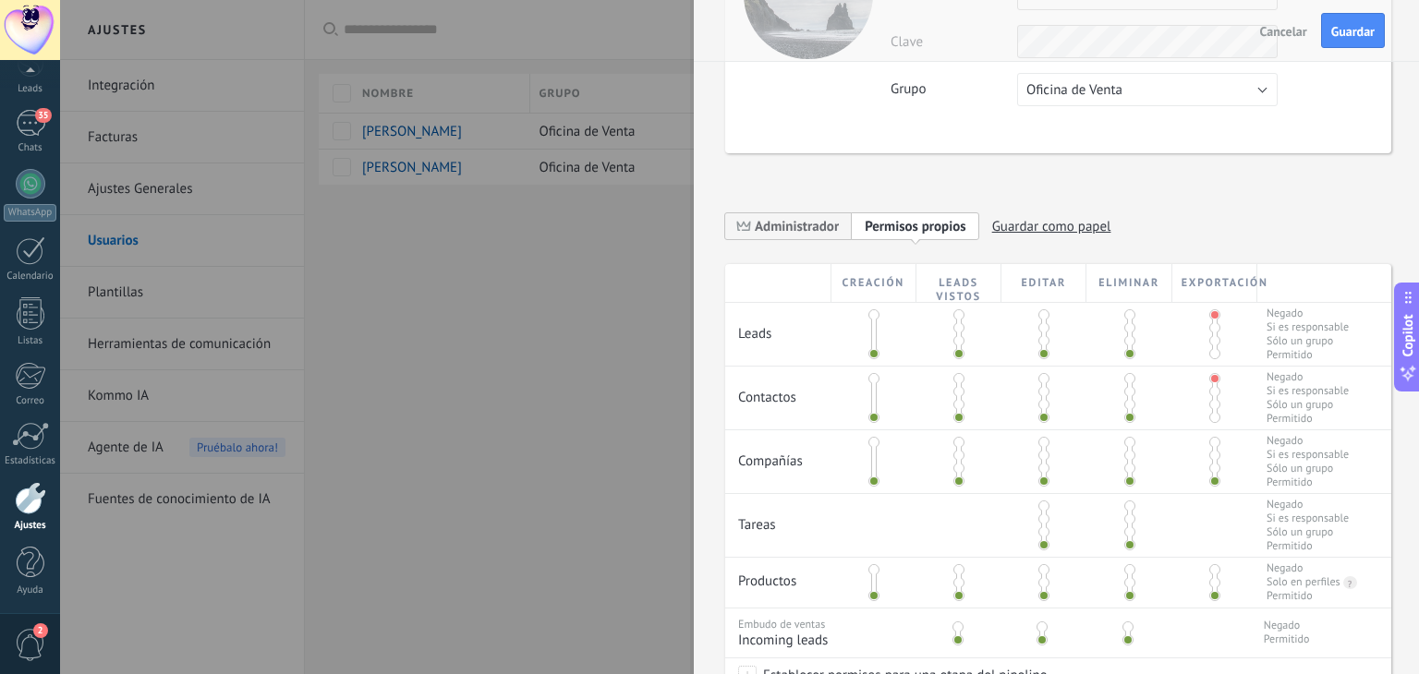
scroll to position [185, 0]
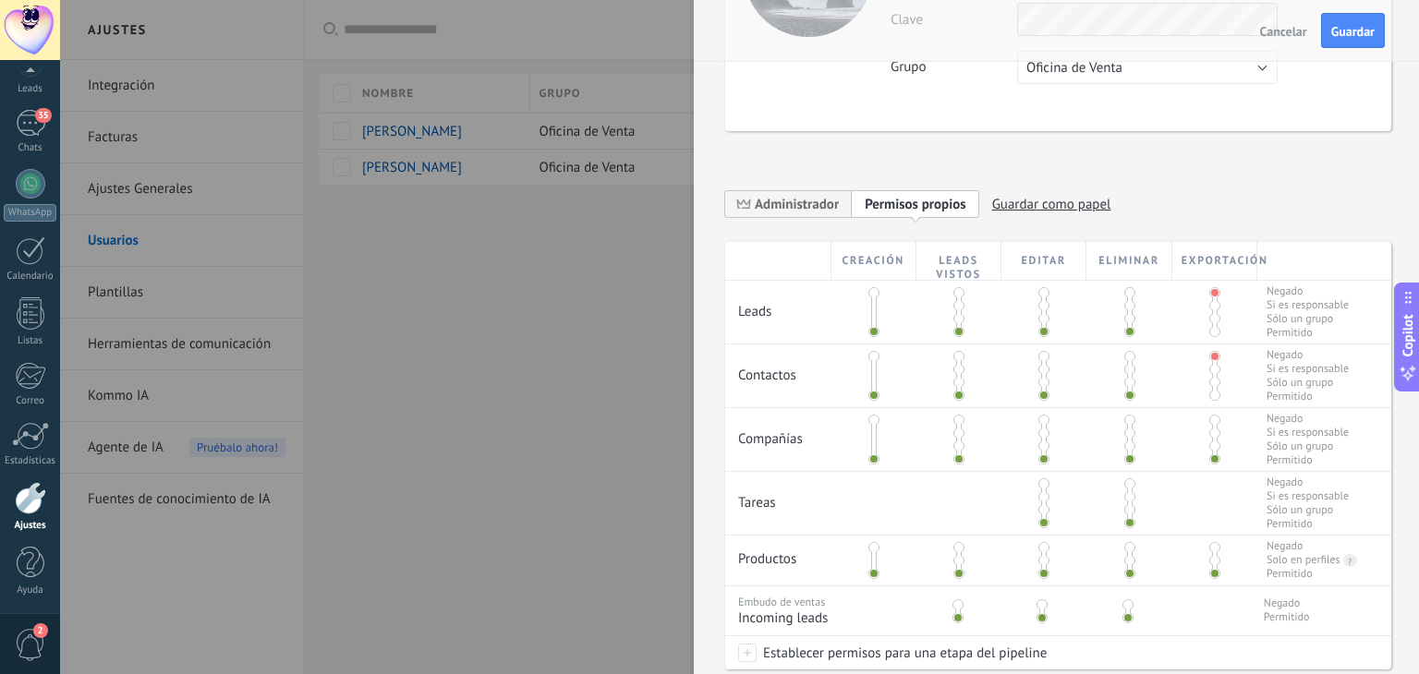
click at [1209, 424] on span at bounding box center [1214, 420] width 11 height 11
click at [1212, 549] on span at bounding box center [1214, 547] width 11 height 11
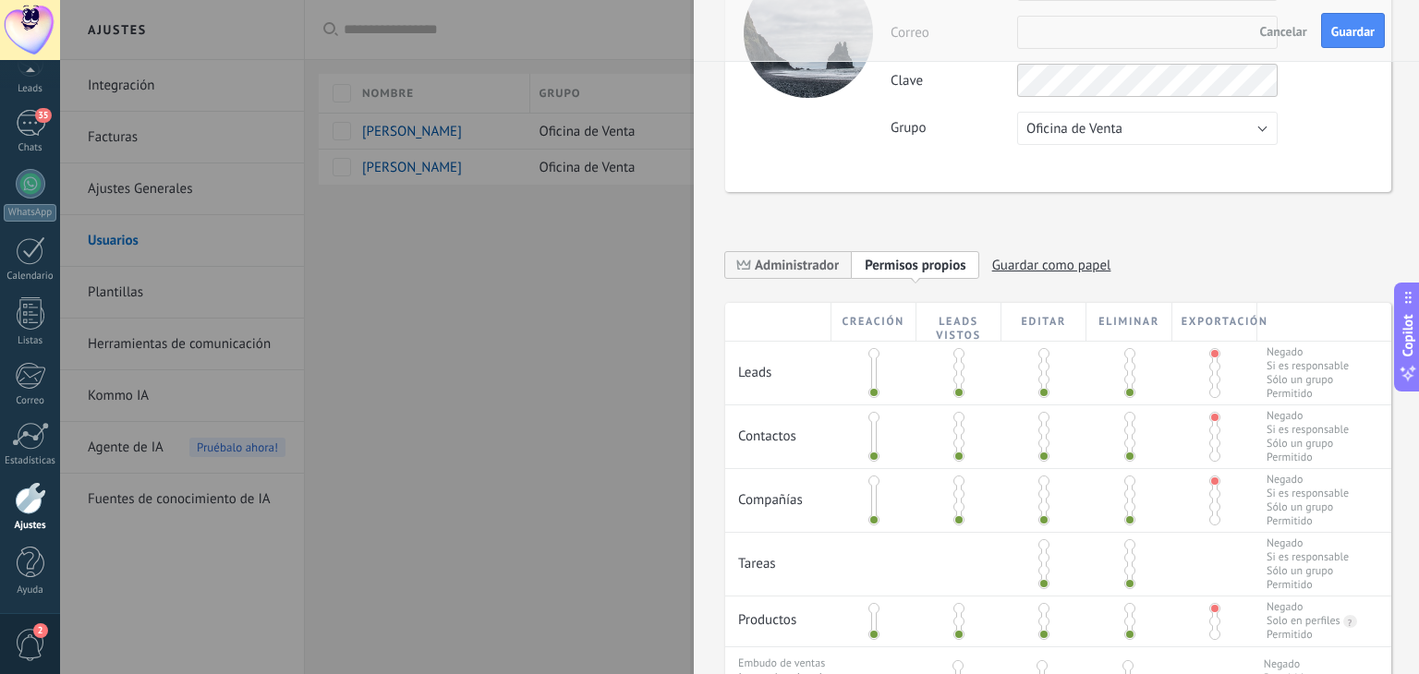
scroll to position [0, 0]
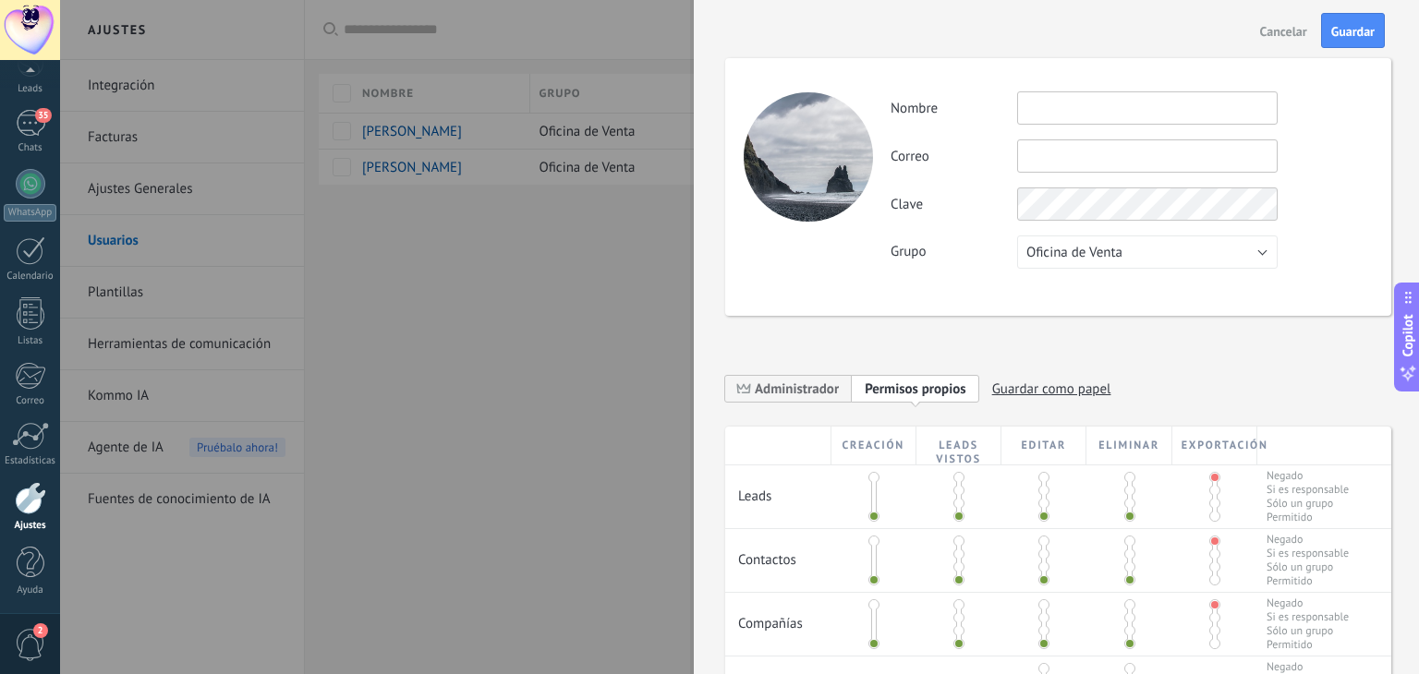
click at [1293, 30] on span "Cancelar" at bounding box center [1283, 31] width 47 height 13
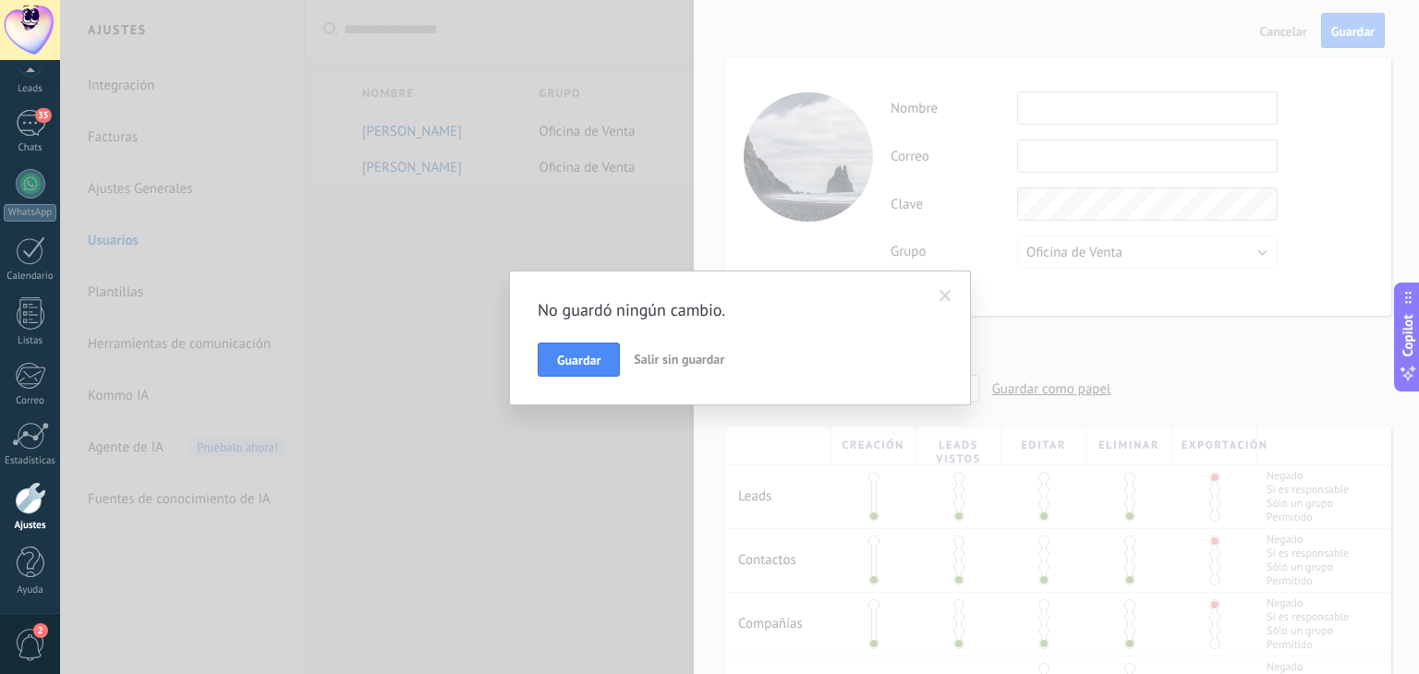
click at [667, 363] on span "Salir sin guardar" at bounding box center [679, 359] width 91 height 17
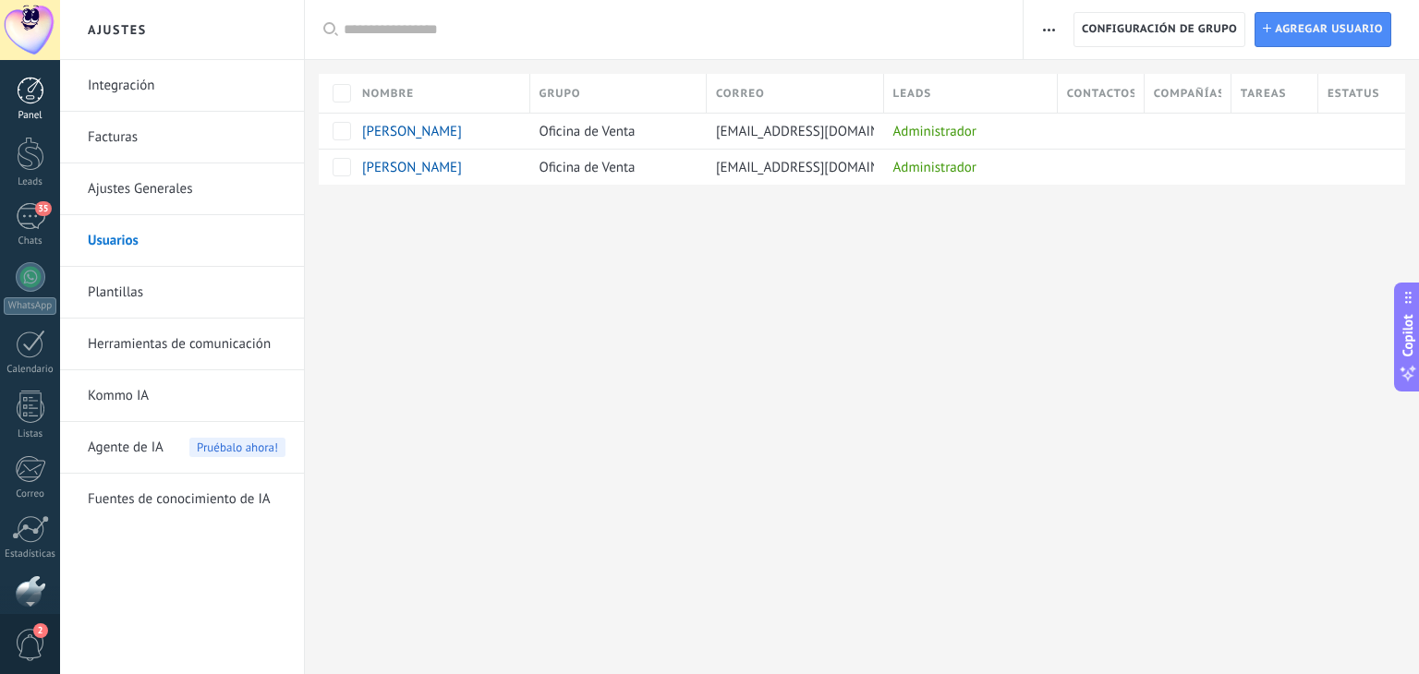
click at [18, 93] on div at bounding box center [31, 91] width 28 height 28
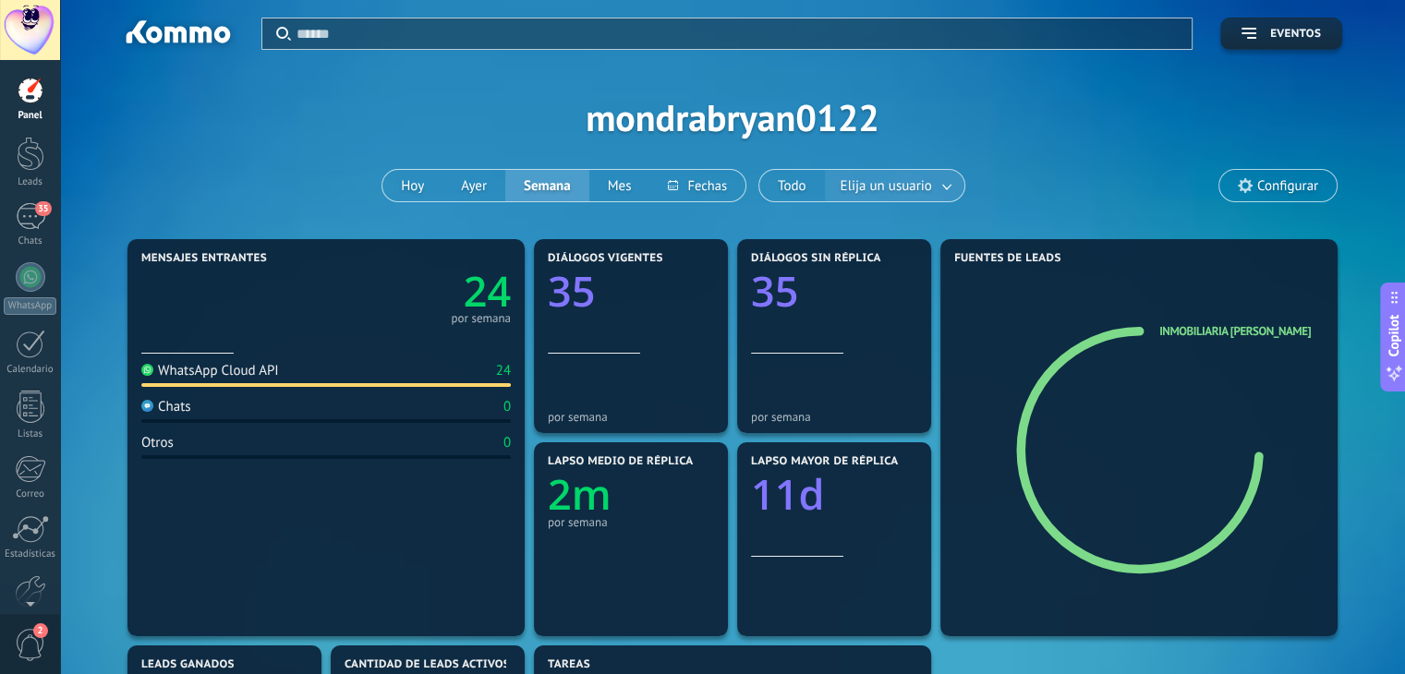
click at [887, 188] on span "Elija un usuario" at bounding box center [886, 186] width 99 height 25
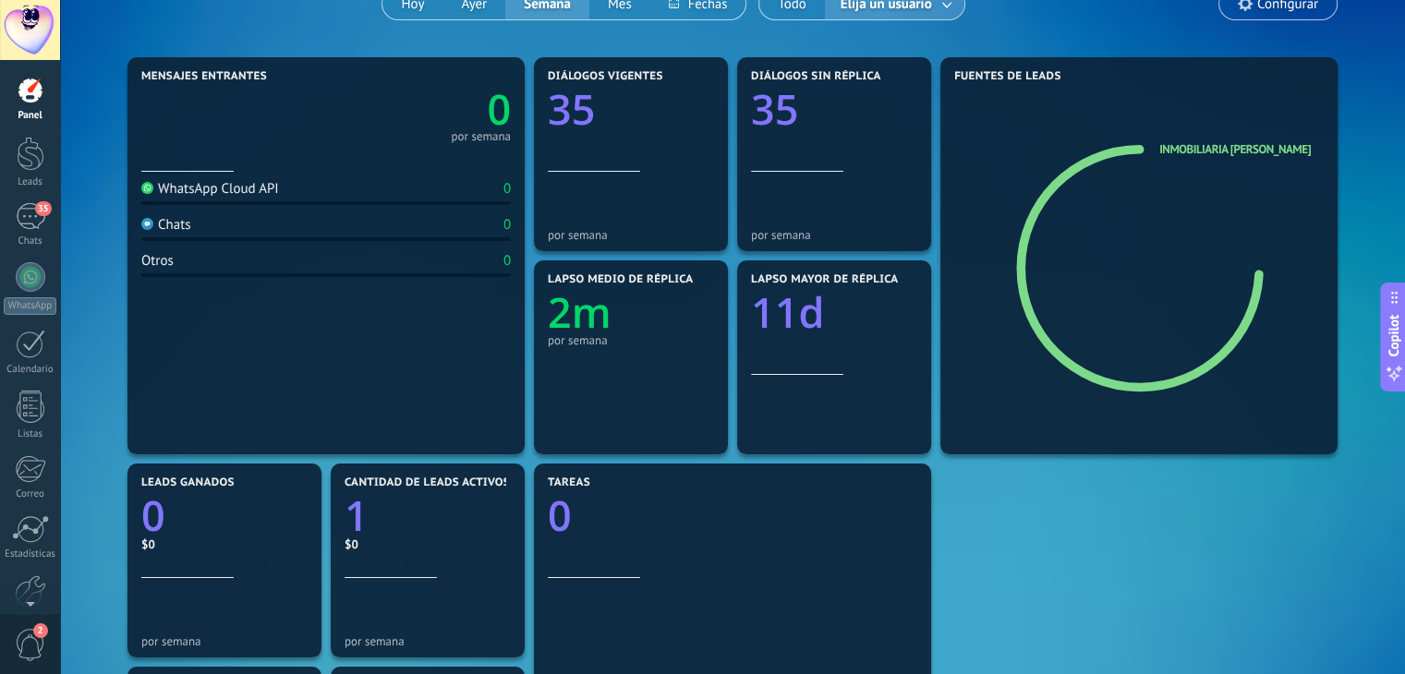
scroll to position [171, 0]
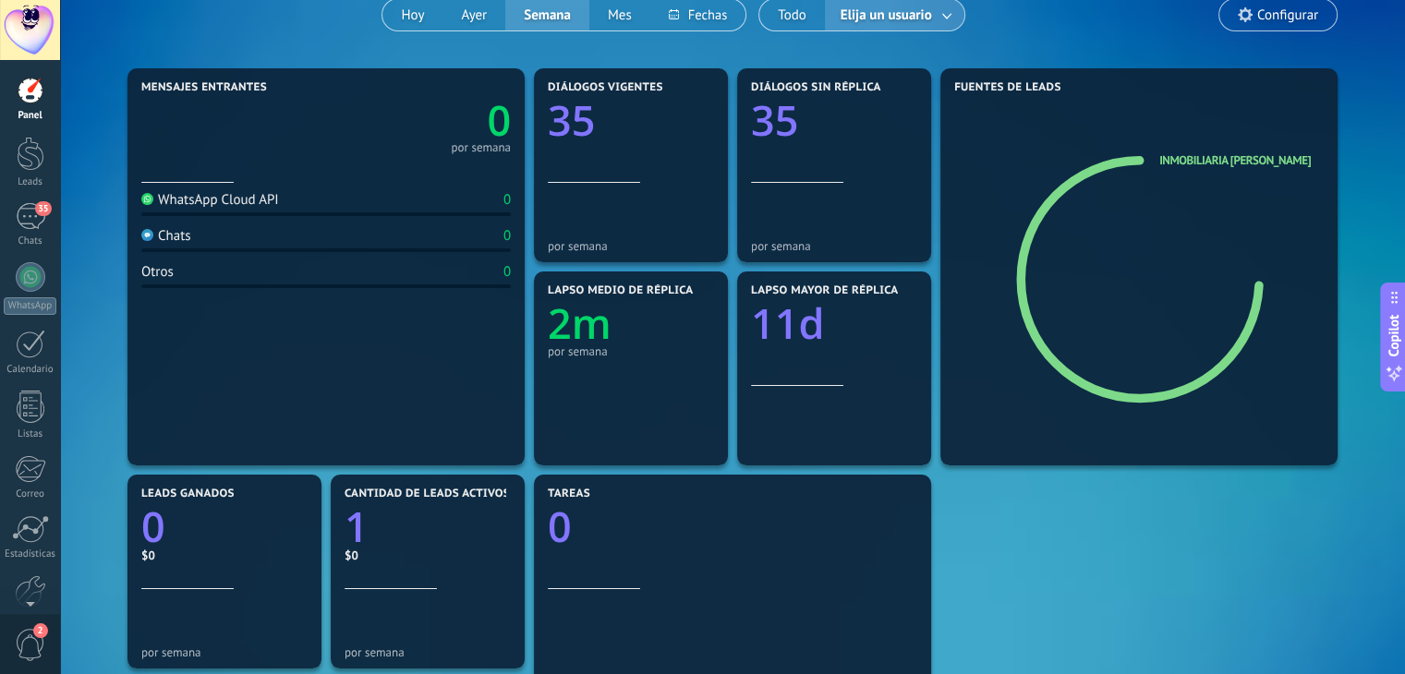
click at [807, 330] on text "11d" at bounding box center [787, 324] width 73 height 56
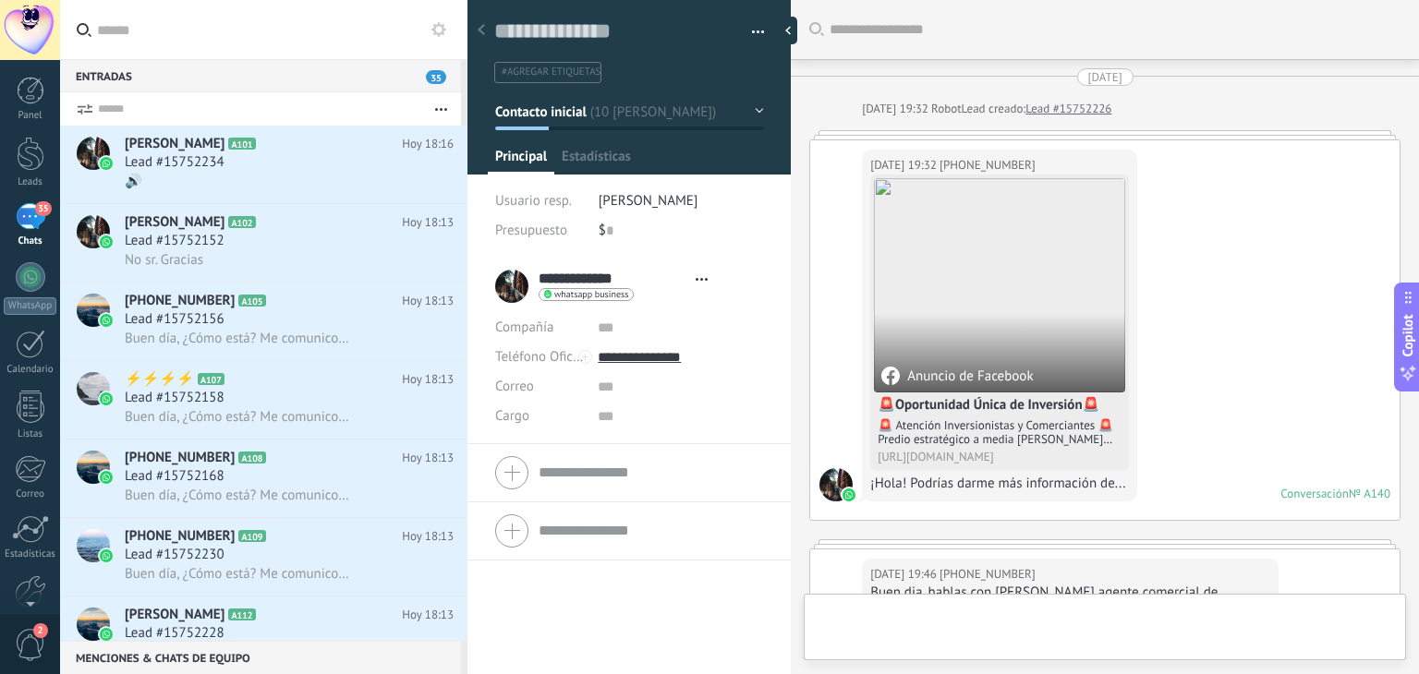
type textarea "**********"
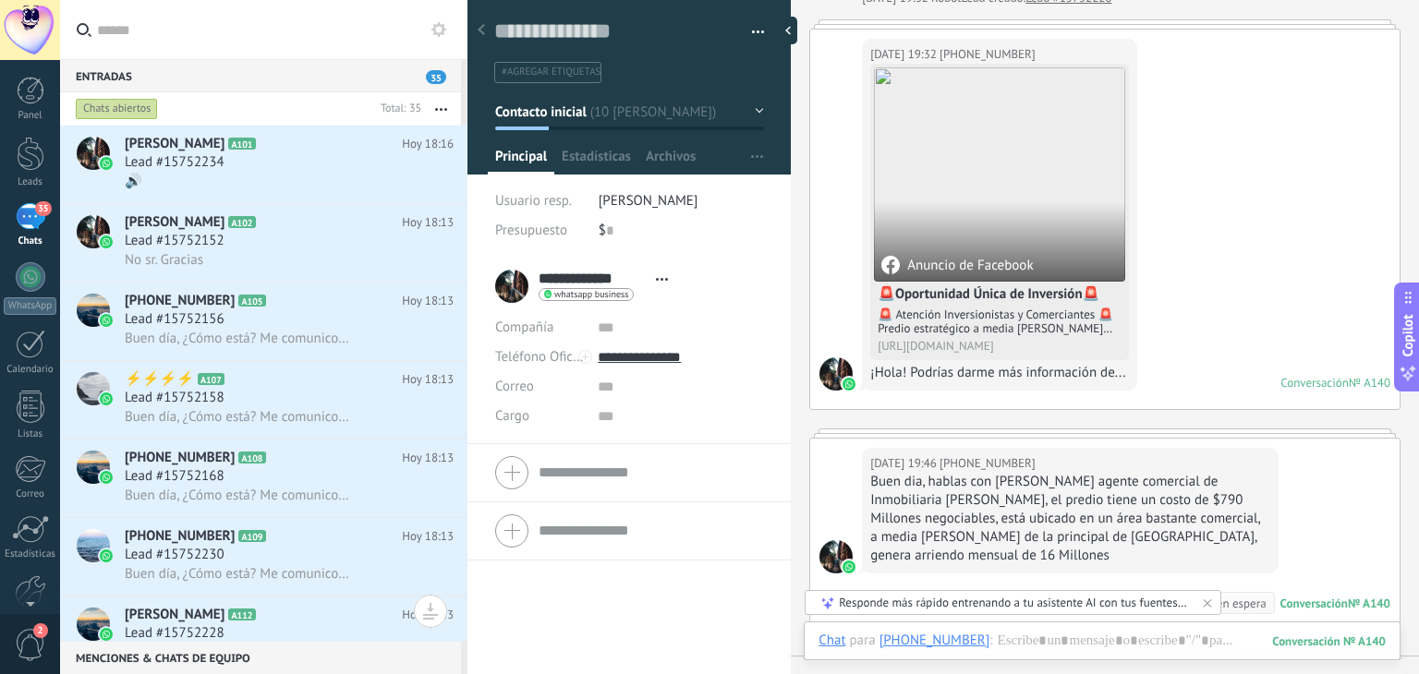
scroll to position [203, 0]
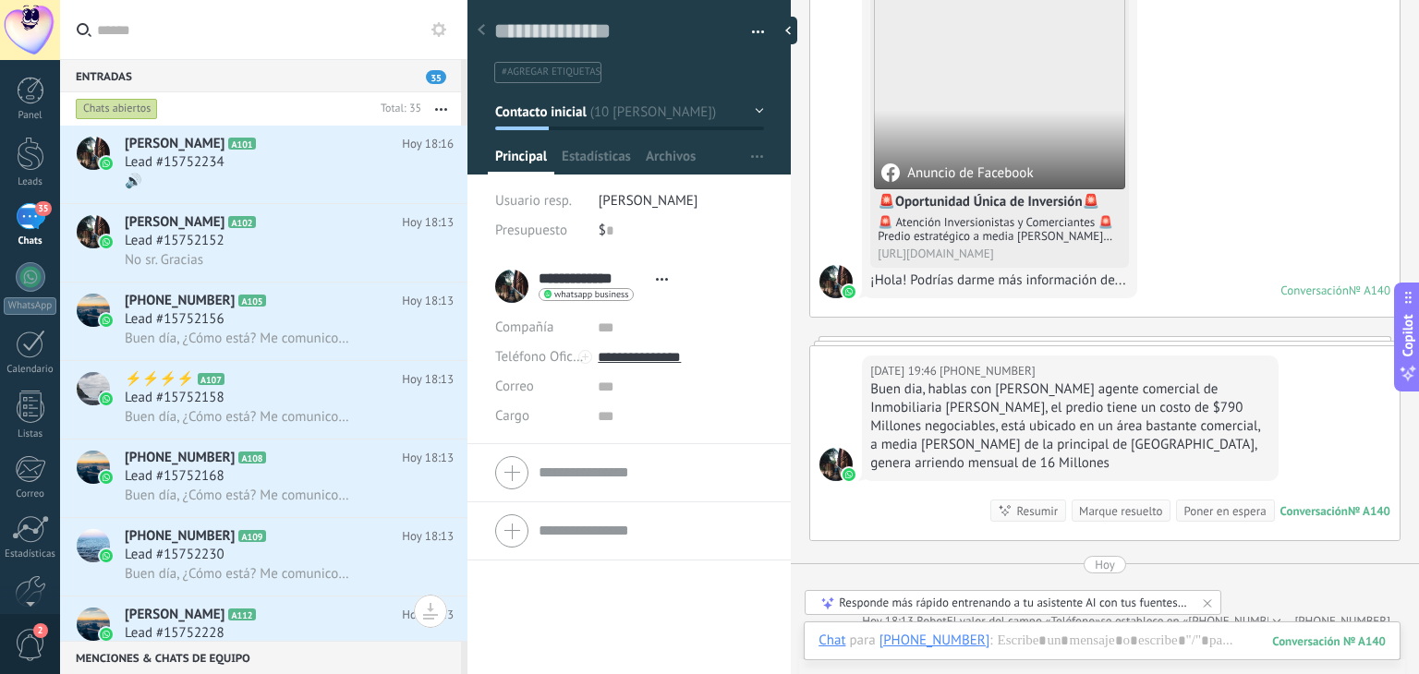
click at [1242, 386] on div "Buen dia, hablas con [PERSON_NAME] agente comercial de Inmobiliaria [PERSON_NAM…" at bounding box center [1069, 427] width 399 height 92
click at [1348, 511] on div "№ A140" at bounding box center [1369, 512] width 43 height 16
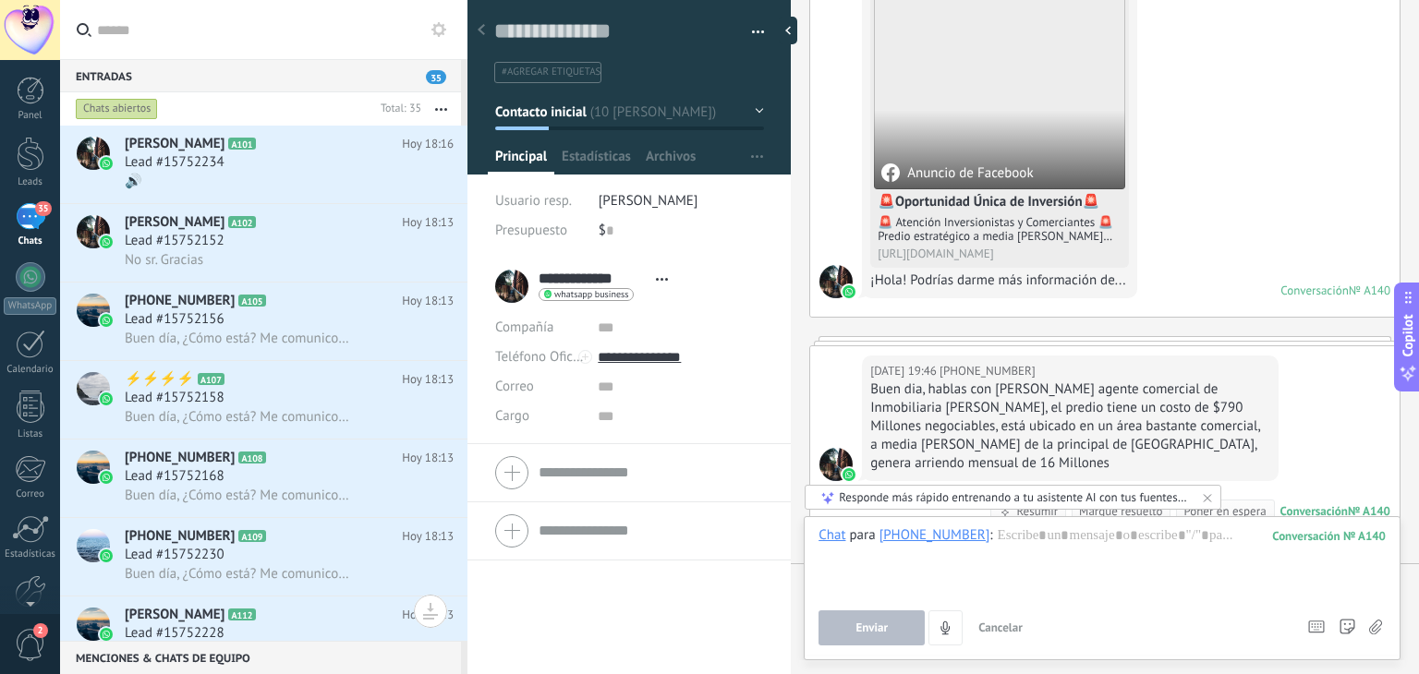
click at [1295, 437] on div "[DATE] 19:46 [PHONE_NUMBER] Buen dia, hablas con [PERSON_NAME] agente comercial…" at bounding box center [1104, 443] width 589 height 194
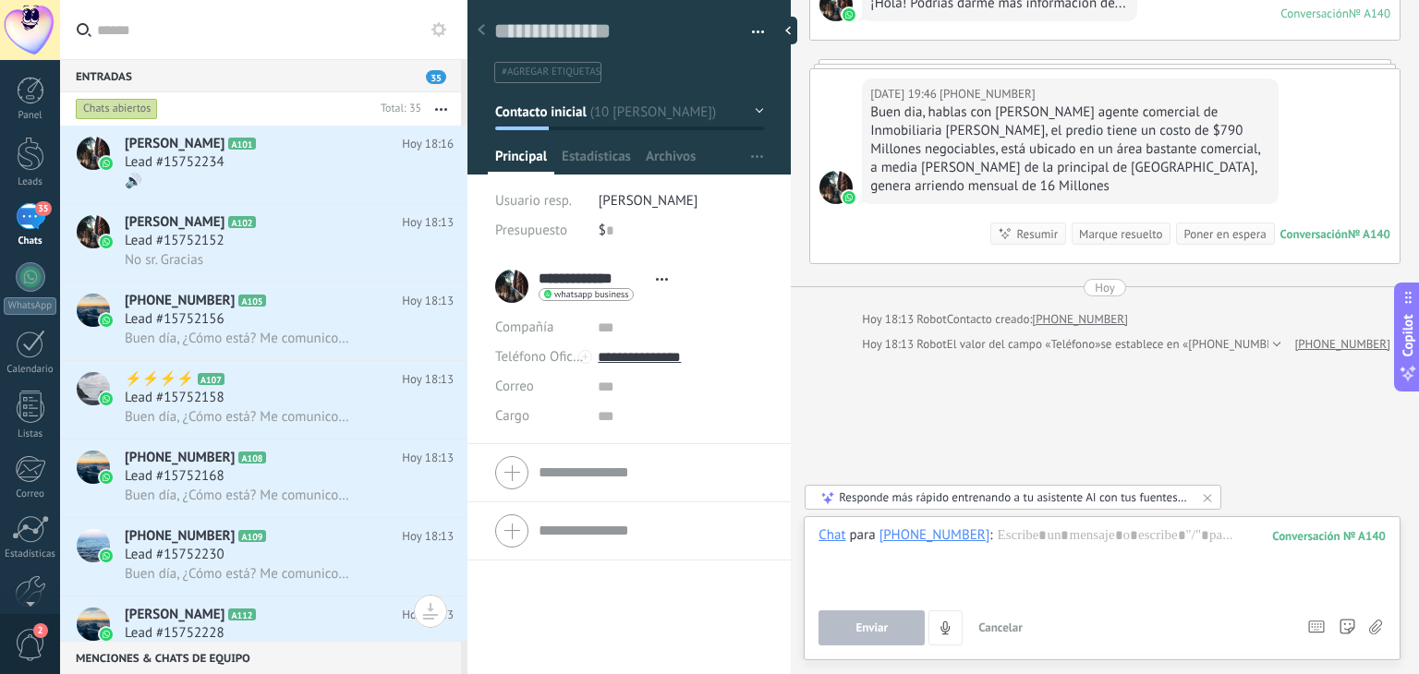
scroll to position [388, 0]
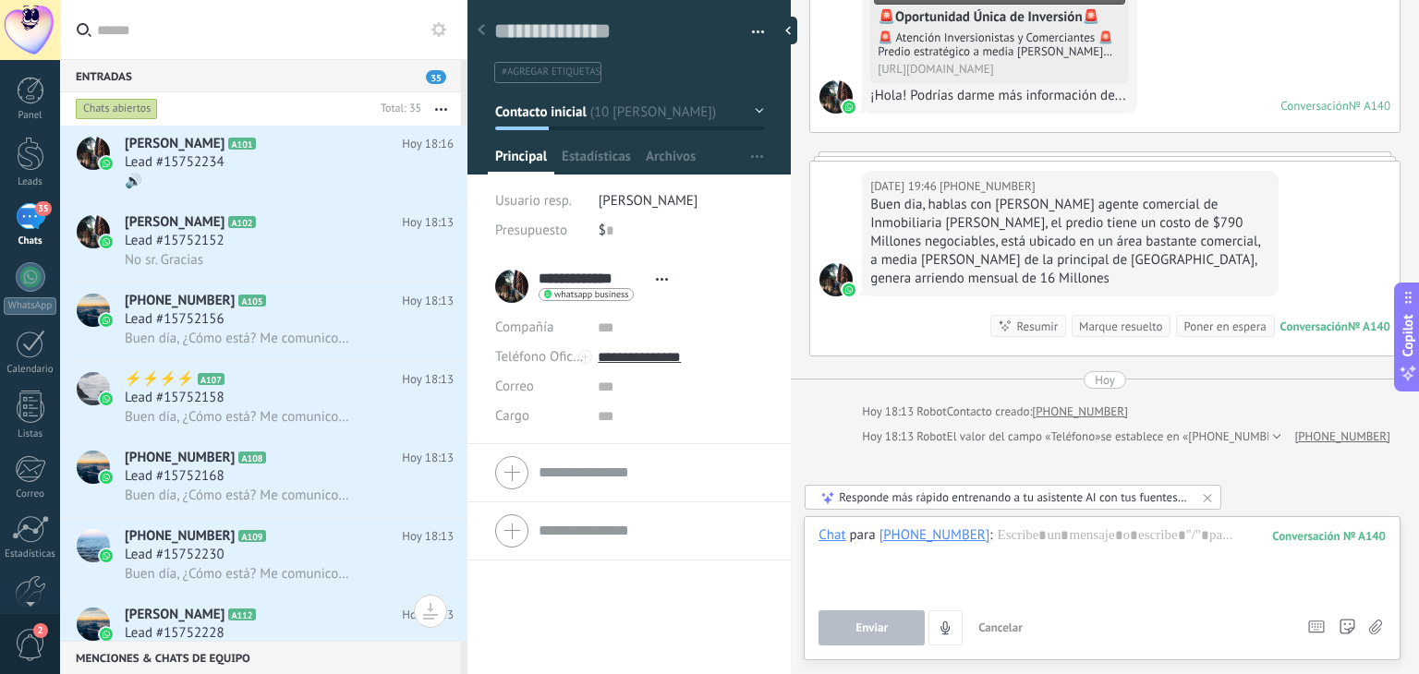
click at [928, 304] on div "[DATE] 19:46 [PHONE_NUMBER] Buen dia, hablas con [PERSON_NAME] agente comercial…" at bounding box center [1104, 259] width 589 height 194
click at [833, 200] on div "[DATE] 19:46 [PHONE_NUMBER] Buen dia, hablas con [PERSON_NAME] agente comercial…" at bounding box center [1104, 259] width 589 height 194
click at [1372, 200] on div "[DATE] 19:46 [PHONE_NUMBER] Buen dia, hablas con [PERSON_NAME] agente comercial…" at bounding box center [1104, 259] width 589 height 194
click at [1308, 170] on div "[DATE] 19:46 [PHONE_NUMBER] Buen dia, hablas con [PERSON_NAME] agente comercial…" at bounding box center [1104, 259] width 589 height 194
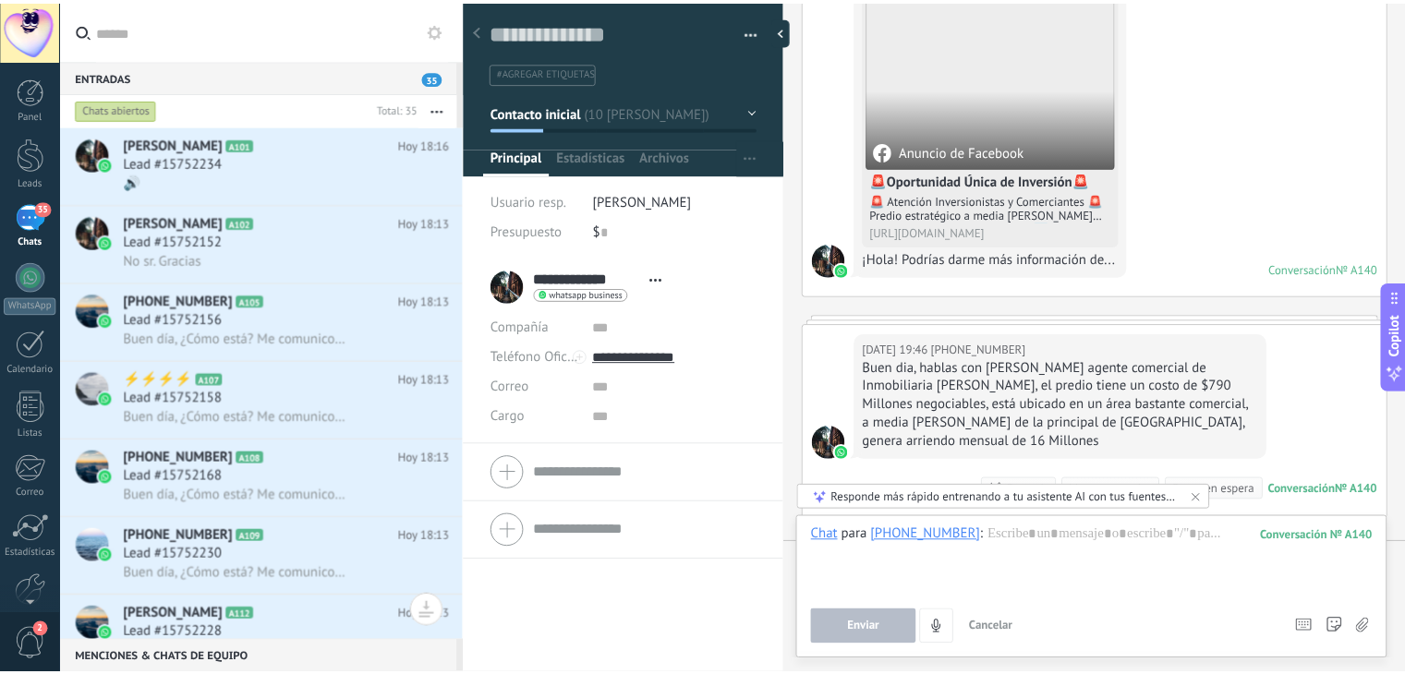
scroll to position [203, 0]
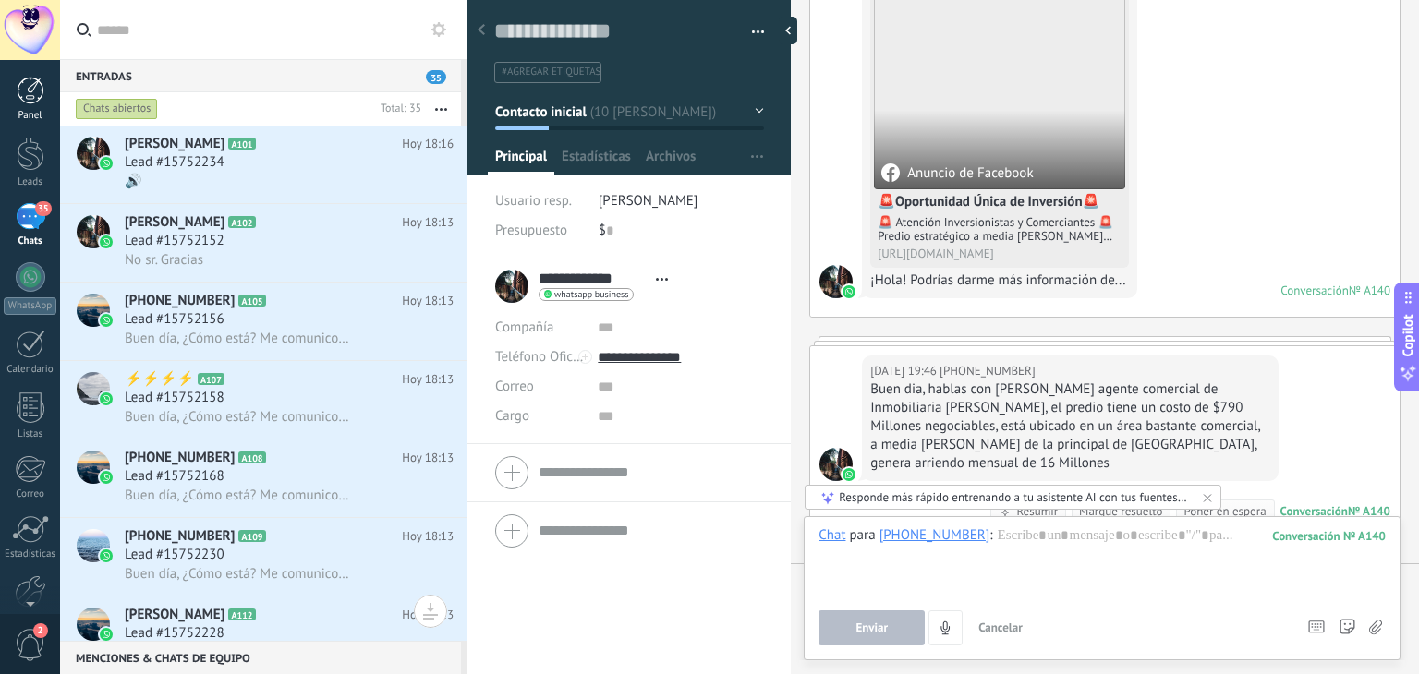
click at [28, 110] on div "Panel" at bounding box center [31, 116] width 54 height 12
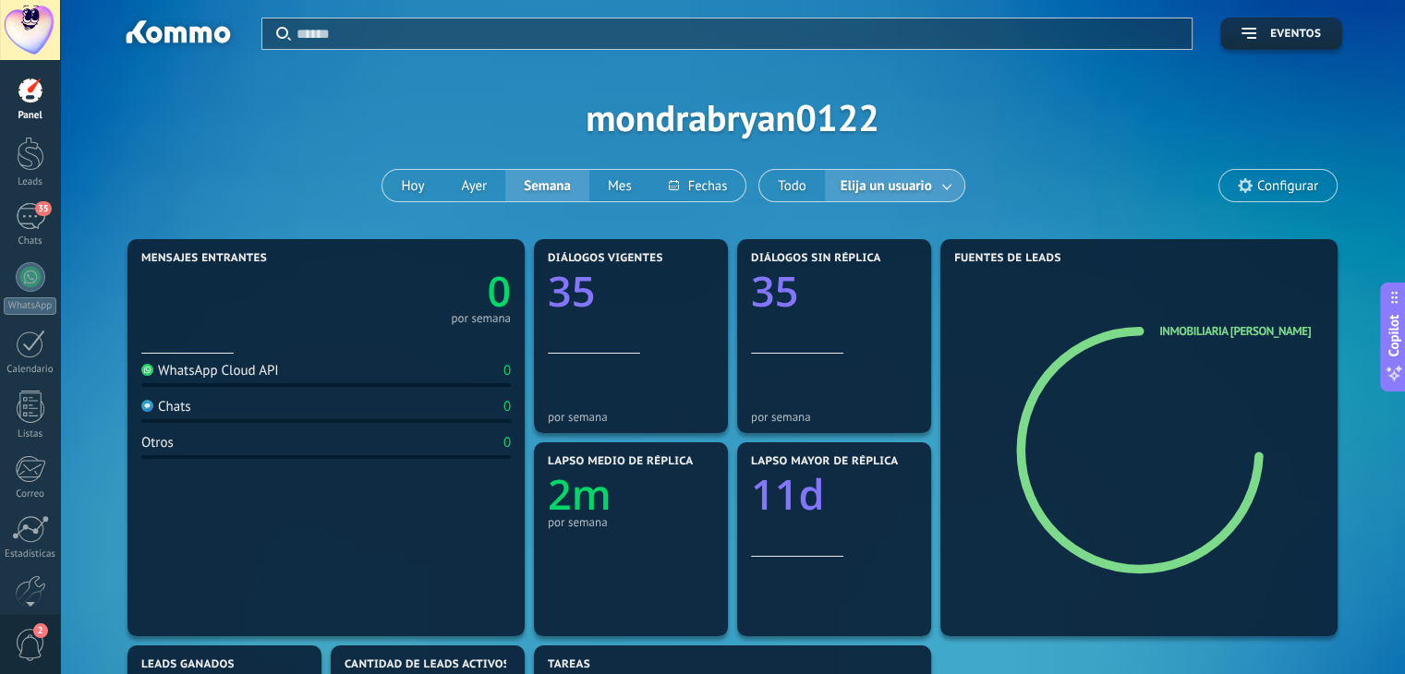
scroll to position [92, 0]
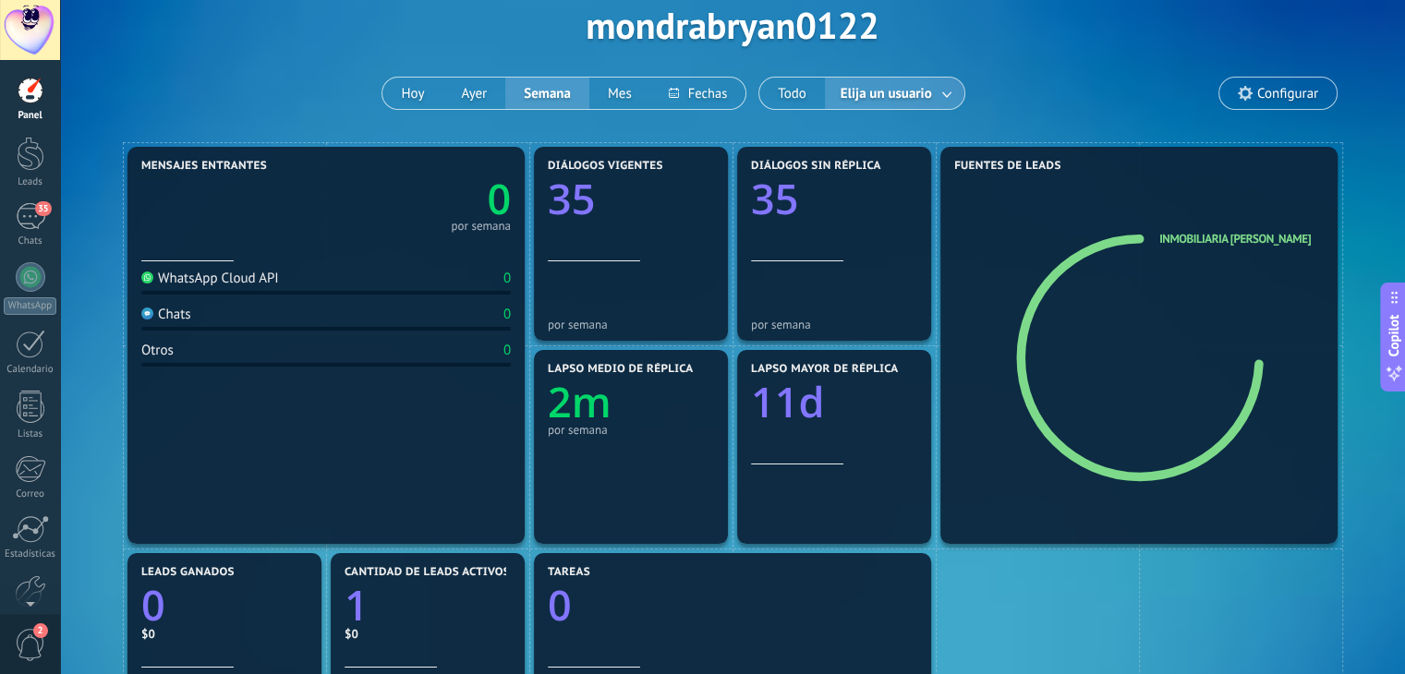
click at [27, 652] on span "2" at bounding box center [30, 645] width 31 height 32
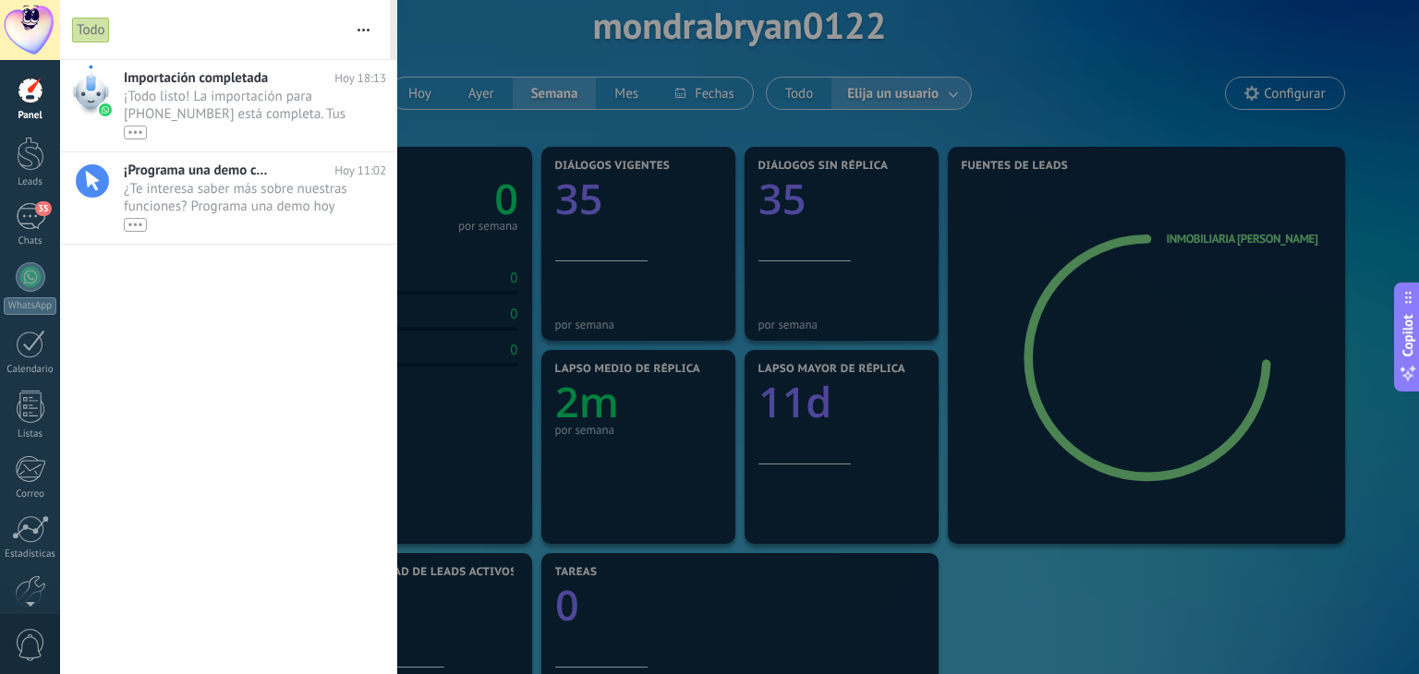
click at [27, 652] on span "0" at bounding box center [30, 645] width 31 height 32
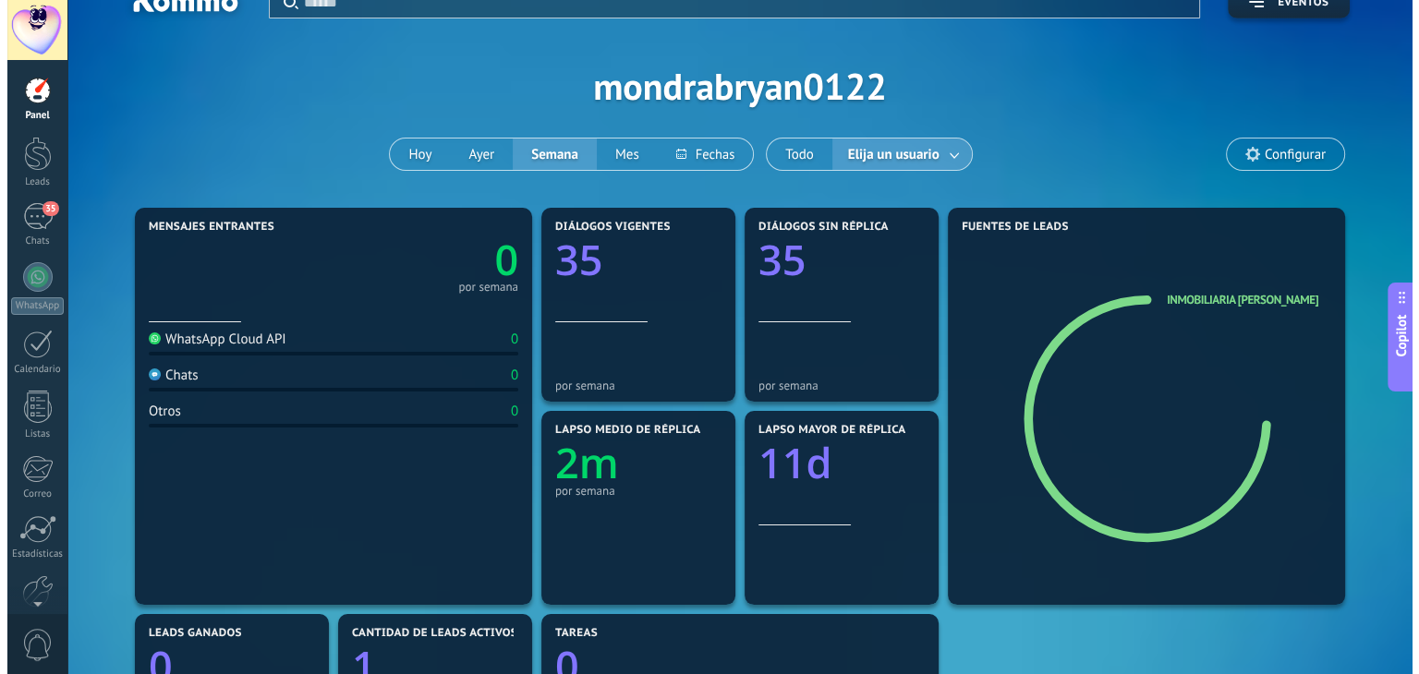
scroll to position [0, 0]
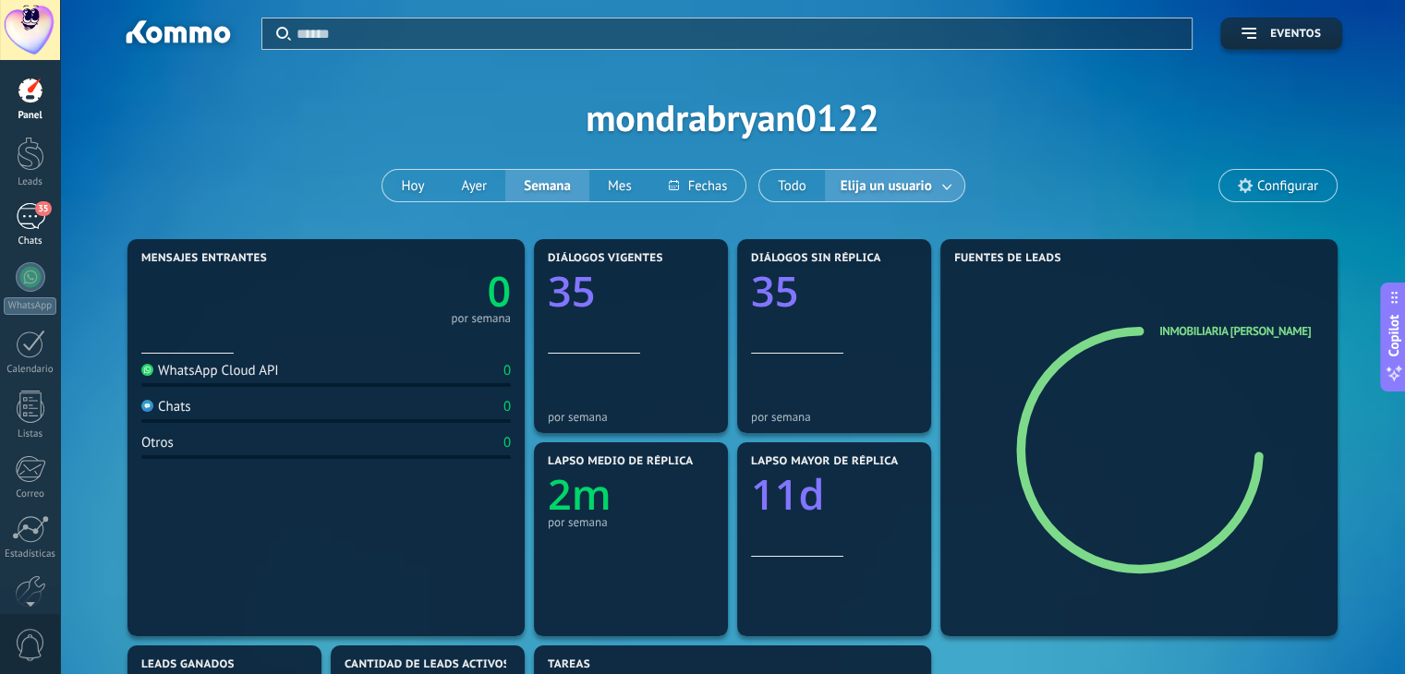
click at [26, 217] on div "35" at bounding box center [31, 216] width 30 height 27
